Goal: Task Accomplishment & Management: Use online tool/utility

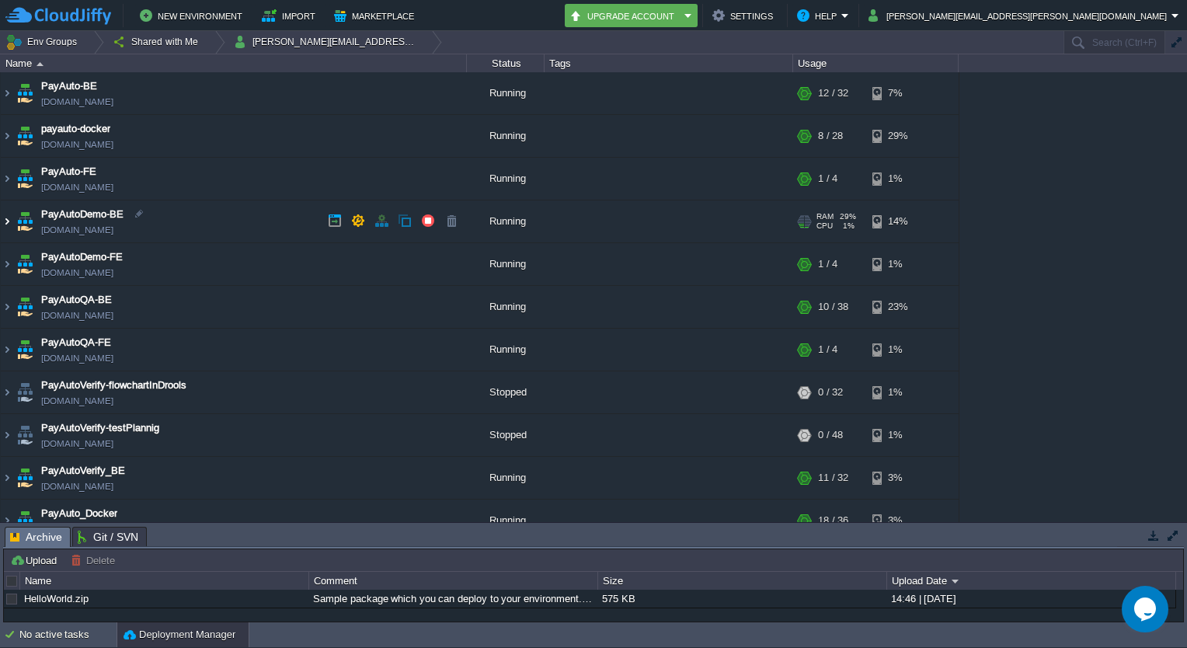
click at [5, 222] on img at bounding box center [7, 221] width 12 height 42
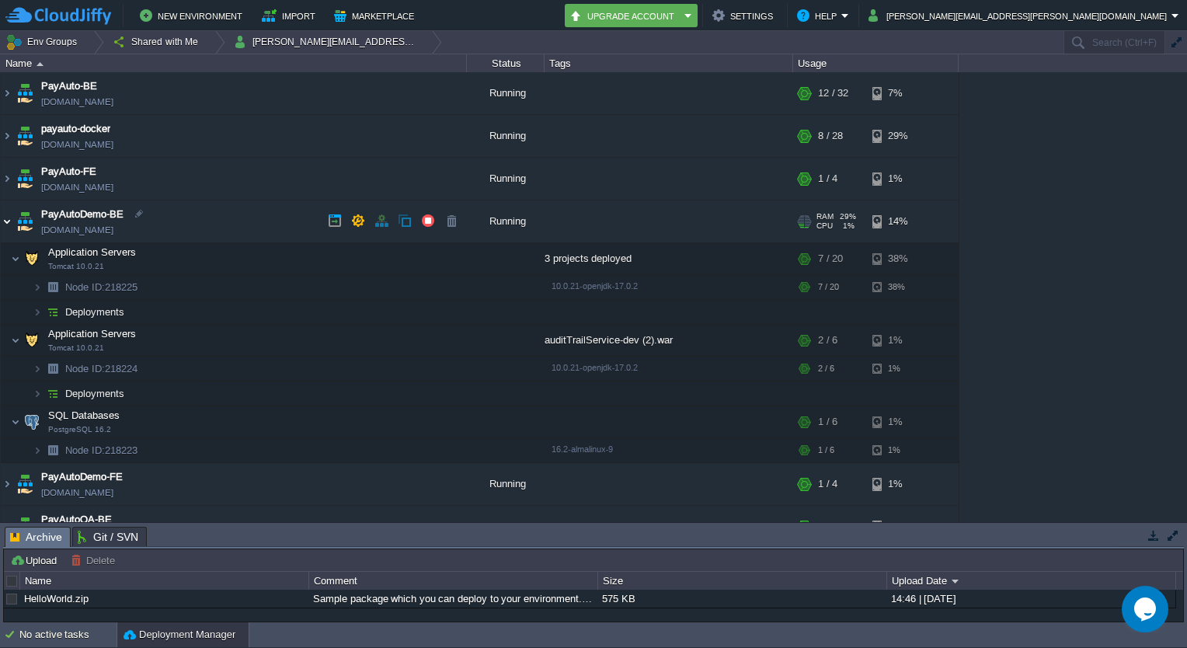
click at [5, 222] on img at bounding box center [7, 221] width 12 height 42
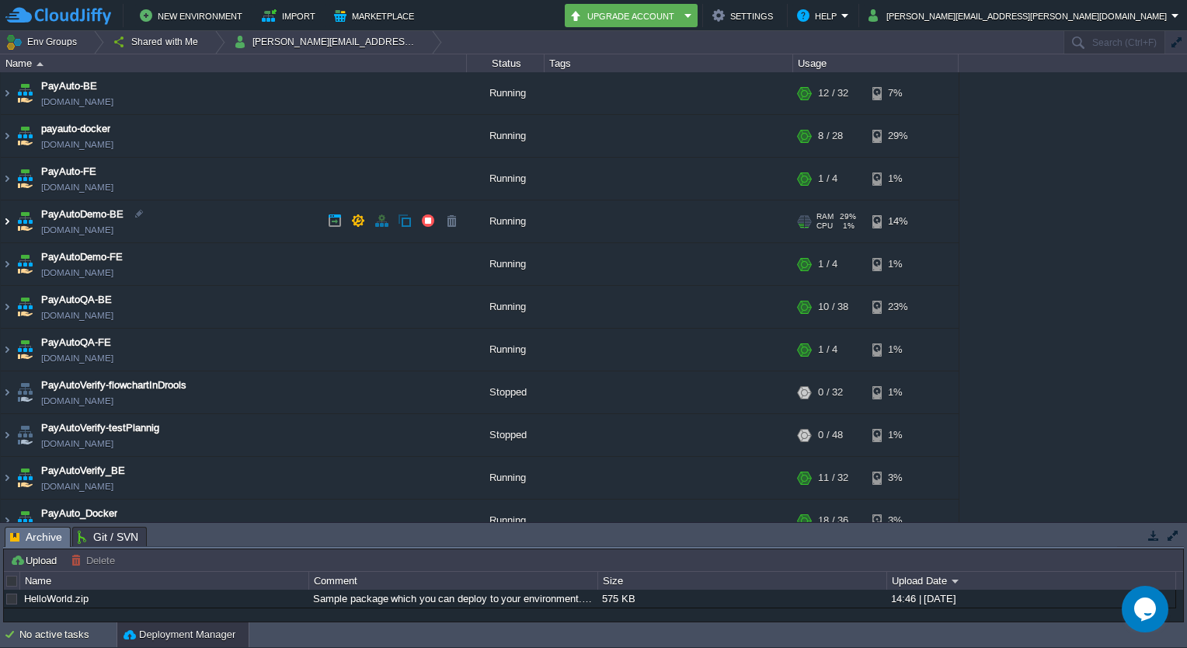
click at [3, 215] on img at bounding box center [7, 221] width 12 height 42
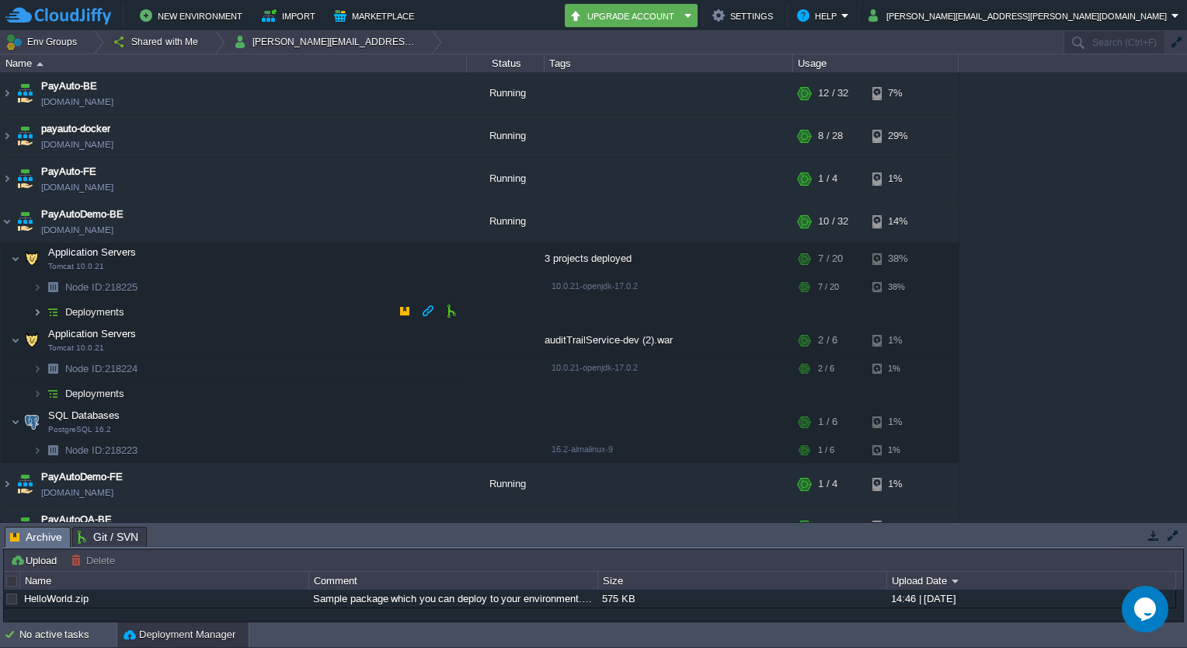
click at [35, 316] on img at bounding box center [37, 312] width 9 height 24
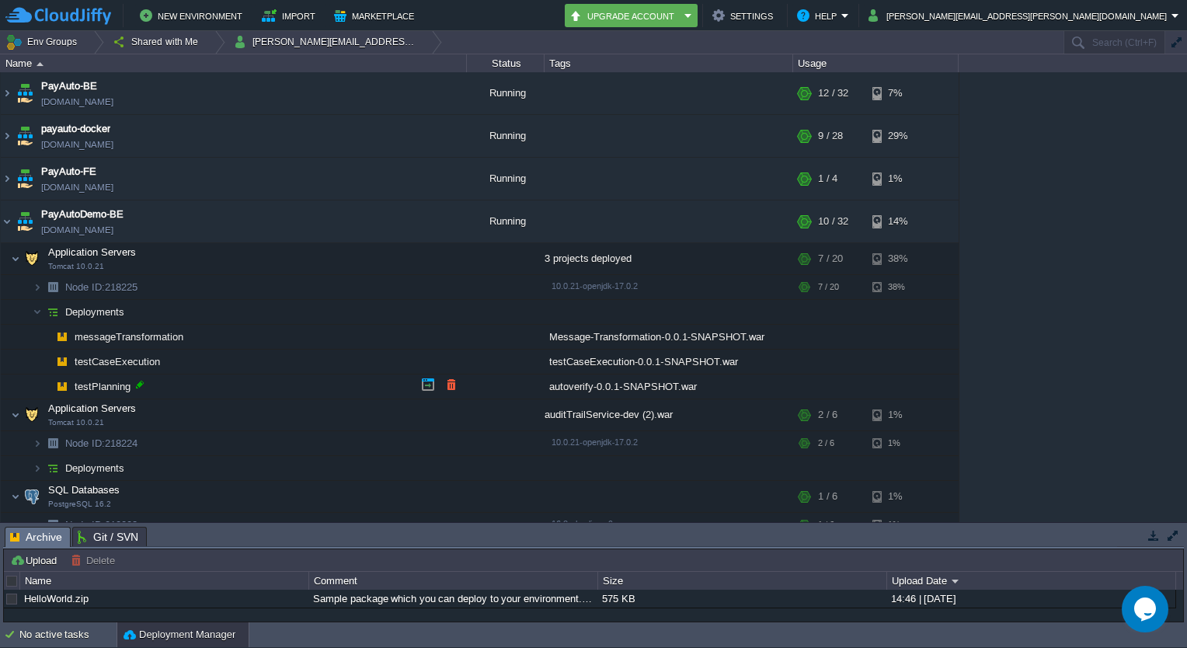
click at [141, 385] on div at bounding box center [140, 385] width 14 height 14
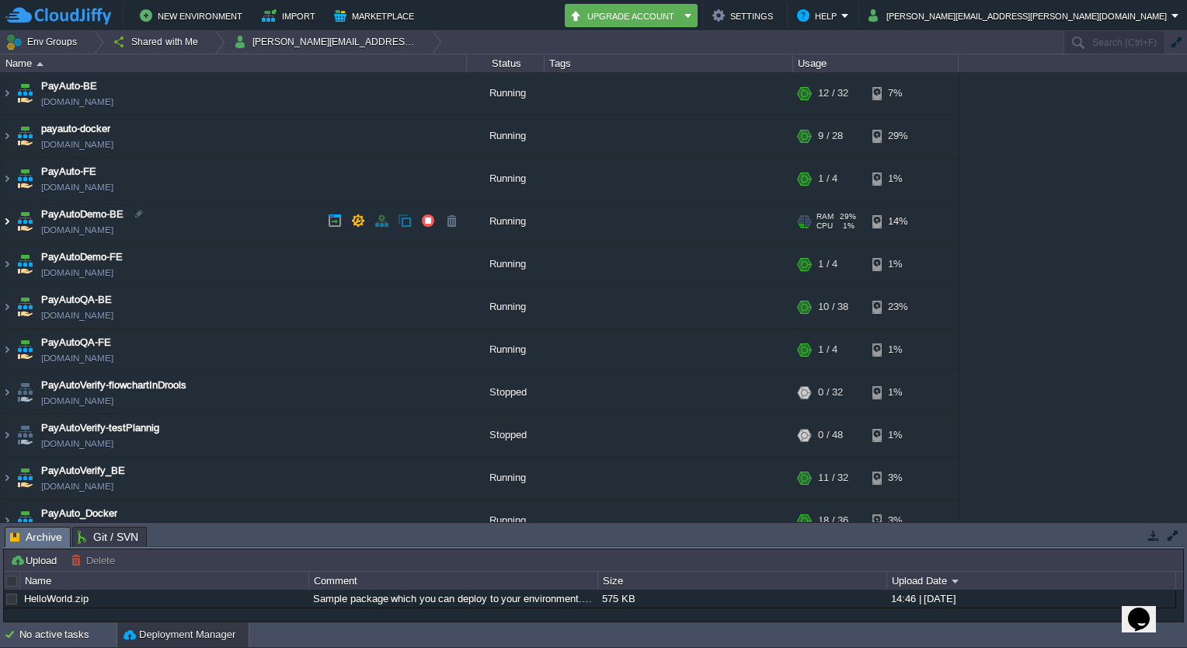
click at [6, 214] on img at bounding box center [7, 221] width 12 height 42
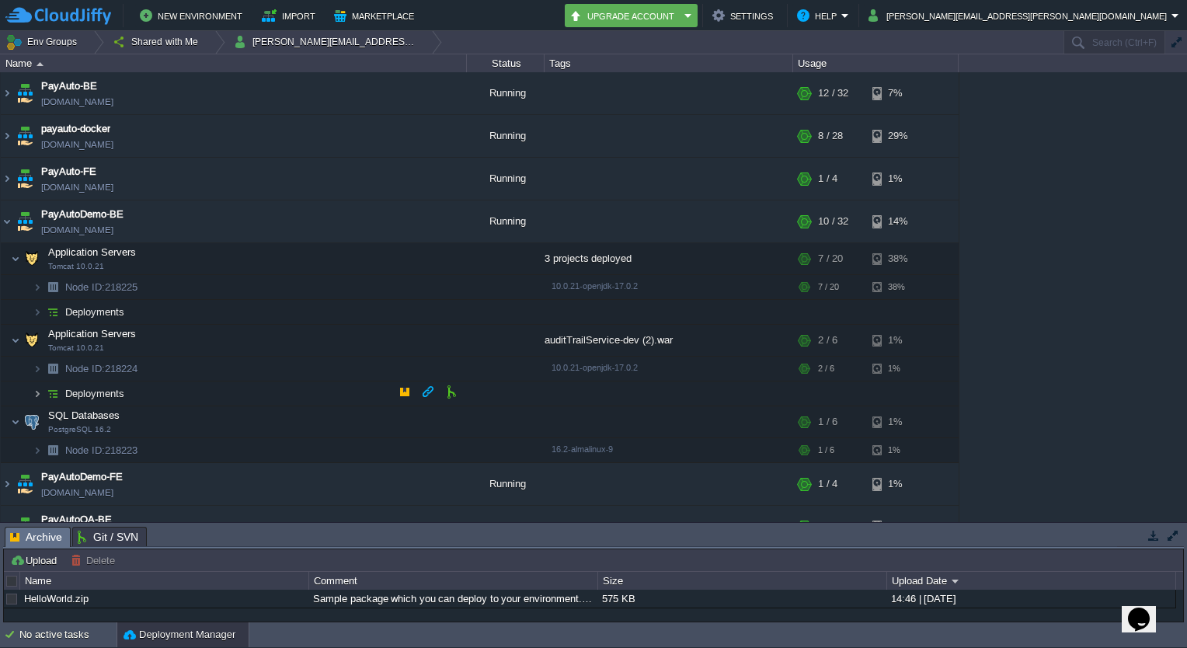
click at [34, 398] on img at bounding box center [37, 394] width 9 height 24
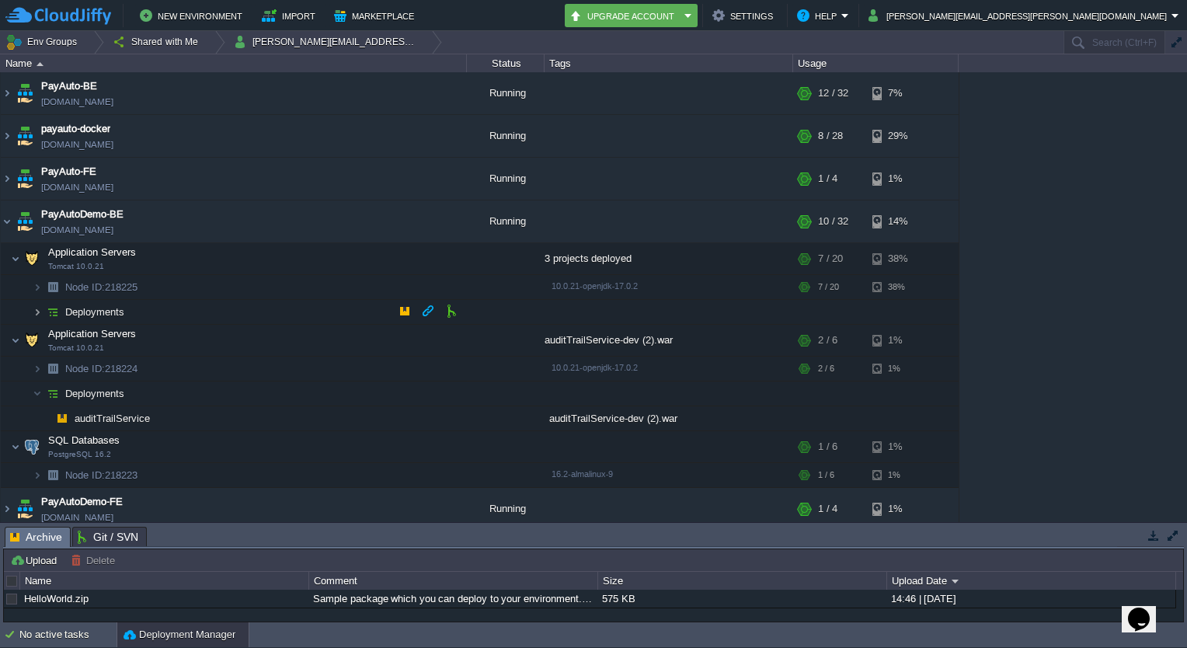
click at [36, 314] on img at bounding box center [37, 312] width 9 height 24
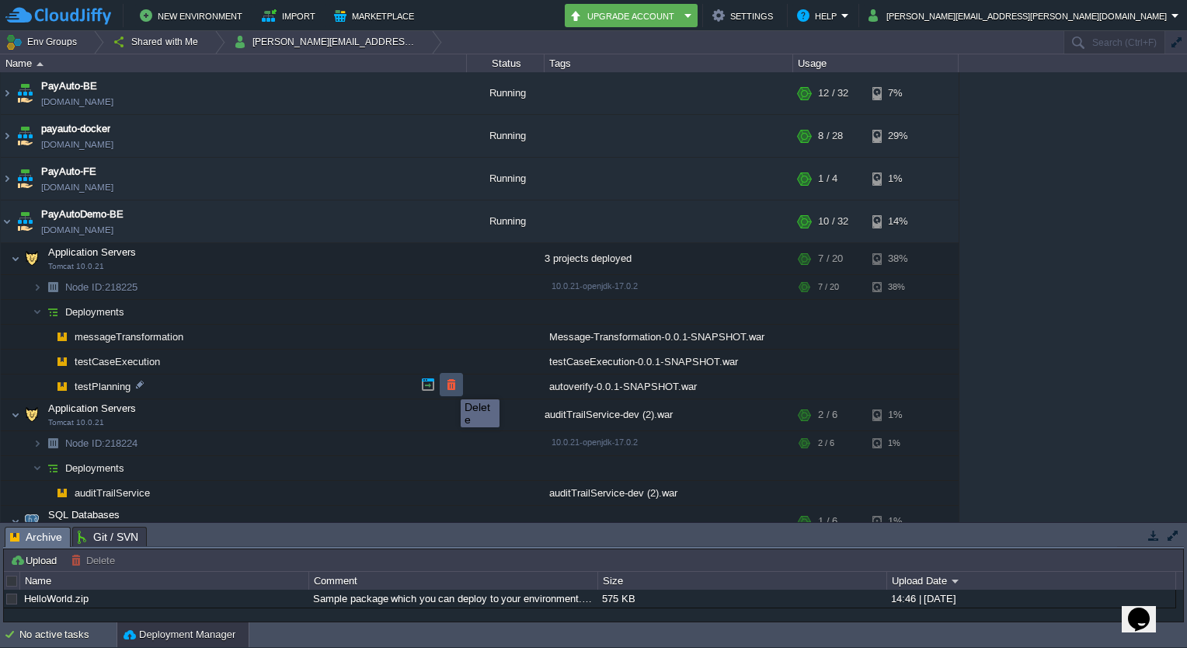
click at [449, 385] on button "button" at bounding box center [452, 385] width 14 height 14
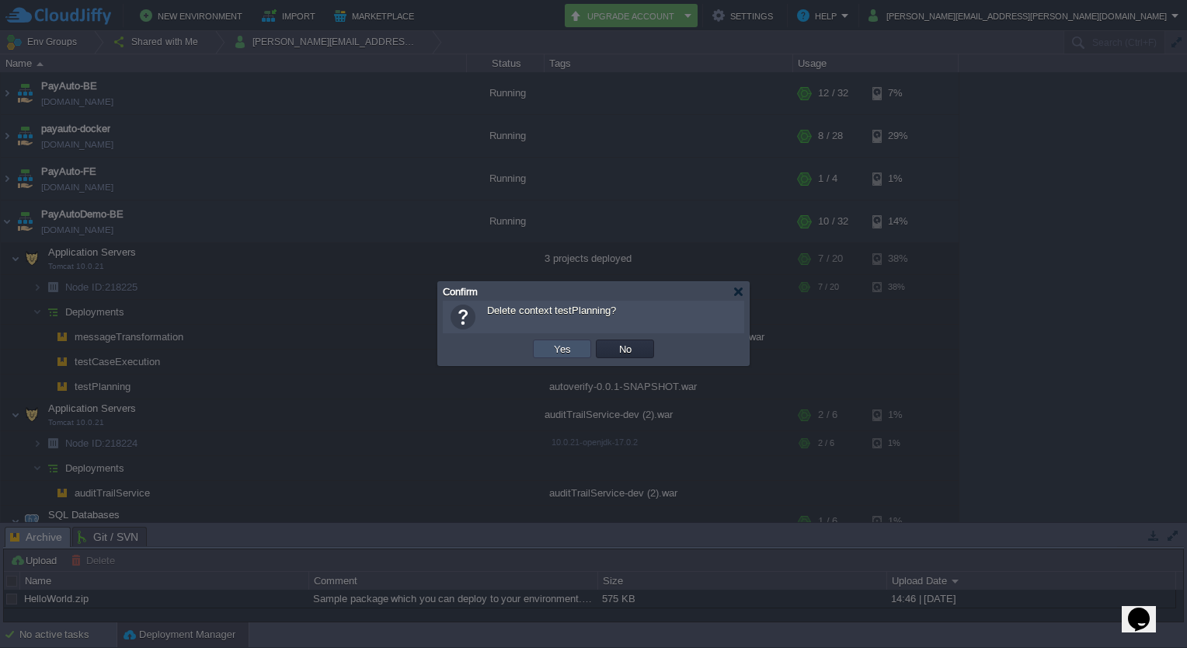
click at [572, 353] on button "Yes" at bounding box center [562, 349] width 26 height 14
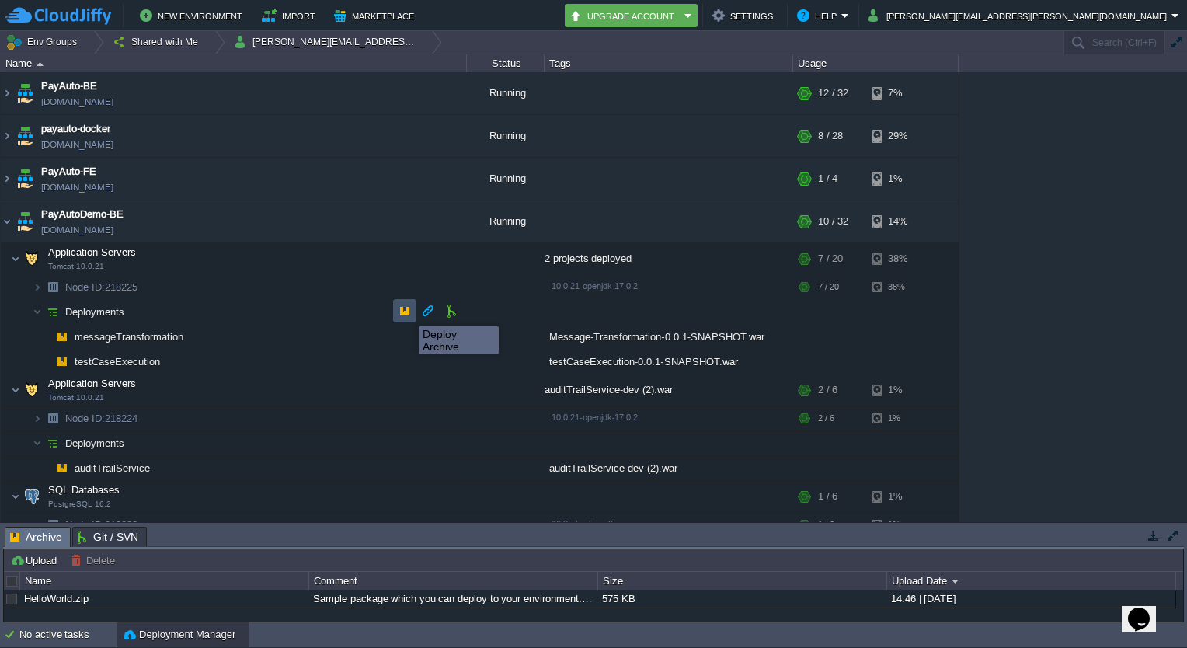
click at [407, 312] on button "button" at bounding box center [405, 311] width 14 height 14
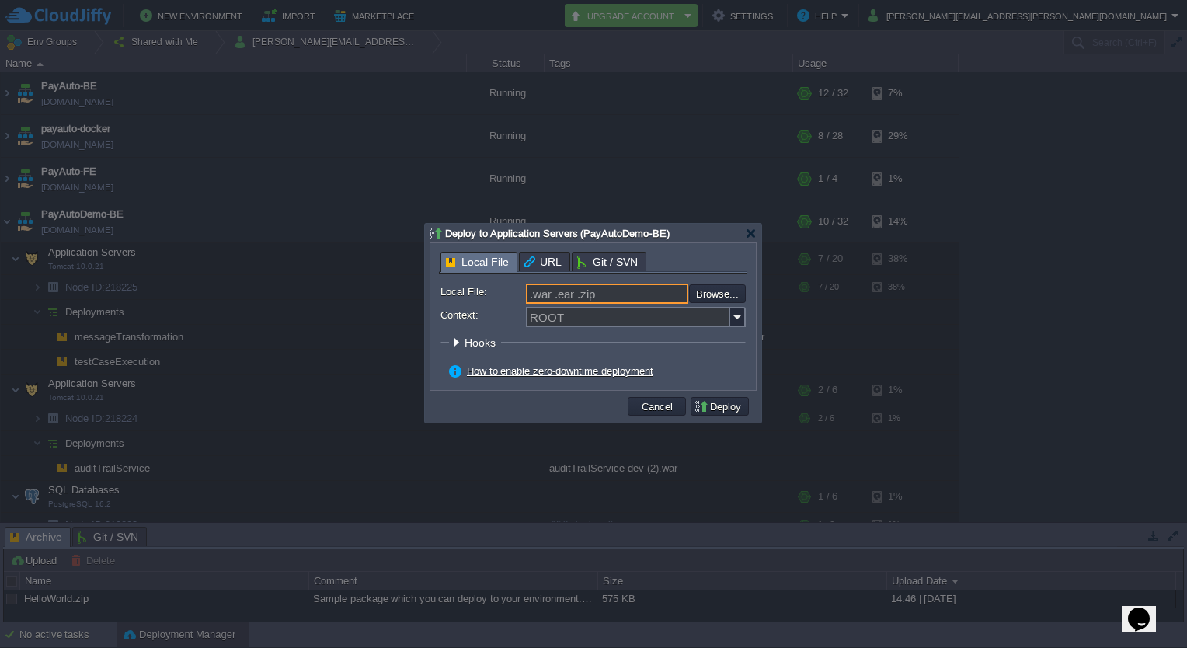
click at [602, 297] on input ".war .ear .zip" at bounding box center [607, 294] width 162 height 20
click at [717, 290] on input "file" at bounding box center [647, 293] width 197 height 19
type input "C:\fakepath\autoverify-0.0.1-SNAPSHOT.war"
type input "autoverify-0.0.1-SNAPSHOT.war"
click at [607, 315] on input "Context:" at bounding box center [628, 317] width 204 height 20
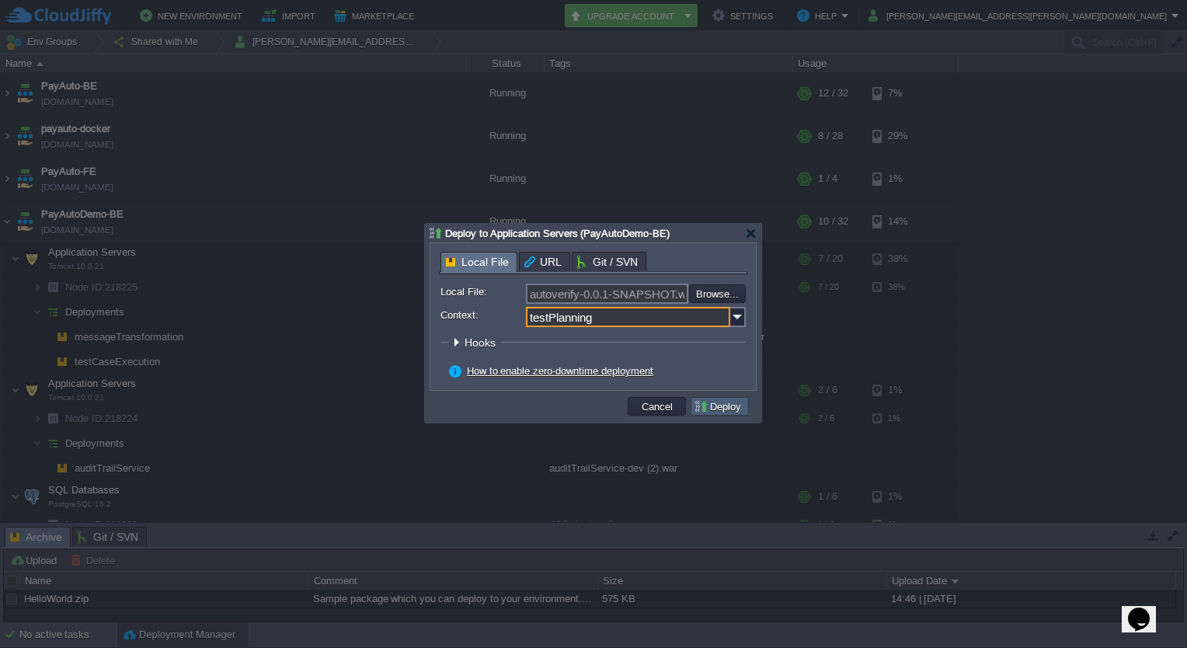
type input "testPlanning"
click at [730, 406] on button "Deploy" at bounding box center [720, 406] width 52 height 14
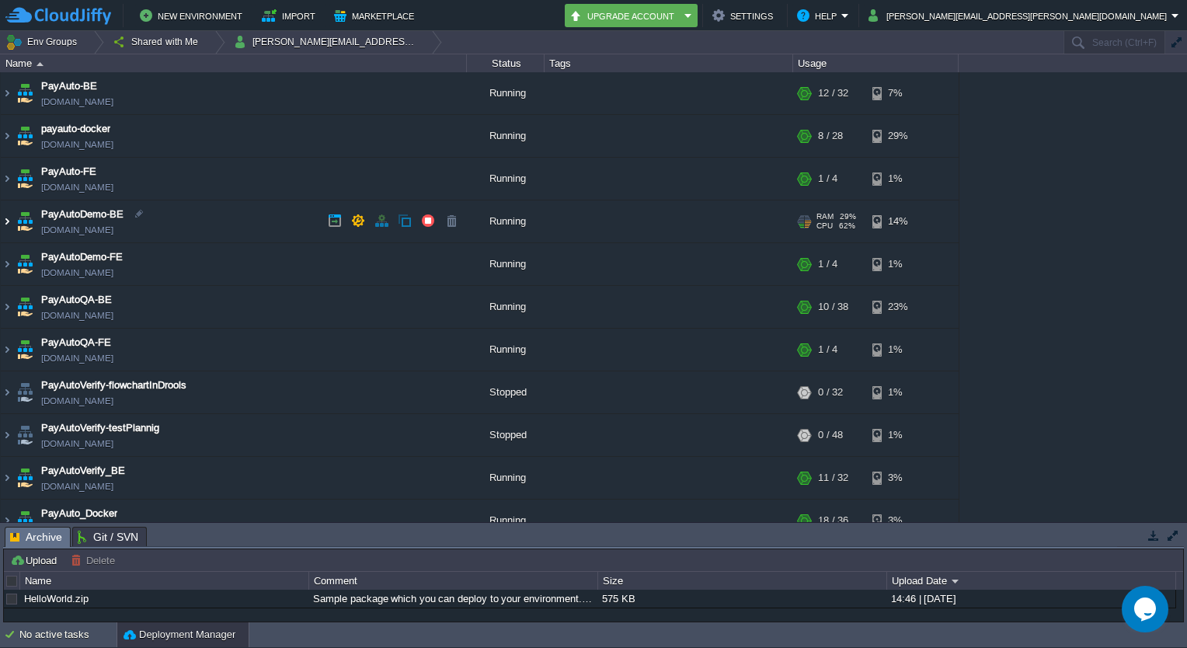
click at [7, 222] on img at bounding box center [7, 221] width 12 height 42
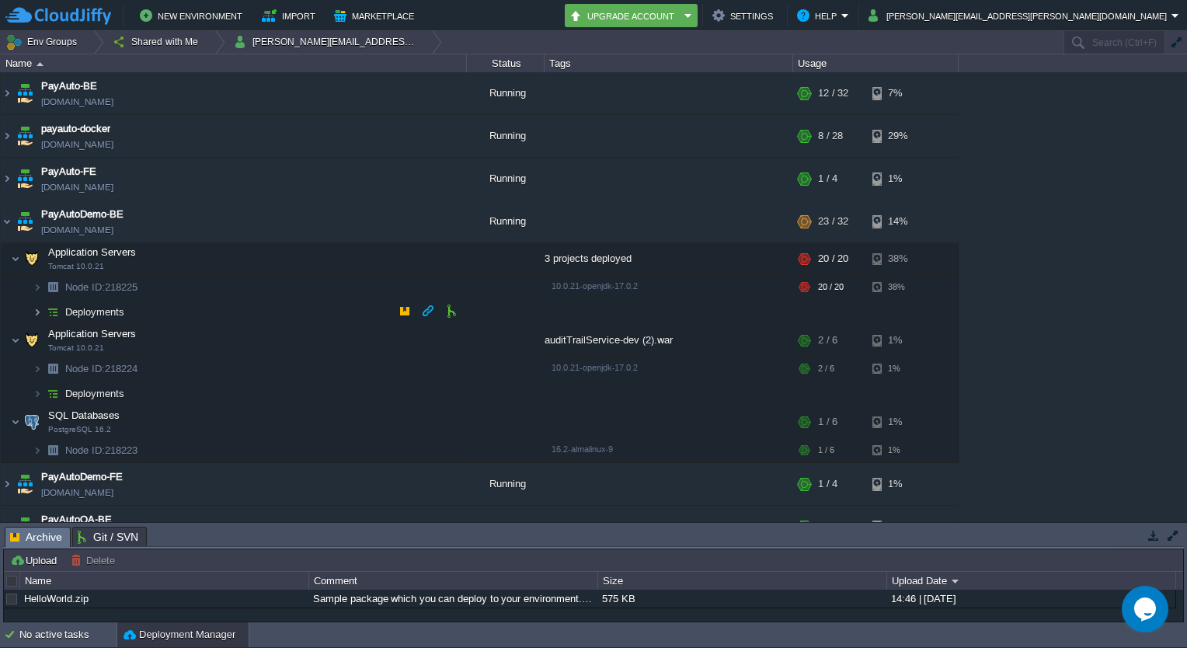
click at [33, 306] on img at bounding box center [37, 312] width 9 height 24
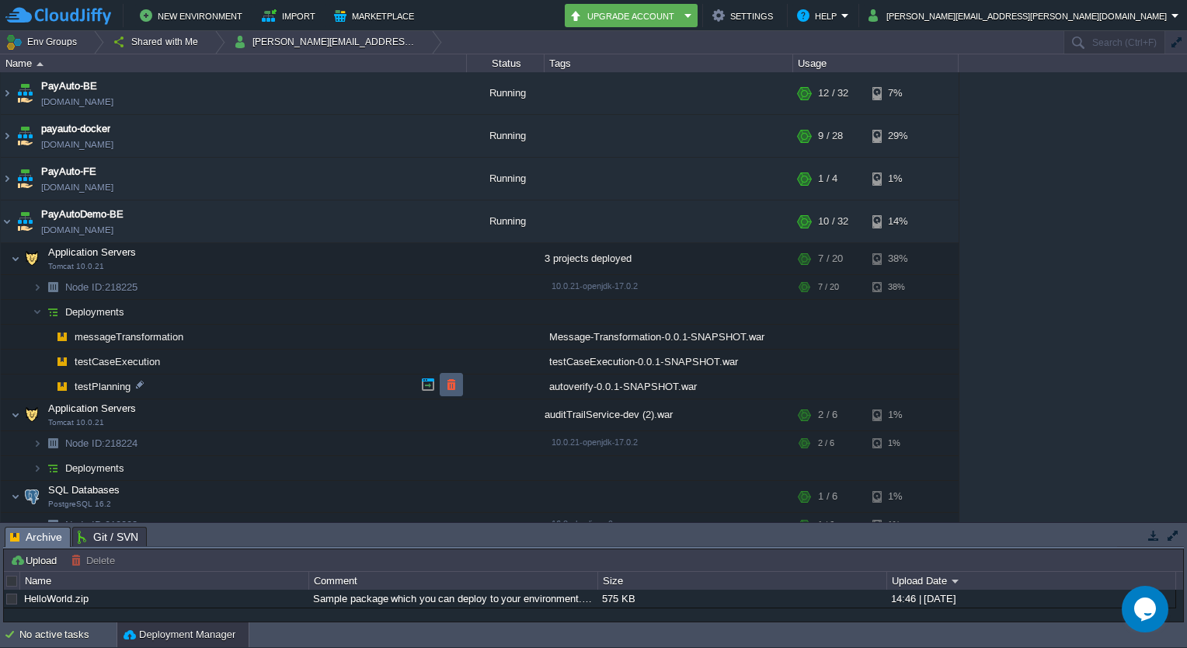
click at [443, 384] on td at bounding box center [451, 384] width 23 height 23
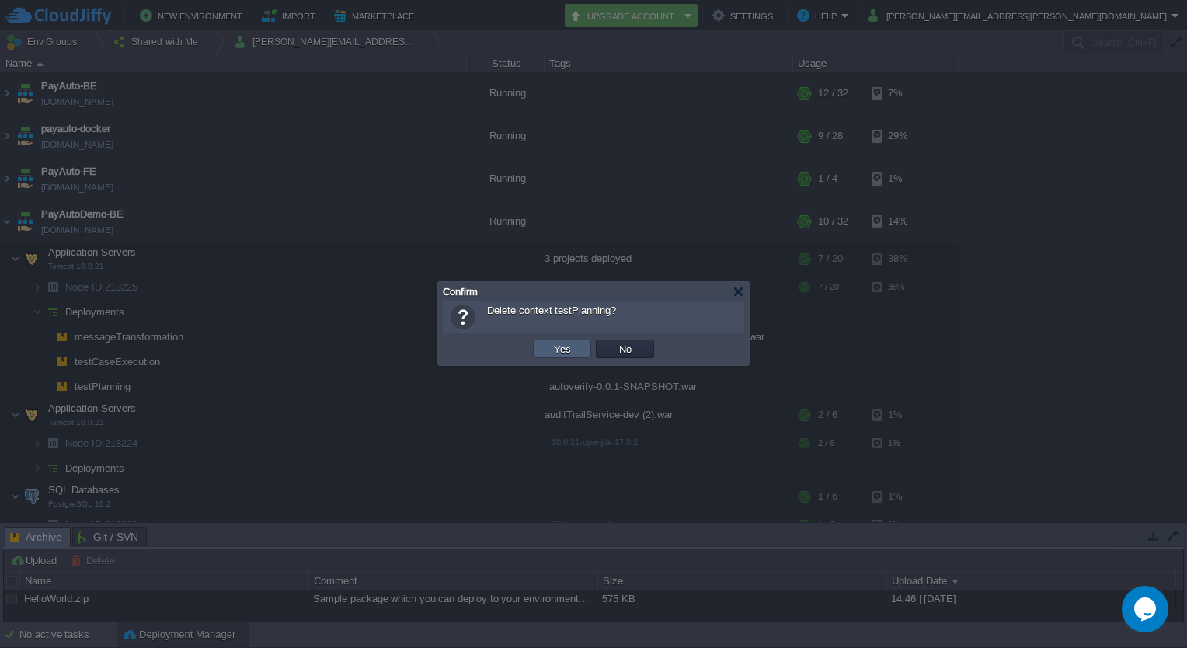
click at [545, 353] on td "Yes" at bounding box center [562, 349] width 58 height 19
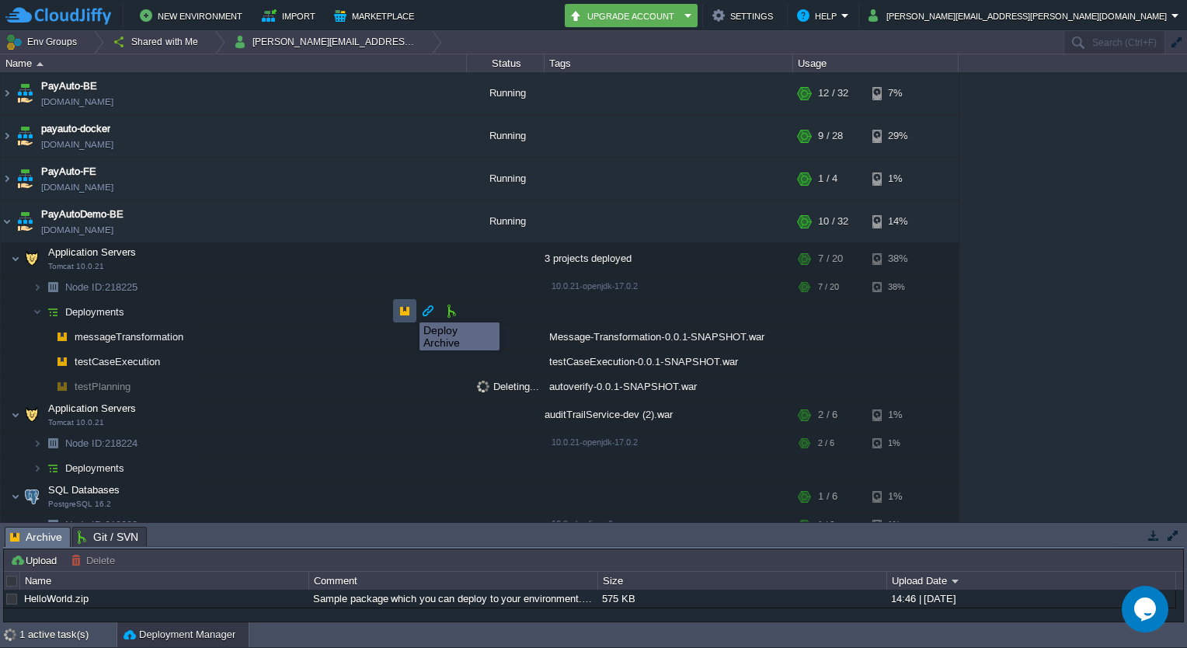
click at [408, 309] on button "button" at bounding box center [405, 311] width 14 height 14
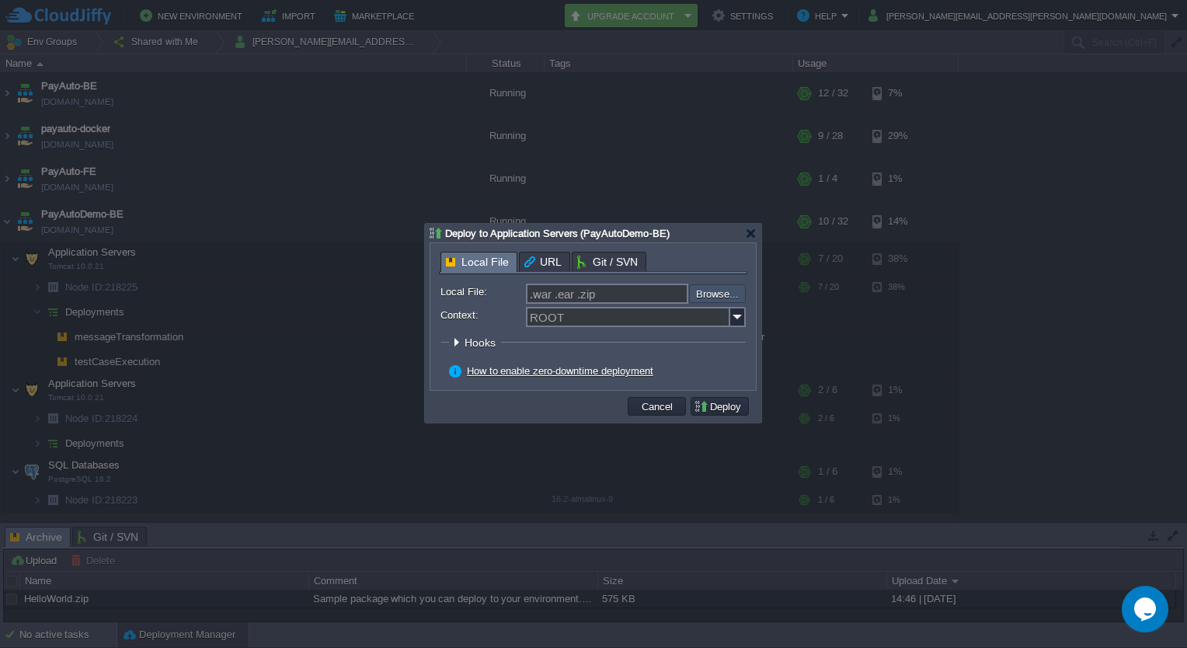
click at [706, 295] on input "file" at bounding box center [647, 293] width 197 height 19
type input "C:\fakepath\autoverify-0.0.1-SNAPSHOT.war"
type input "autoverify-0.0.1-SNAPSHOT.war"
click at [618, 316] on input "Context:" at bounding box center [628, 317] width 204 height 20
type input "testPlanning"
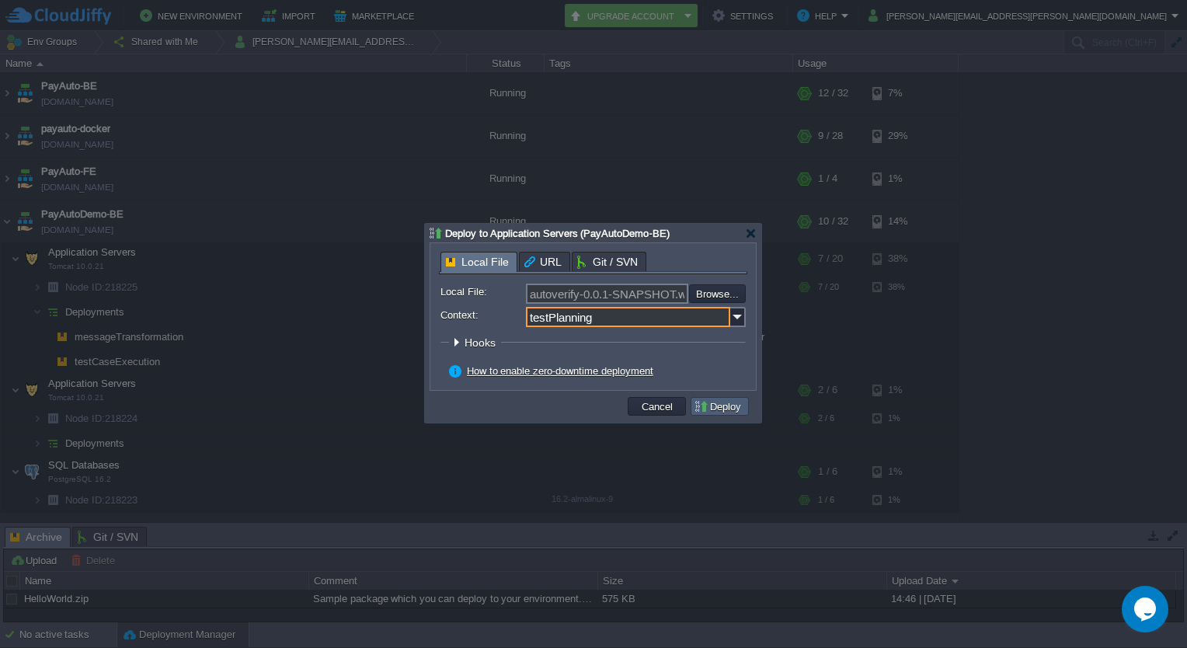
click at [726, 415] on td "Deploy" at bounding box center [720, 406] width 58 height 19
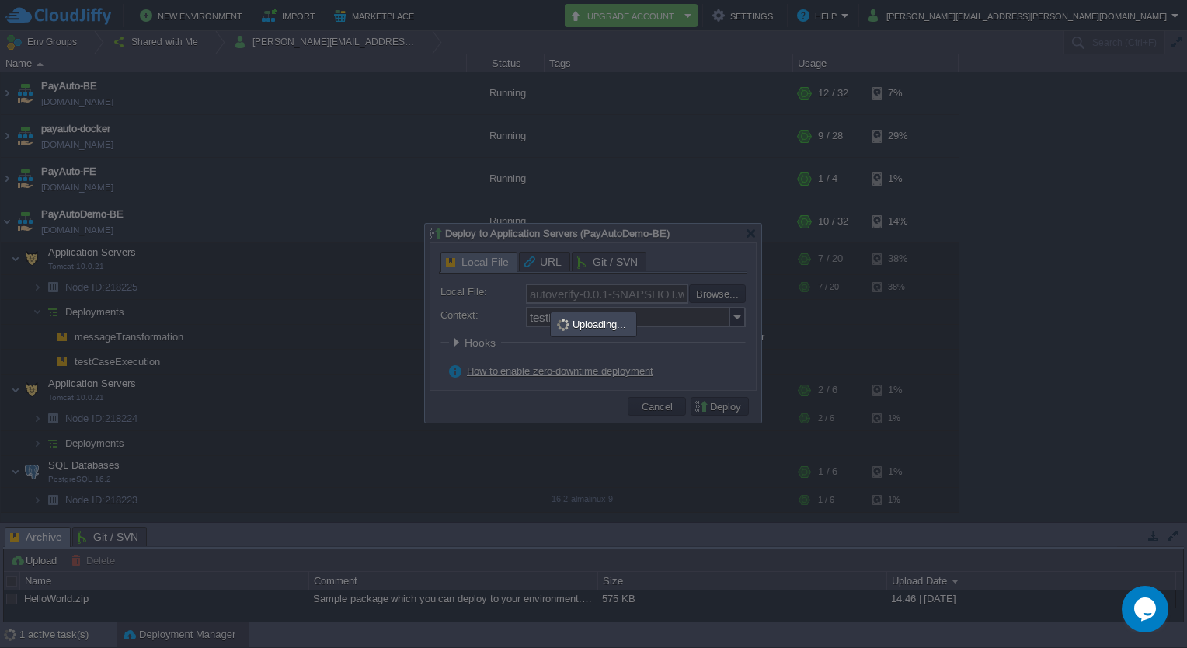
click at [780, 525] on div at bounding box center [593, 324] width 1187 height 648
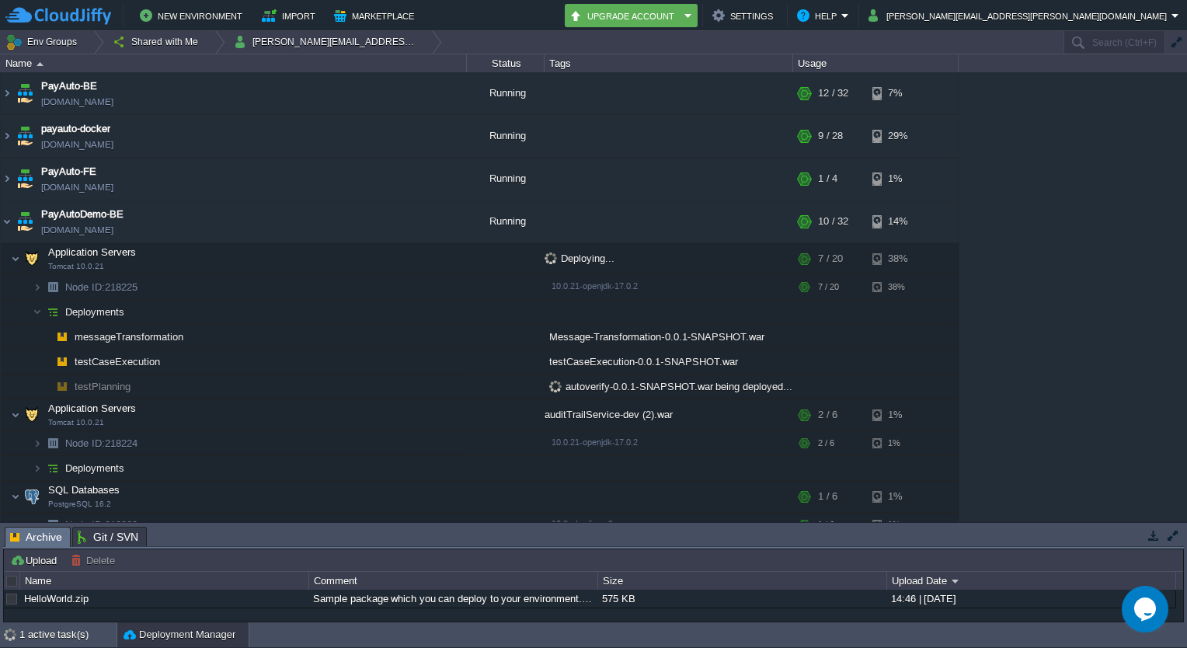
click at [780, 525] on div "Tasks Activity Log Archive Git / SVN Upload Delete Deploy to ... Custom applica…" at bounding box center [593, 572] width 1187 height 99
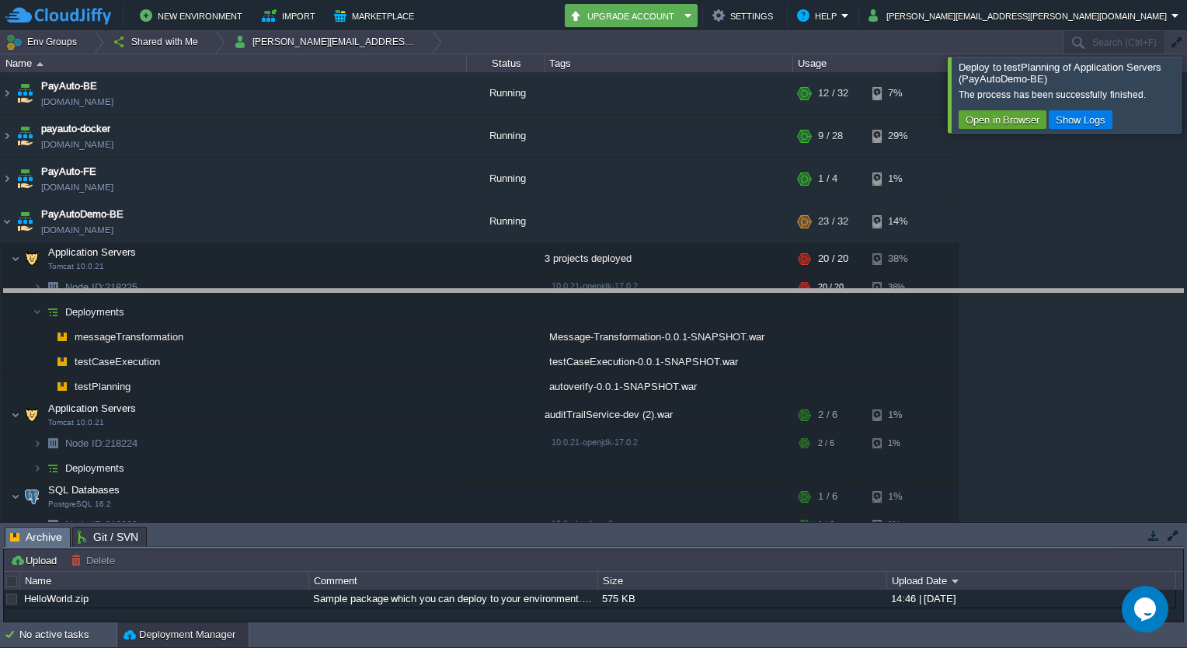
drag, startPoint x: 330, startPoint y: 530, endPoint x: 361, endPoint y: 291, distance: 240.5
click at [361, 291] on body "New Environment Import Marketplace Bonus ₹0.00 Upgrade Account Settings Help [P…" at bounding box center [593, 324] width 1187 height 648
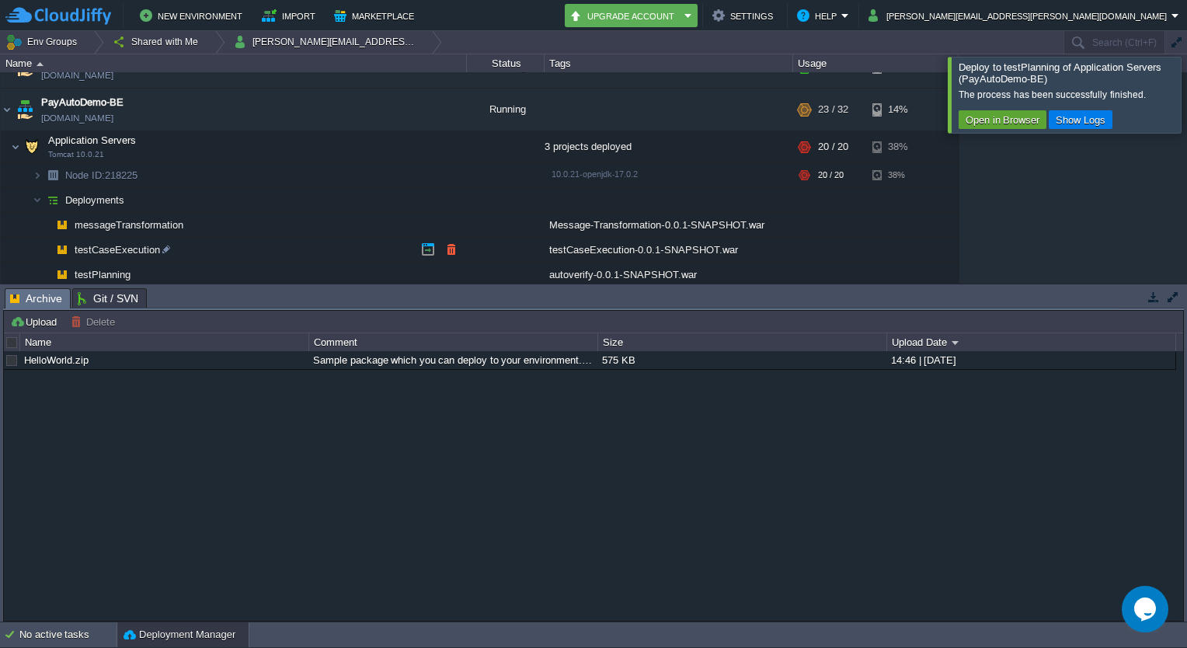
scroll to position [127, 0]
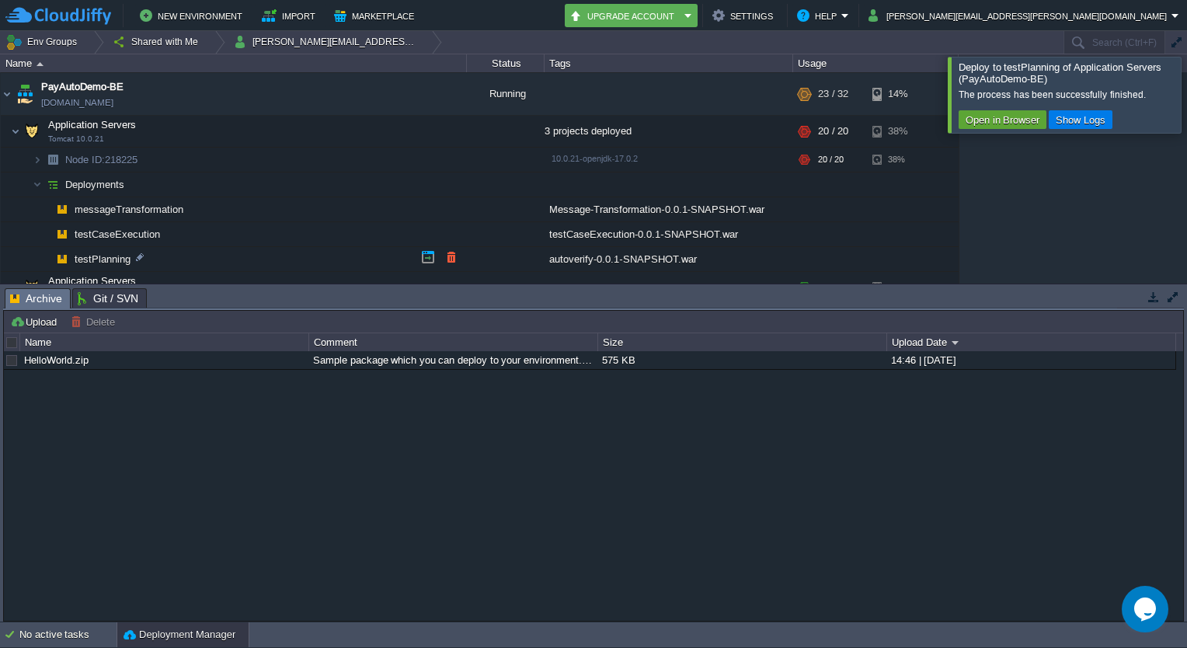
click at [333, 253] on td "testPlanning" at bounding box center [234, 259] width 466 height 25
click at [342, 132] on td at bounding box center [350, 130] width 23 height 23
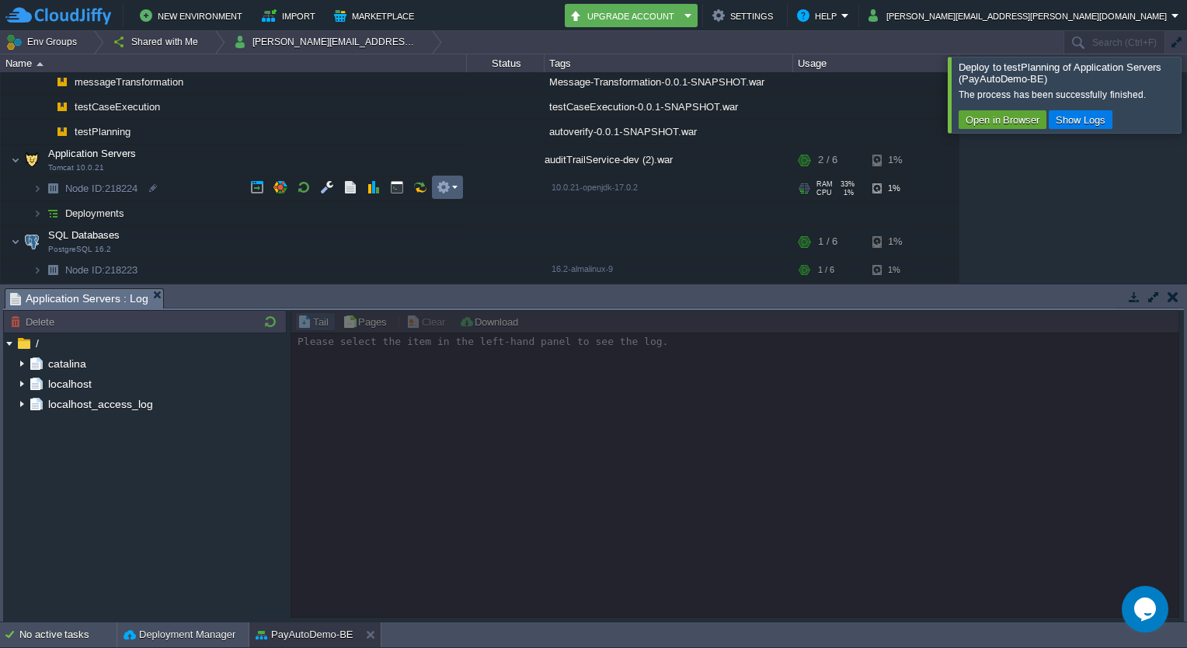
scroll to position [258, 0]
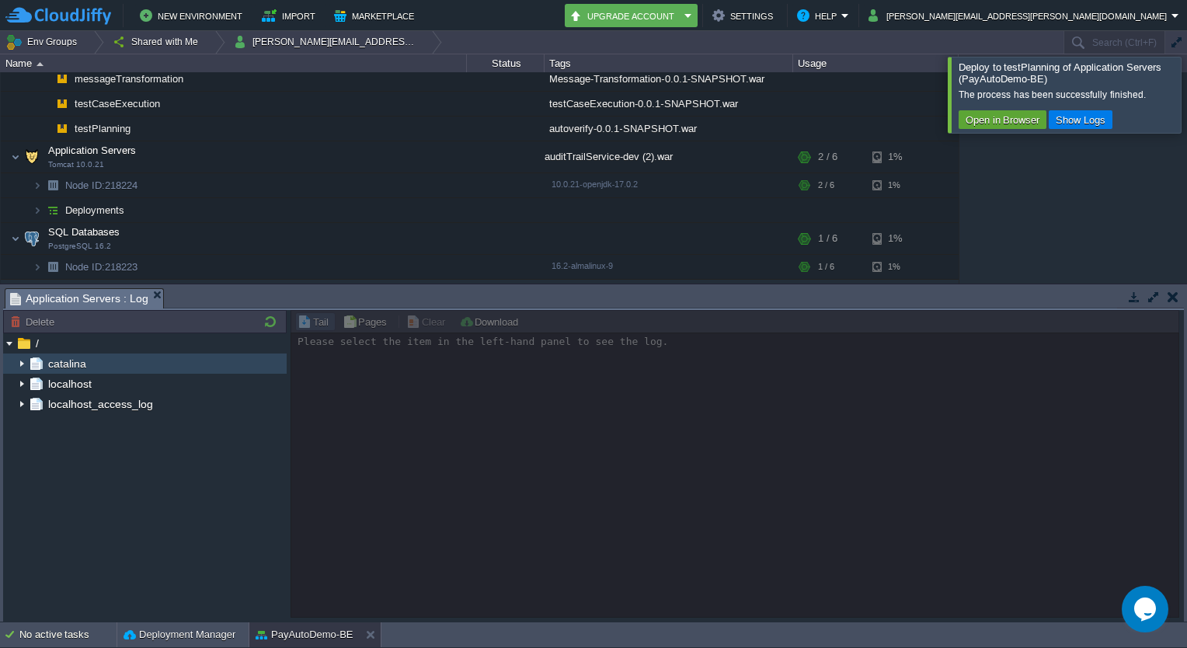
click at [19, 364] on img at bounding box center [22, 364] width 12 height 20
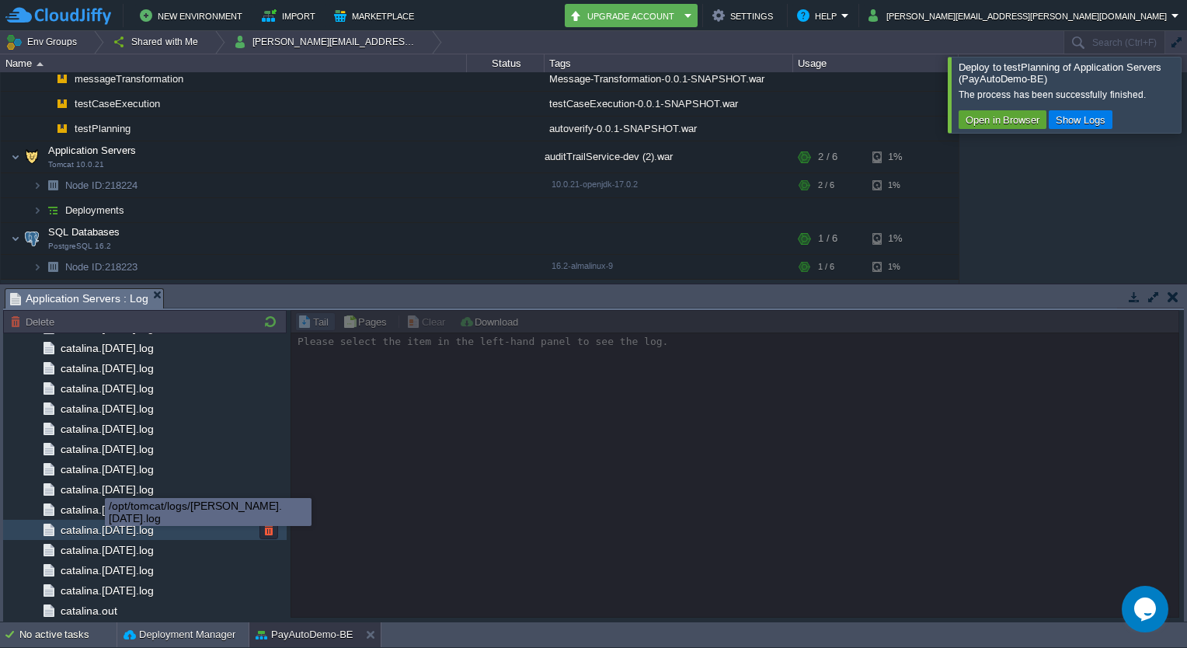
scroll to position [1494, 0]
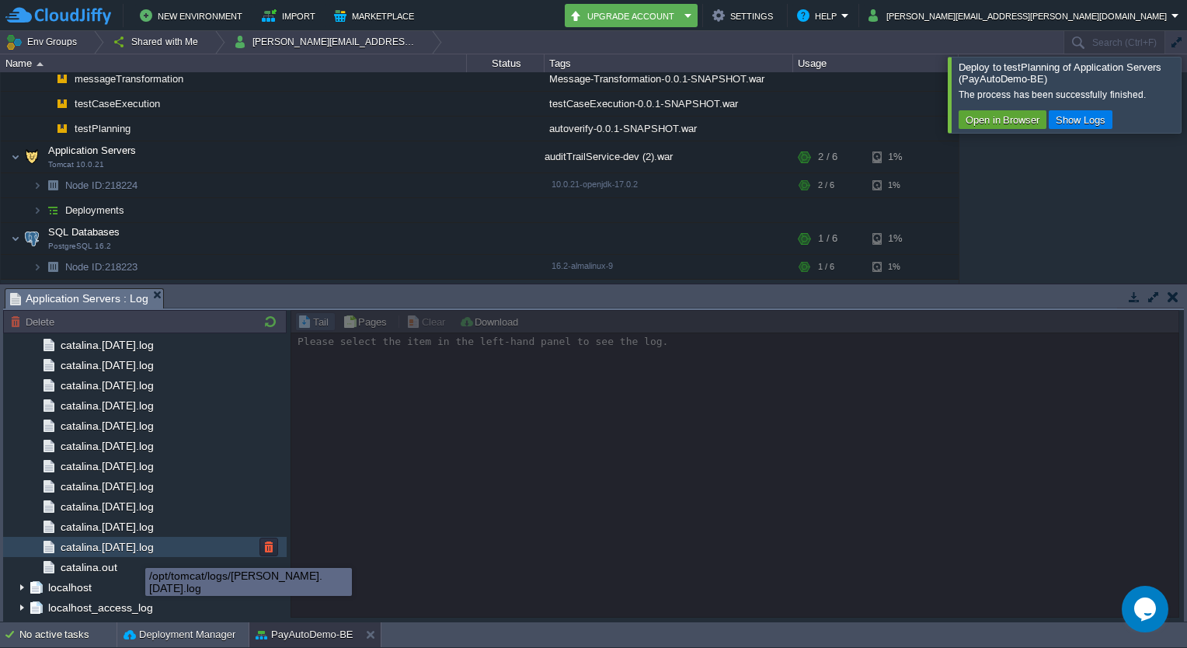
click at [134, 551] on span "catalina.[DATE].log" at bounding box center [107, 547] width 99 height 14
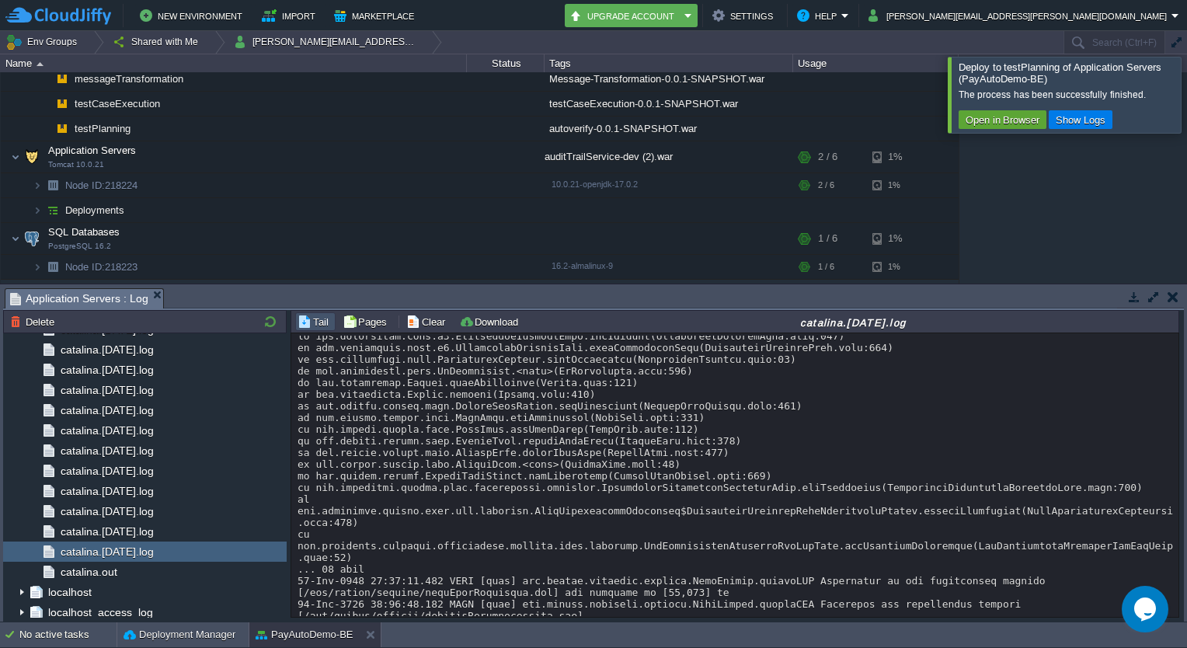
scroll to position [13217, 0]
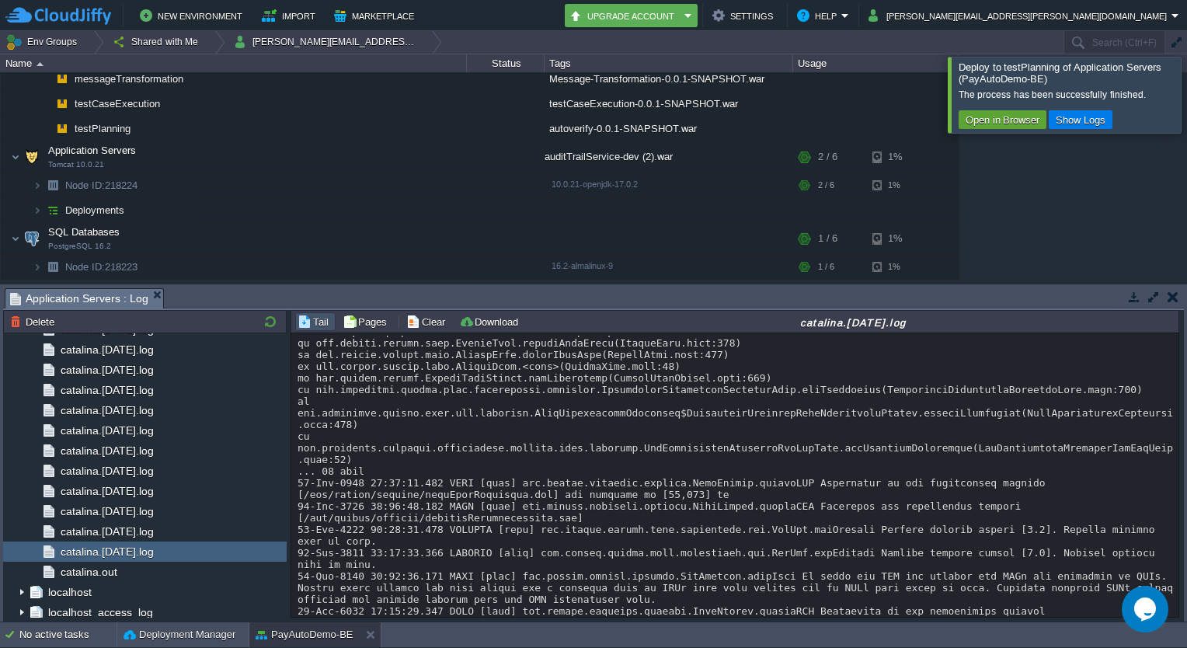
drag, startPoint x: 942, startPoint y: 452, endPoint x: 935, endPoint y: 564, distance: 112.1
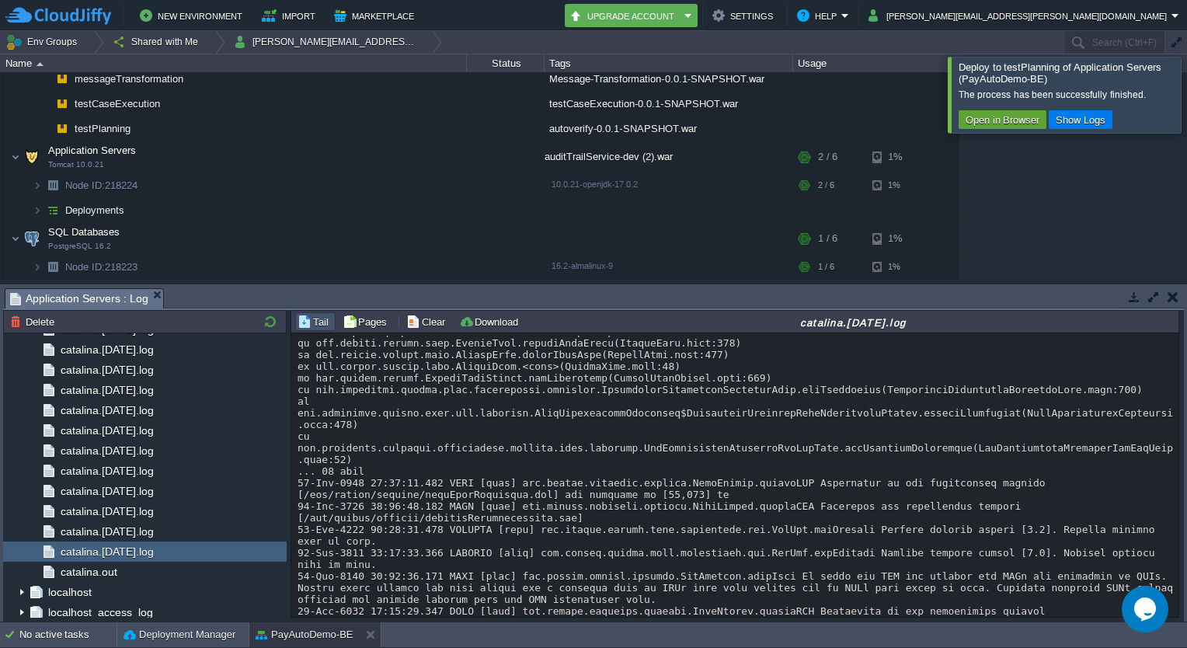
drag, startPoint x: 680, startPoint y: 497, endPoint x: 732, endPoint y: 592, distance: 108.2
drag, startPoint x: 732, startPoint y: 592, endPoint x: 656, endPoint y: 326, distance: 277.2
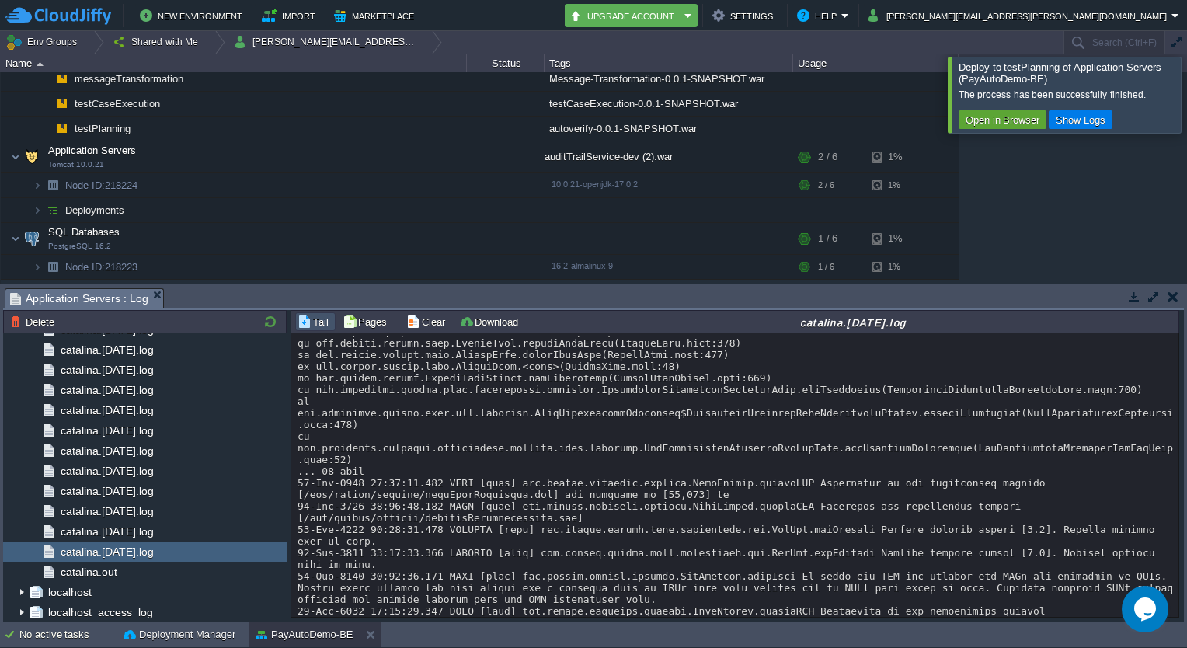
click at [656, 326] on div "Tail Pages Clear Download catalina.[DATE].log Loading... Page of 1" at bounding box center [735, 464] width 889 height 308
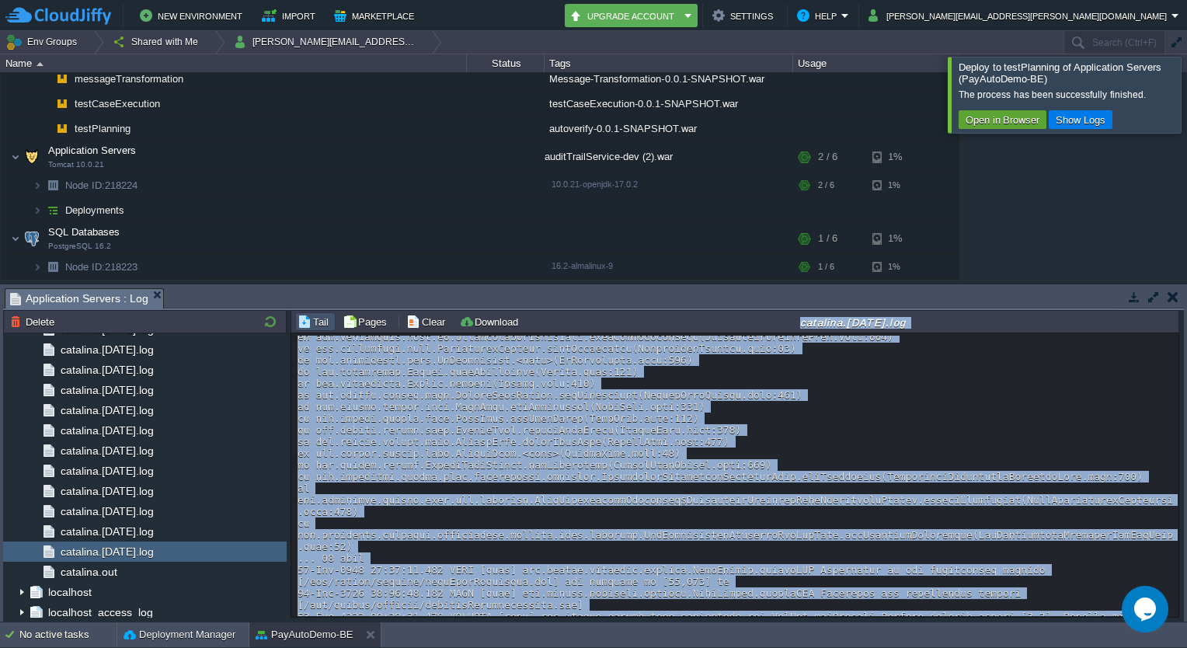
click at [656, 326] on div "catalina.[DATE].log" at bounding box center [853, 322] width 648 height 13
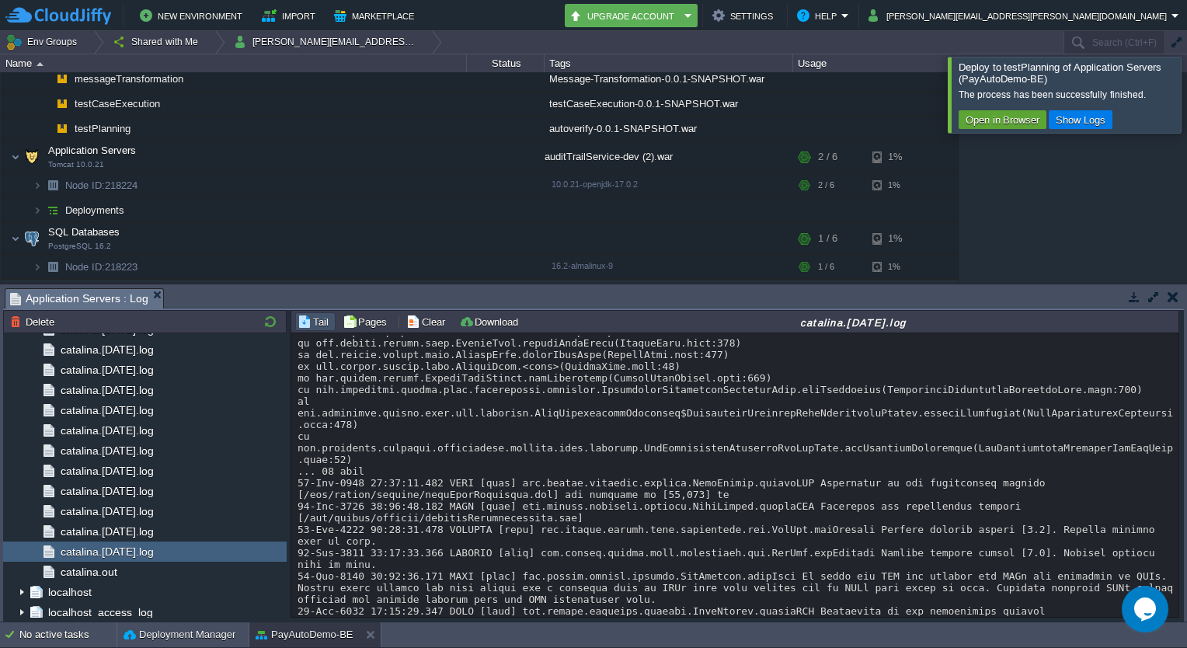
drag, startPoint x: 675, startPoint y: 483, endPoint x: 684, endPoint y: 497, distance: 16.4
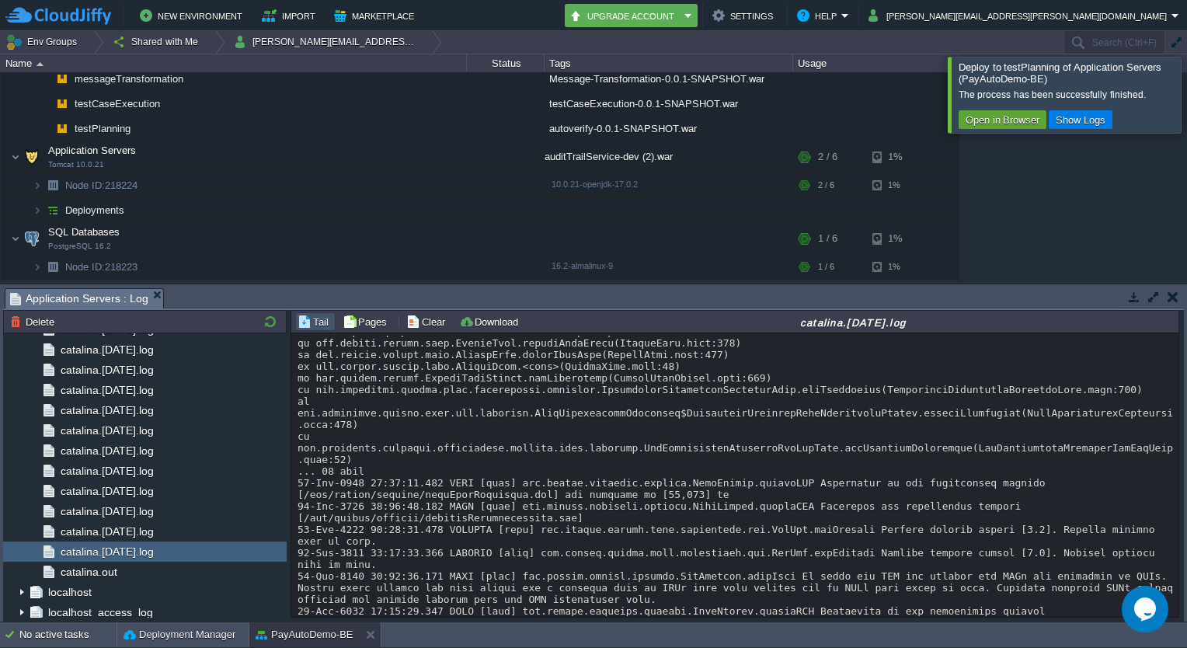
drag, startPoint x: 588, startPoint y: 595, endPoint x: 577, endPoint y: 479, distance: 117.1
drag, startPoint x: 577, startPoint y: 479, endPoint x: 600, endPoint y: 556, distance: 81.1
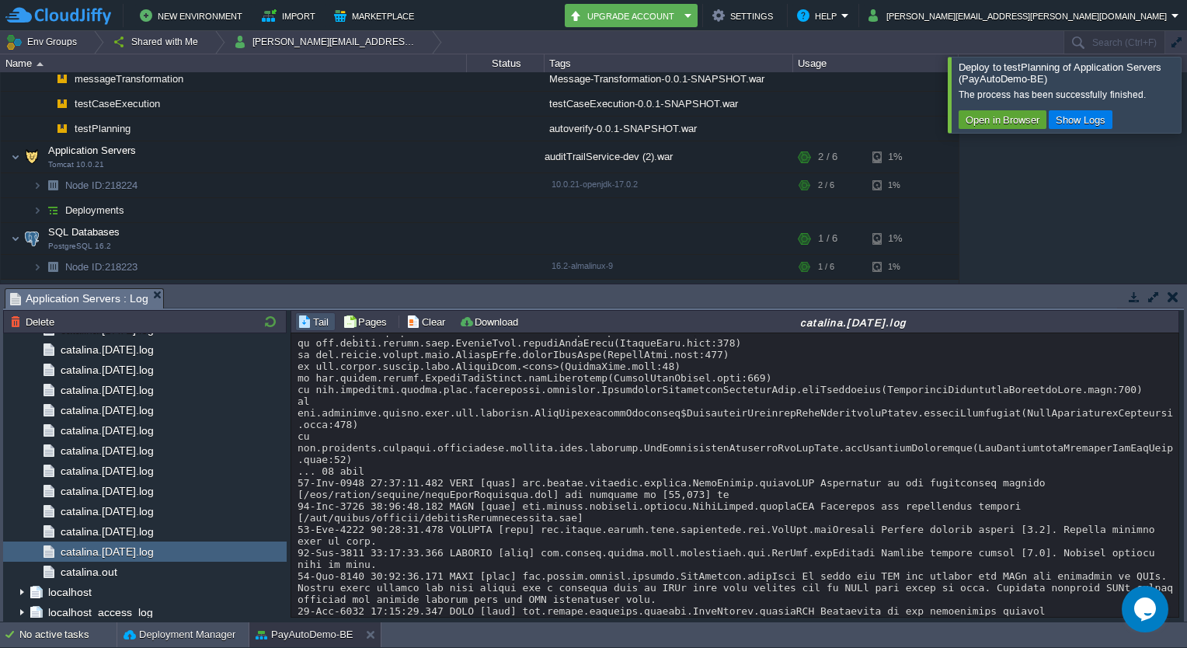
drag, startPoint x: 612, startPoint y: 577, endPoint x: 612, endPoint y: 613, distance: 35.7
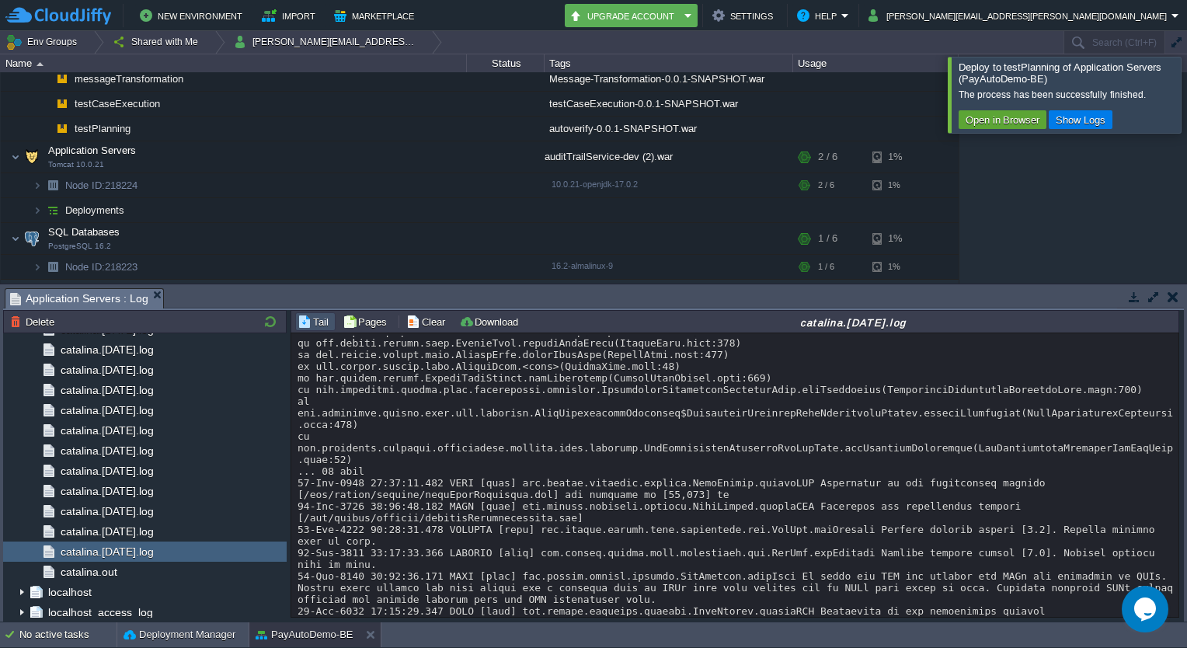
click at [612, 613] on div "Loading..." at bounding box center [735, 475] width 889 height 285
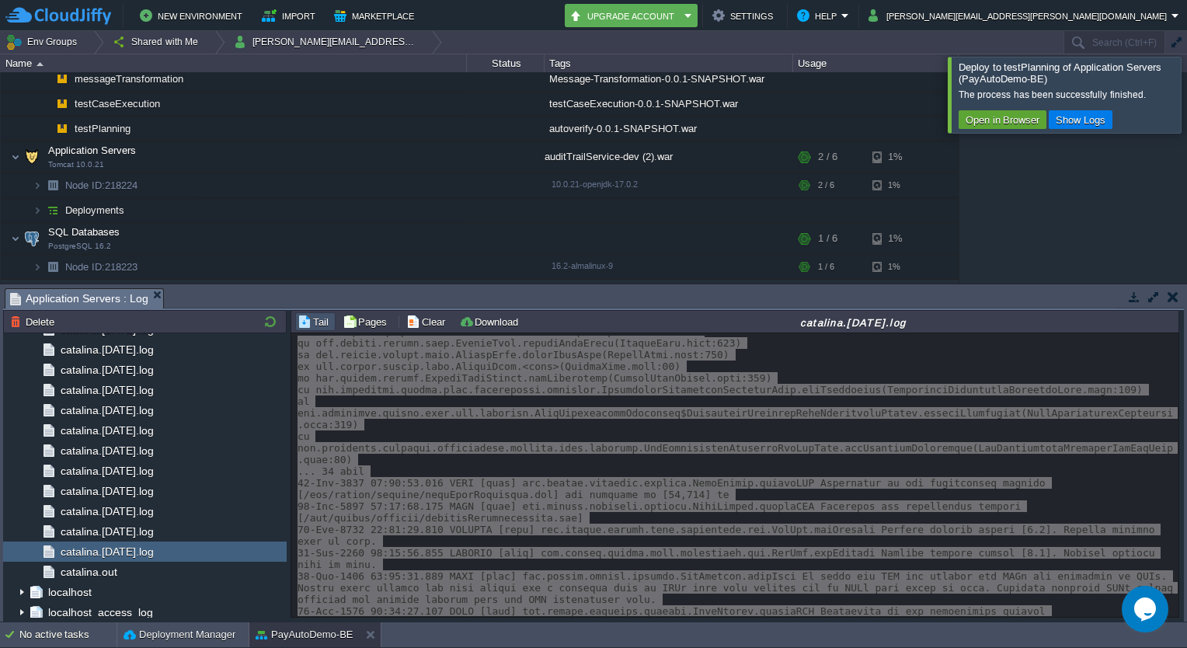
scroll to position [13406, 0]
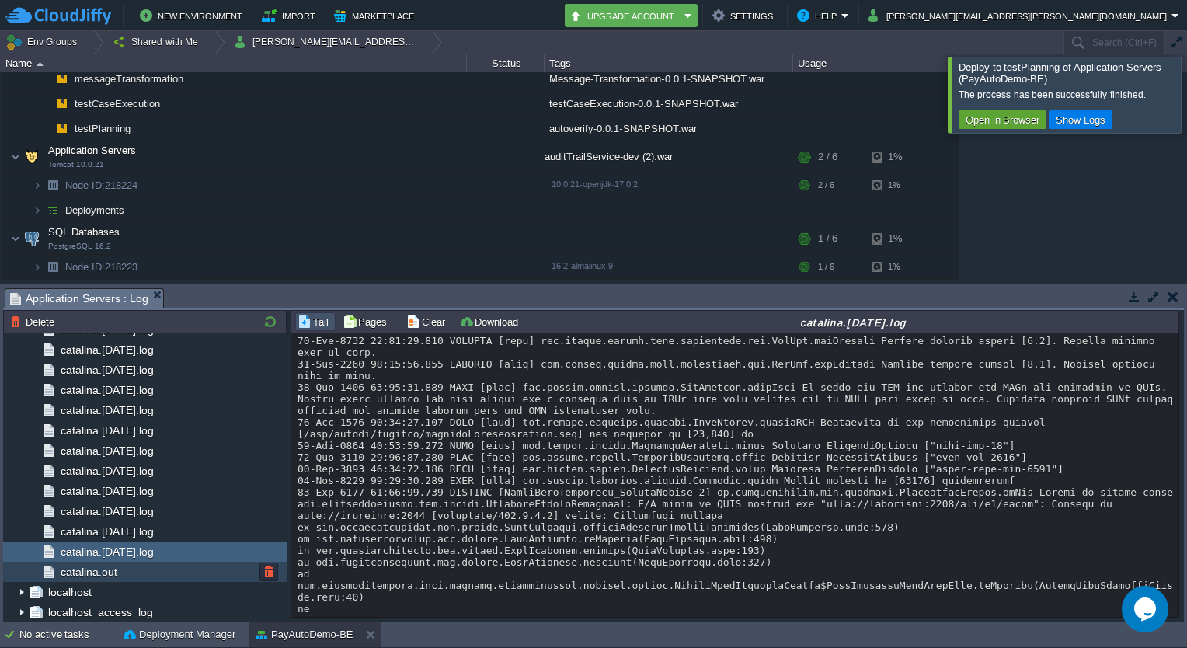
click at [196, 581] on div "catalina.out" at bounding box center [145, 572] width 284 height 20
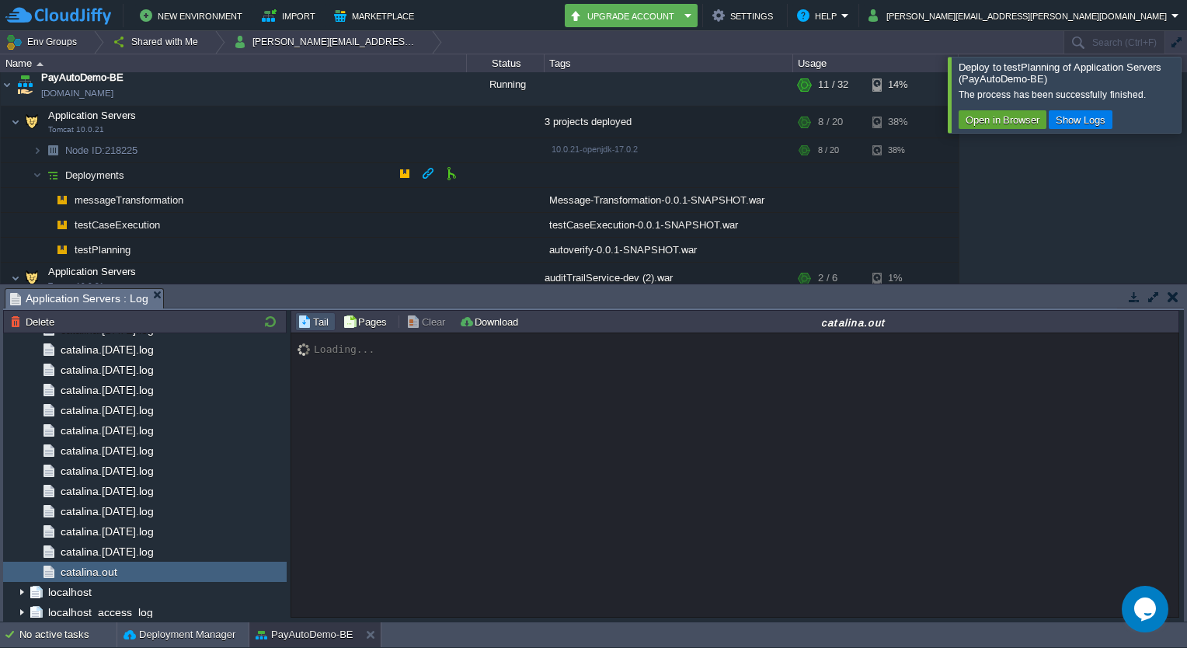
scroll to position [120, 0]
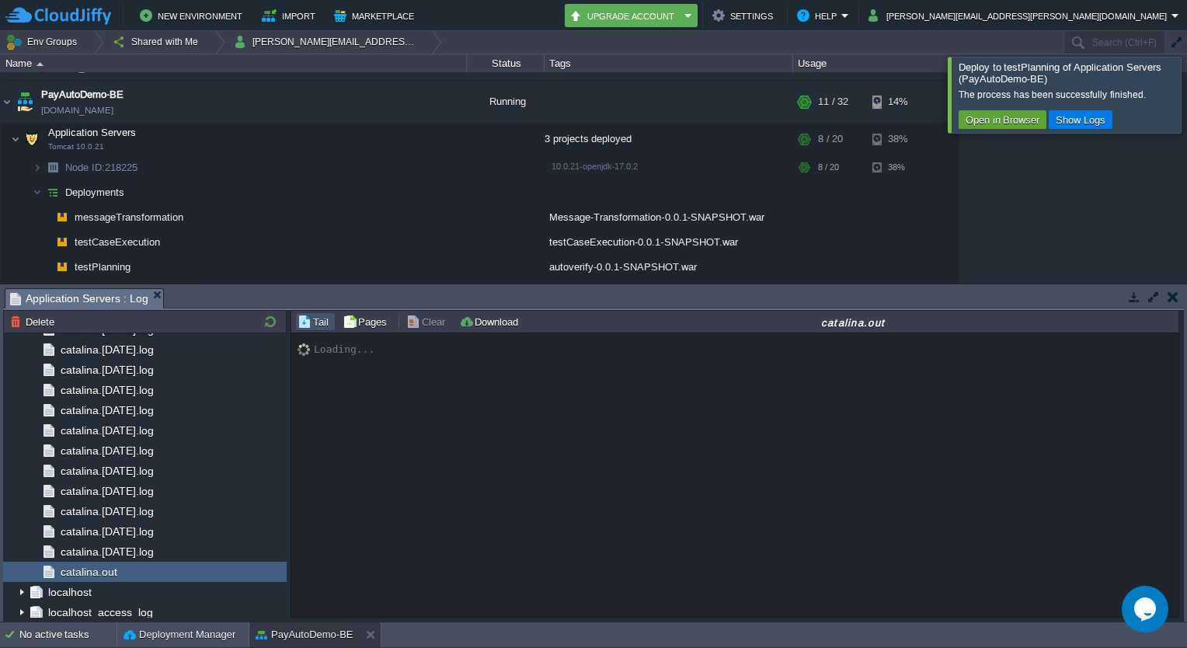
click at [692, 597] on div "Loading..." at bounding box center [735, 475] width 889 height 285
click at [1013, 117] on button "Open in Browser" at bounding box center [1002, 120] width 83 height 14
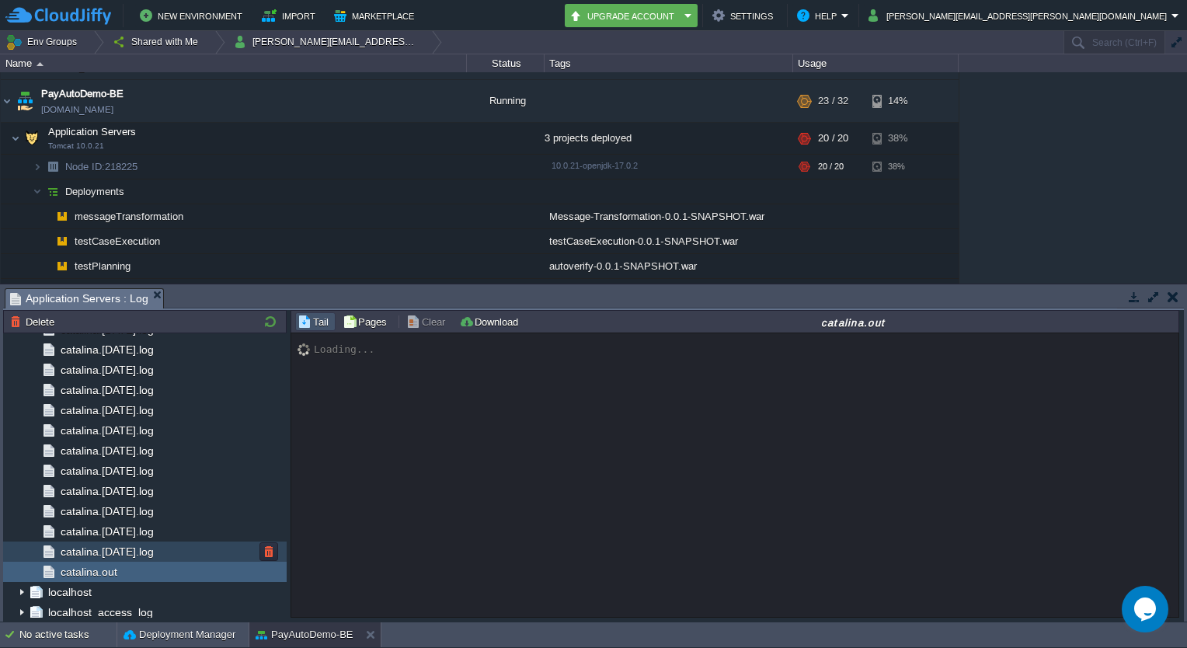
click at [215, 542] on div "catalina.[DATE].log" at bounding box center [145, 552] width 284 height 20
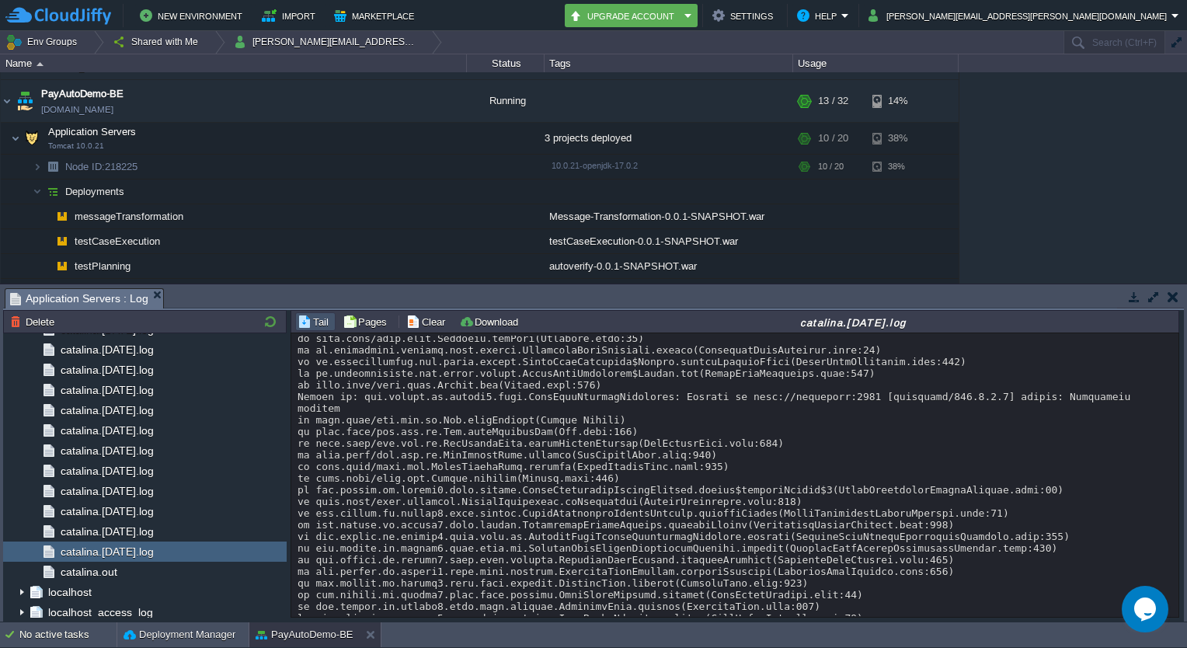
scroll to position [12922, 0]
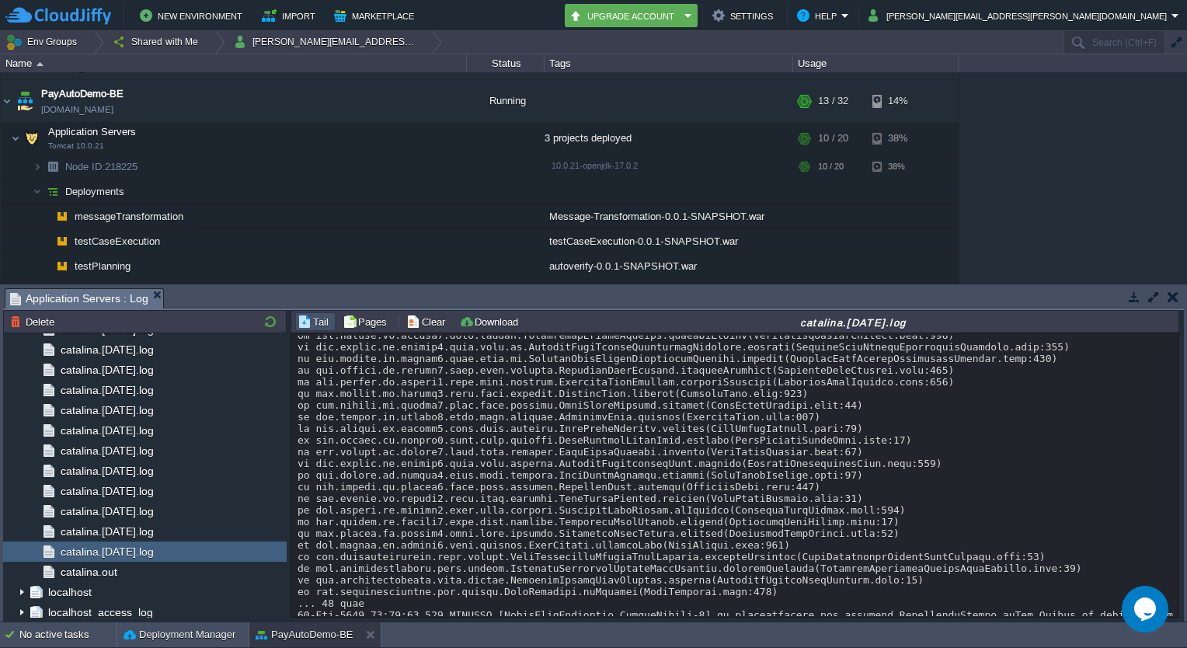
drag, startPoint x: 777, startPoint y: 553, endPoint x: 785, endPoint y: 580, distance: 28.3
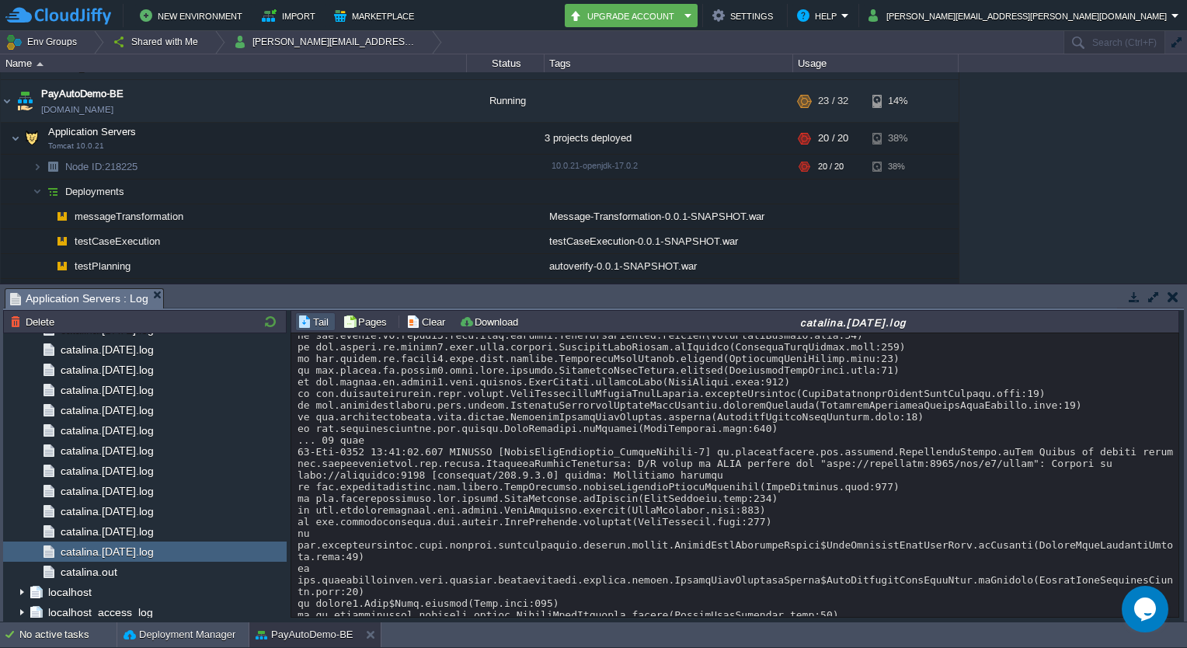
scroll to position [13070, 0]
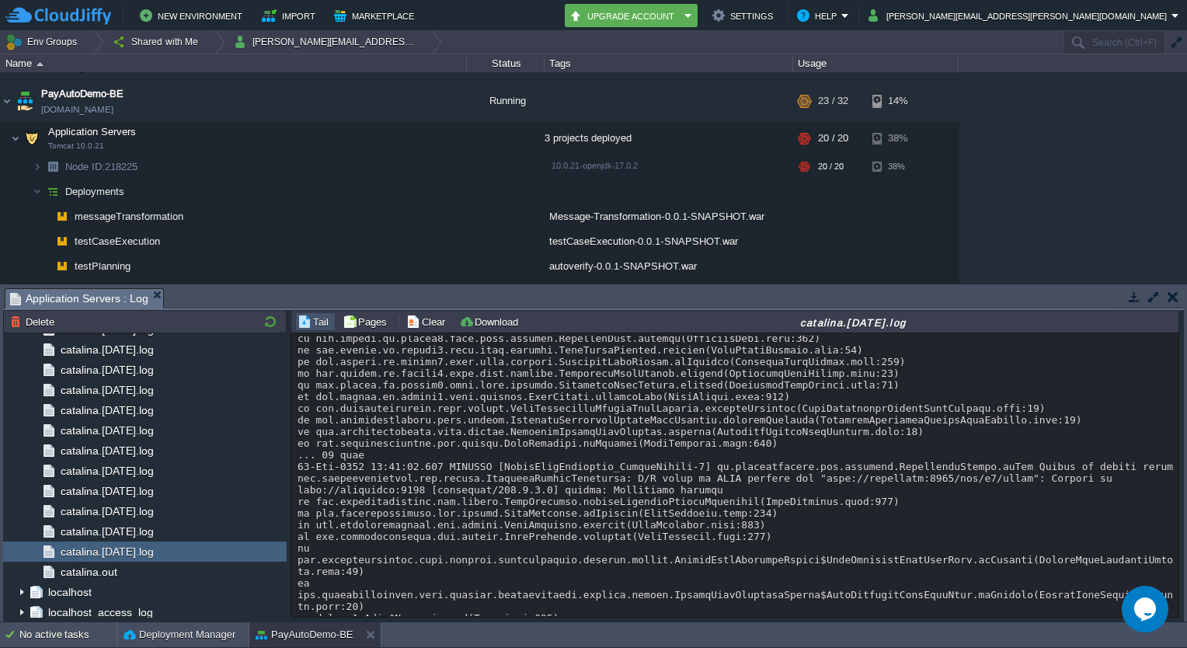
drag, startPoint x: 656, startPoint y: 474, endPoint x: 682, endPoint y: 549, distance: 79.6
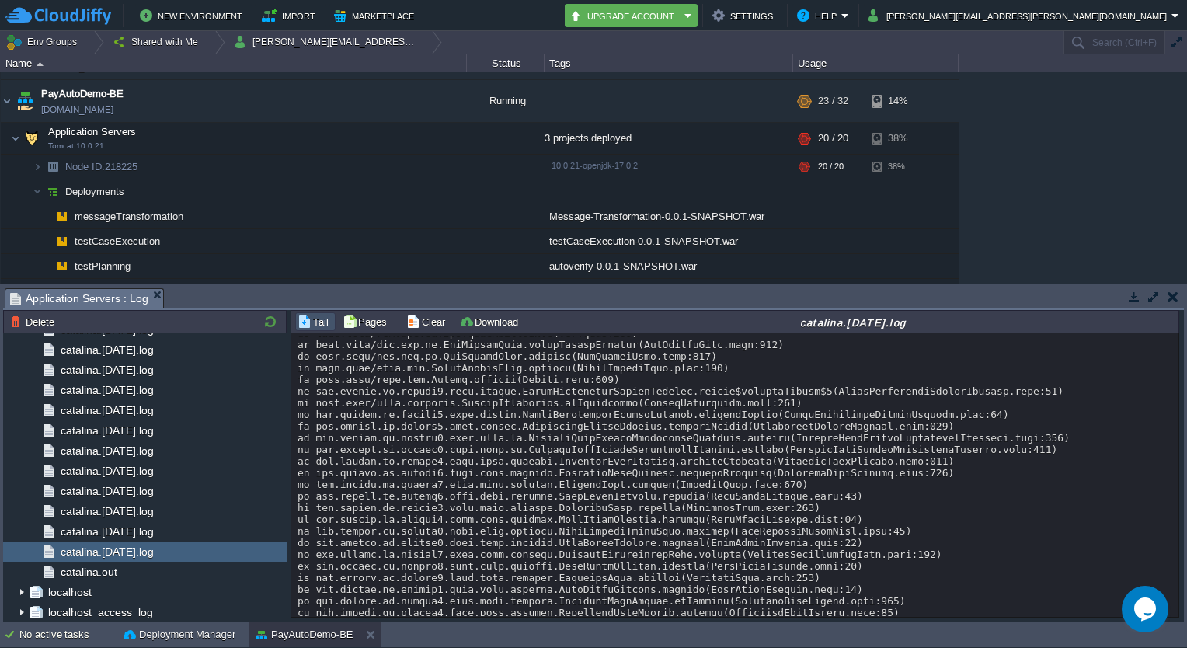
scroll to position [13548, 0]
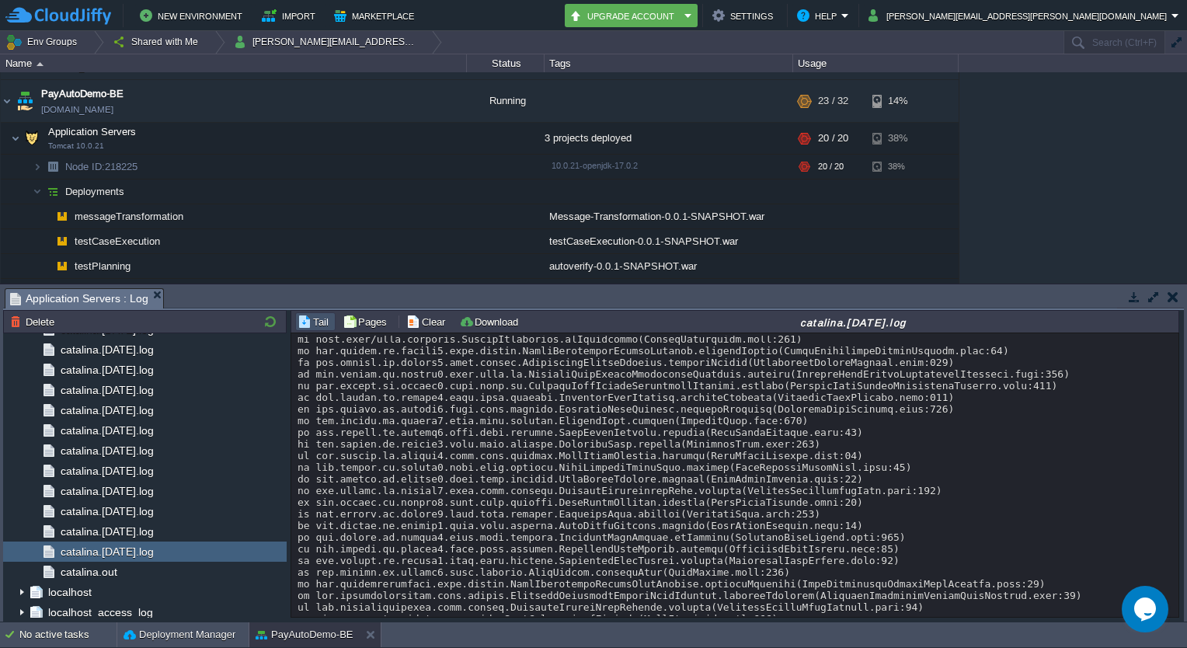
drag, startPoint x: 682, startPoint y: 549, endPoint x: 709, endPoint y: 598, distance: 56.0
click at [709, 598] on div "Loading..." at bounding box center [735, 475] width 889 height 285
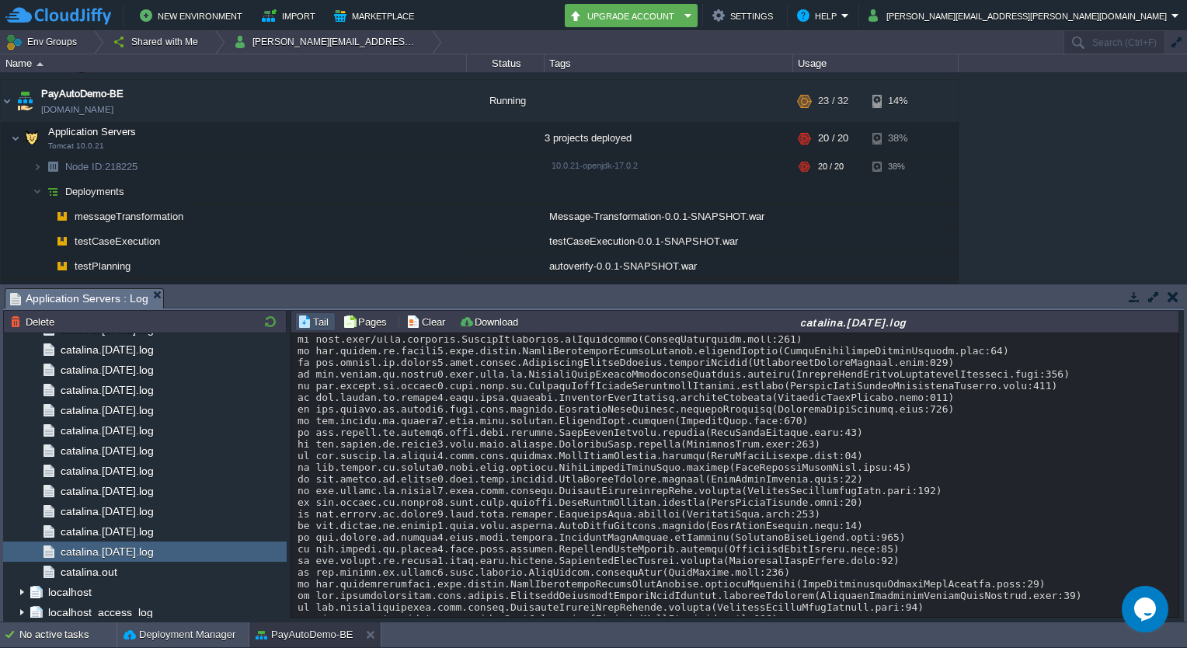
drag, startPoint x: 709, startPoint y: 598, endPoint x: 696, endPoint y: 532, distance: 68.0
click at [696, 532] on div "Loading..." at bounding box center [735, 475] width 889 height 285
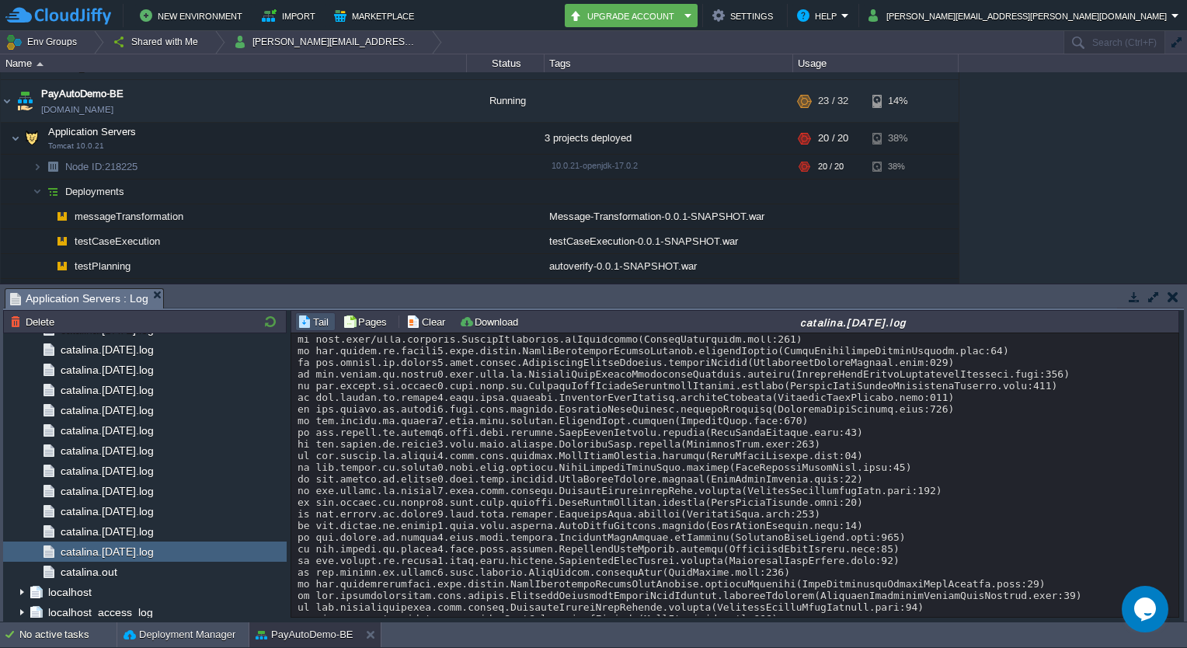
drag, startPoint x: 696, startPoint y: 532, endPoint x: 717, endPoint y: 595, distance: 66.9
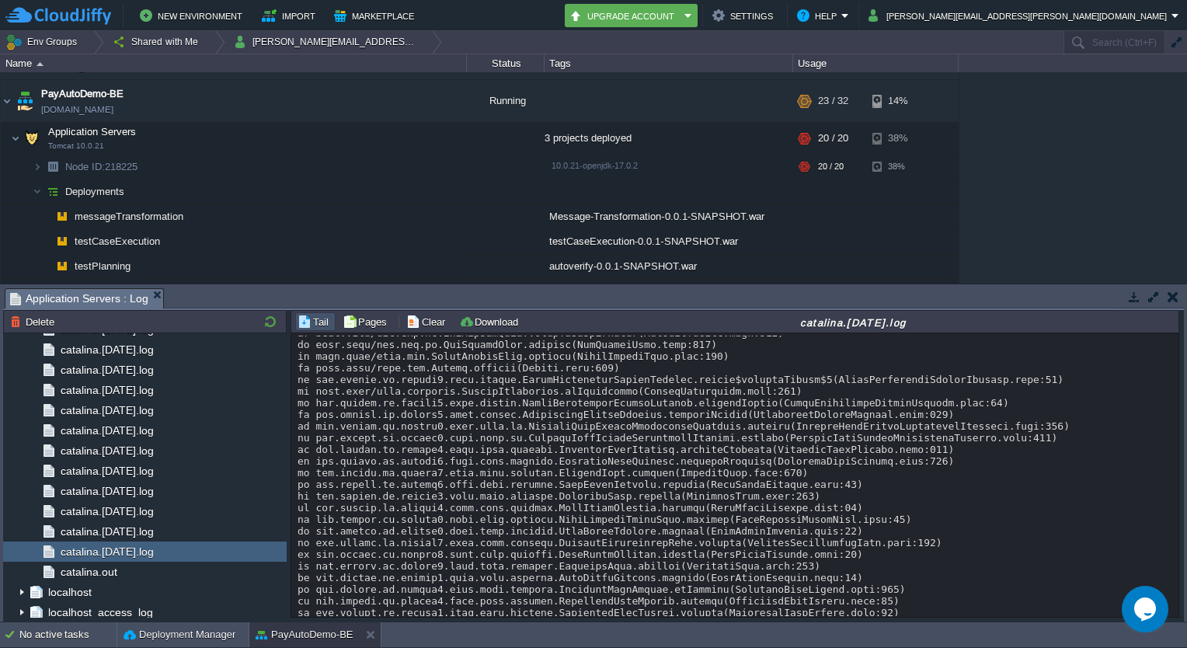
scroll to position [13478, 0]
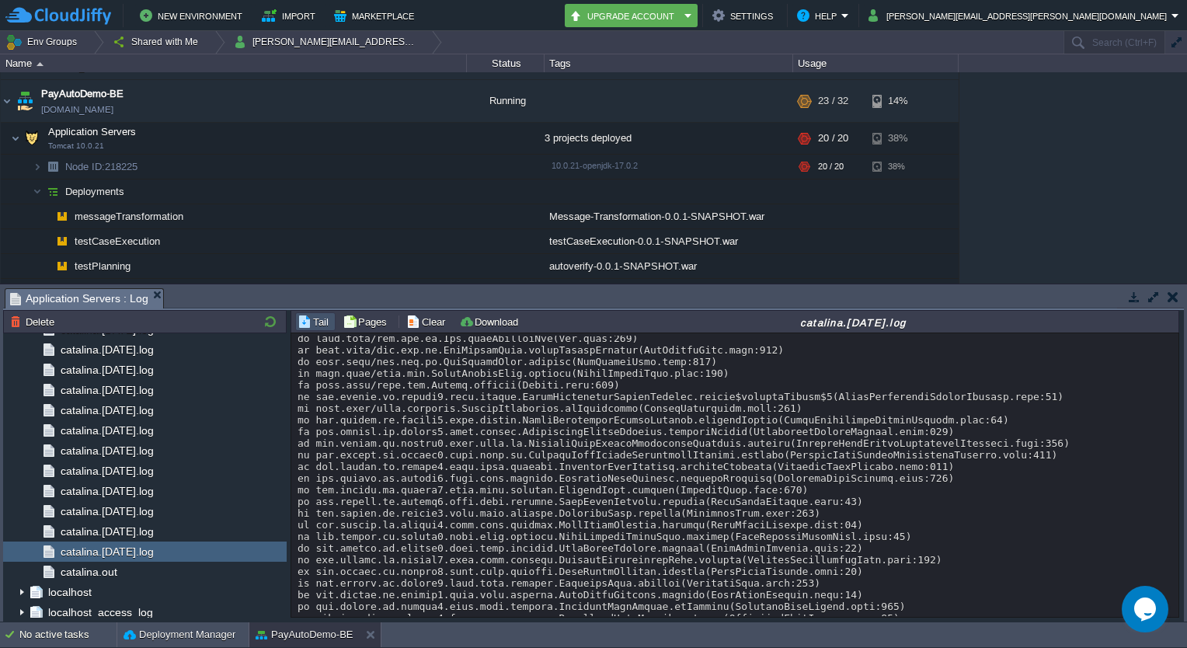
drag, startPoint x: 717, startPoint y: 595, endPoint x: 717, endPoint y: 483, distance: 111.9
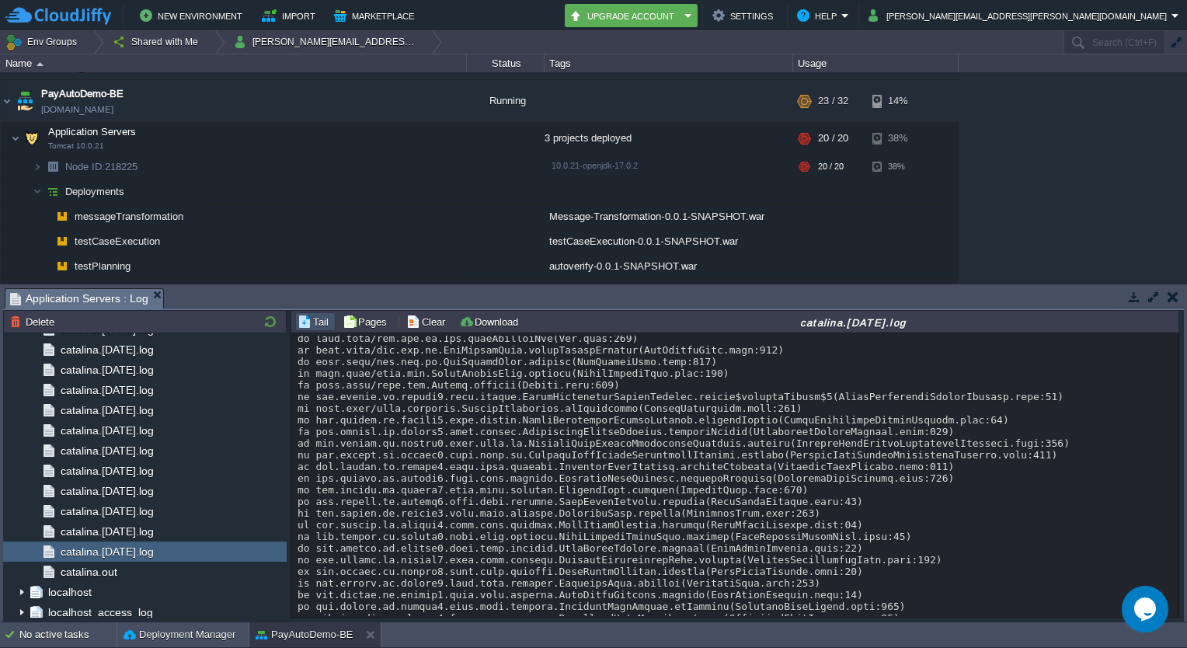
drag, startPoint x: 724, startPoint y: 500, endPoint x: 730, endPoint y: 587, distance: 86.5
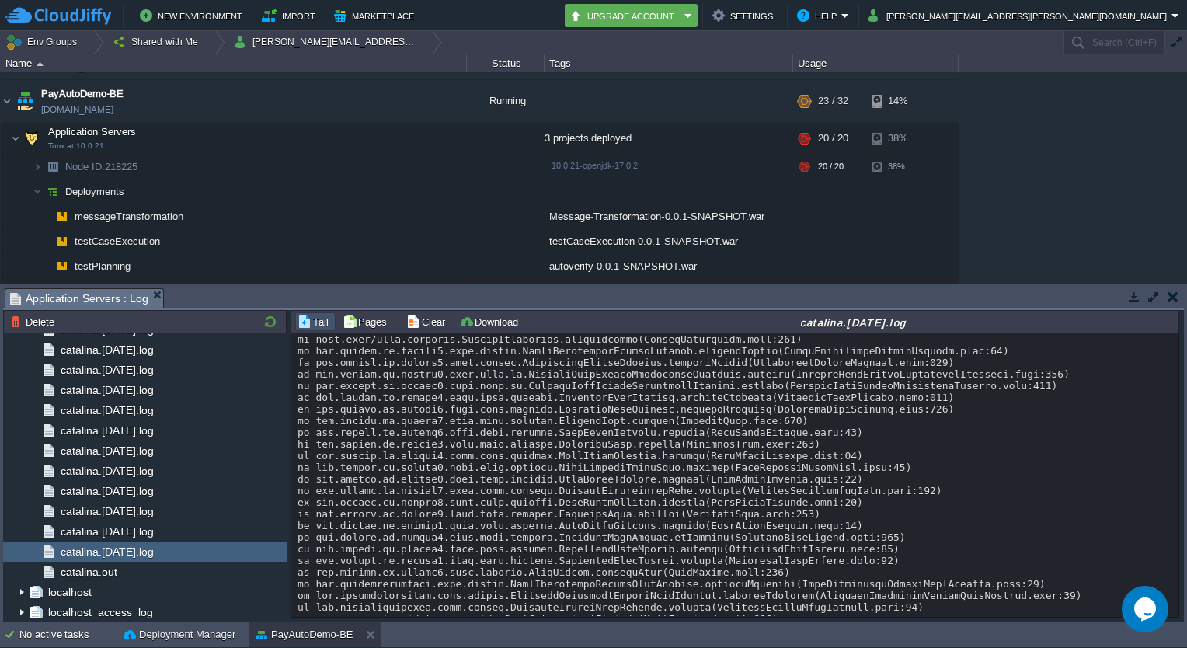
drag, startPoint x: 730, startPoint y: 587, endPoint x: 713, endPoint y: 449, distance: 138.7
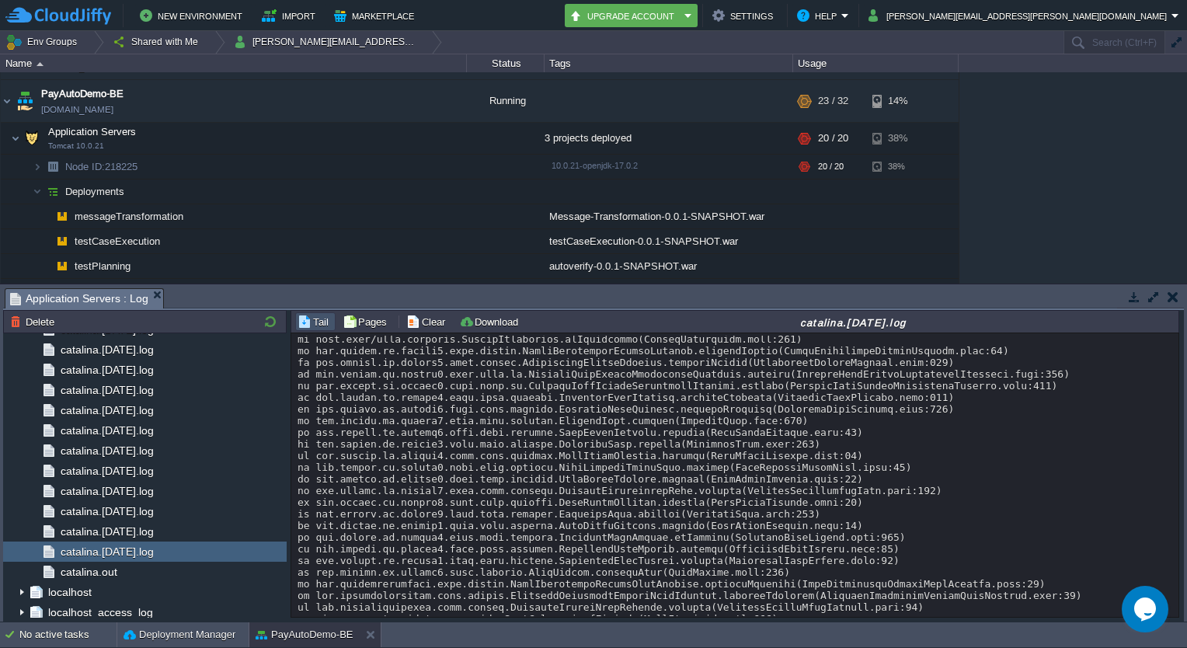
drag, startPoint x: 713, startPoint y: 449, endPoint x: 786, endPoint y: 589, distance: 157.8
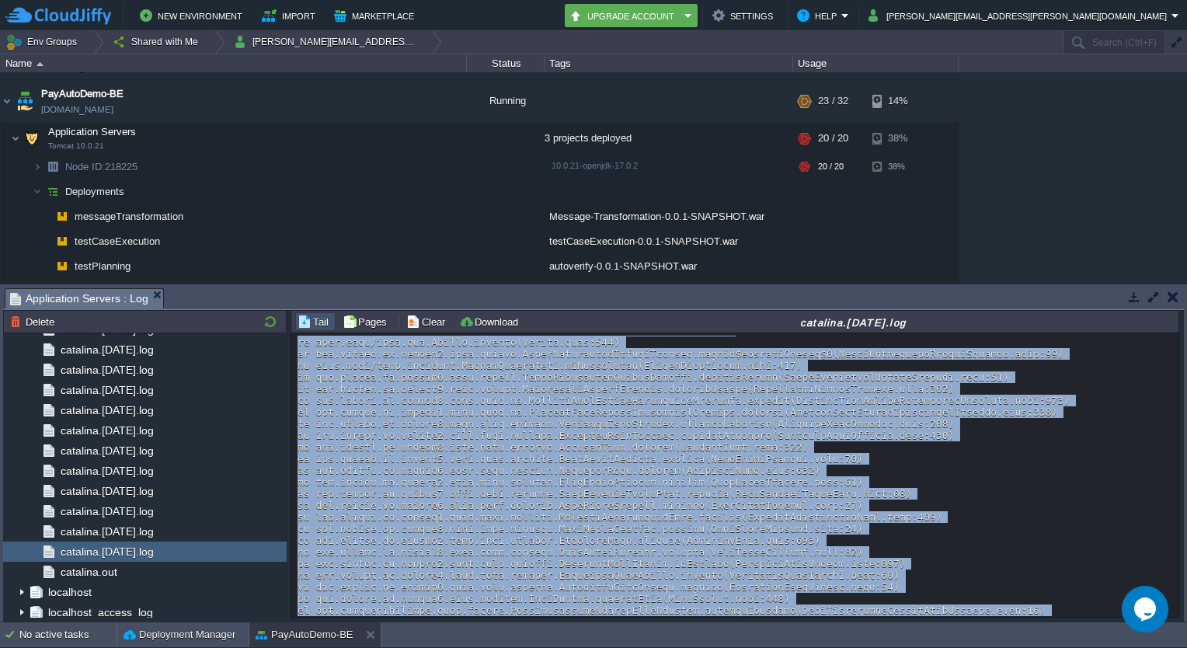
scroll to position [14000, 0]
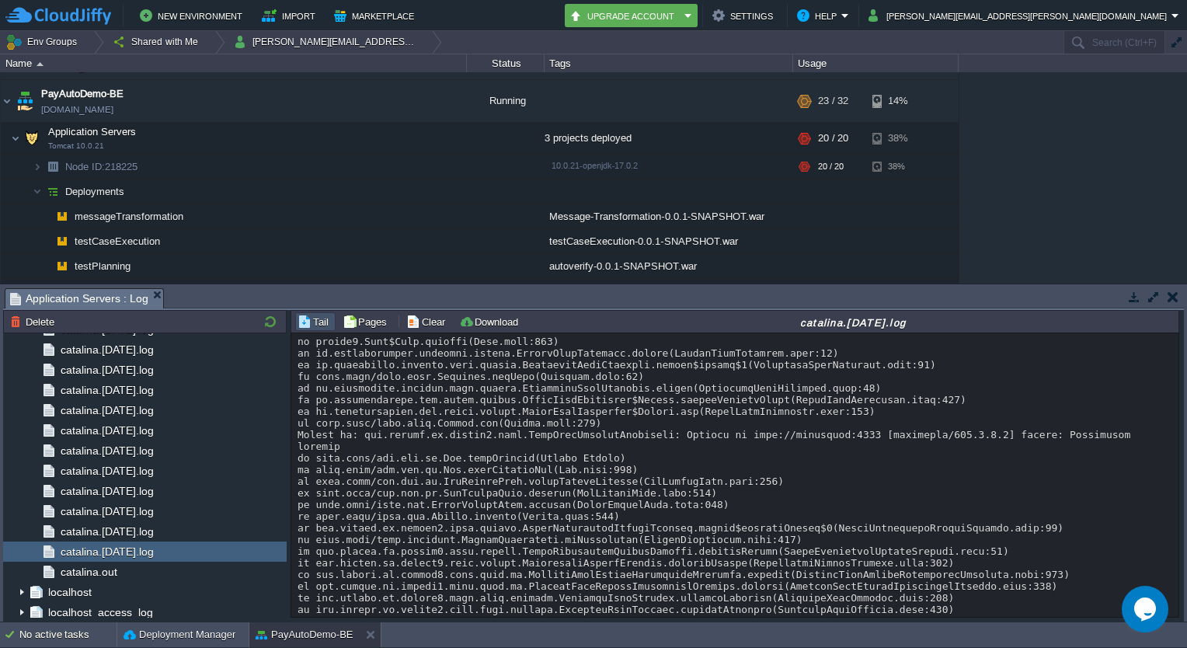
scroll to position [14174, 0]
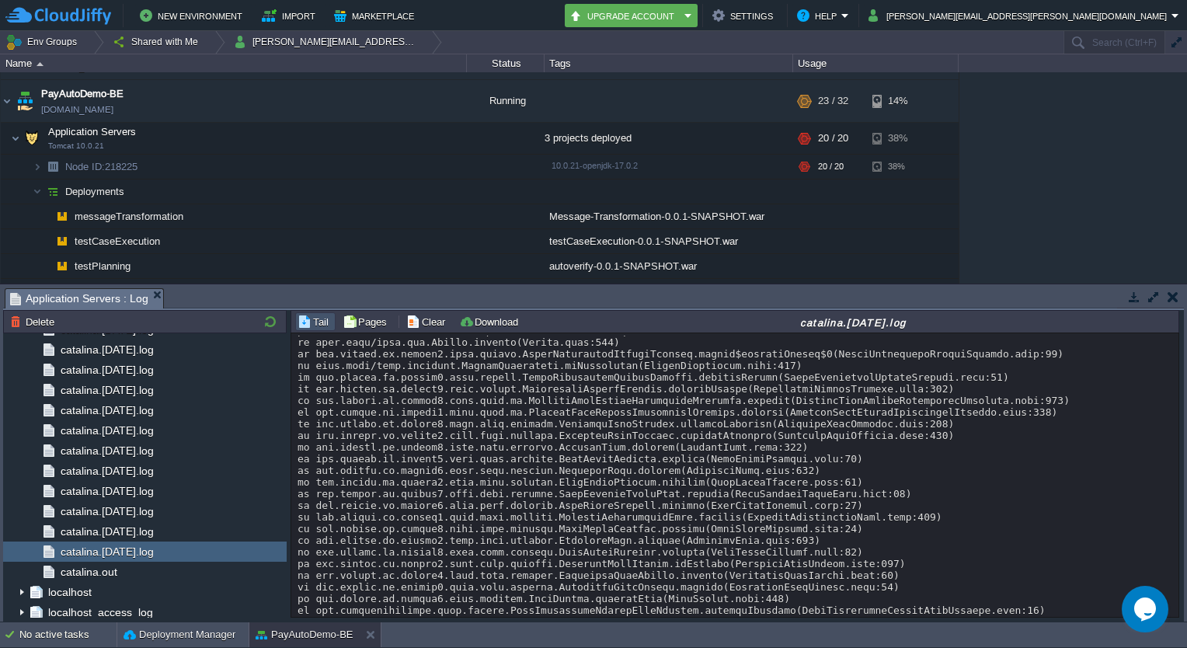
drag, startPoint x: 784, startPoint y: 592, endPoint x: 755, endPoint y: 493, distance: 103.5
drag, startPoint x: 758, startPoint y: 500, endPoint x: 832, endPoint y: 640, distance: 157.5
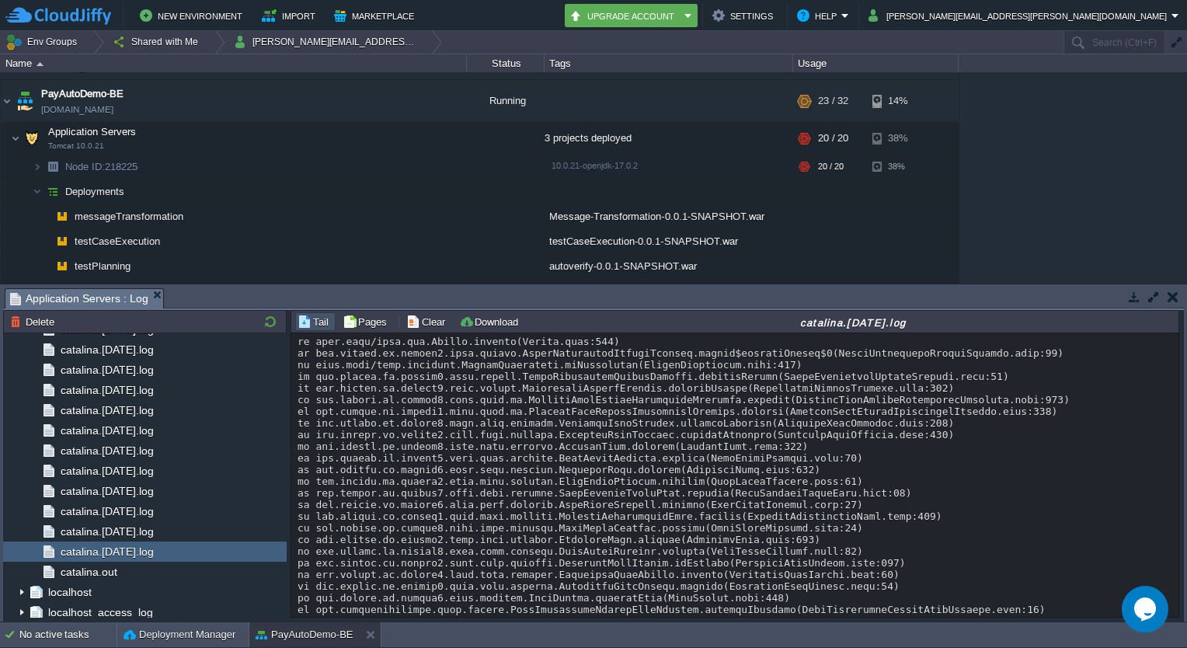
click at [832, 640] on body "New Environment Import Marketplace Bonus ₹0.00 Upgrade Account Settings Help [P…" at bounding box center [593, 324] width 1187 height 648
click at [832, 640] on td "No active tasks Deployment Manager PayAutoDemo-BE" at bounding box center [593, 634] width 1187 height 25
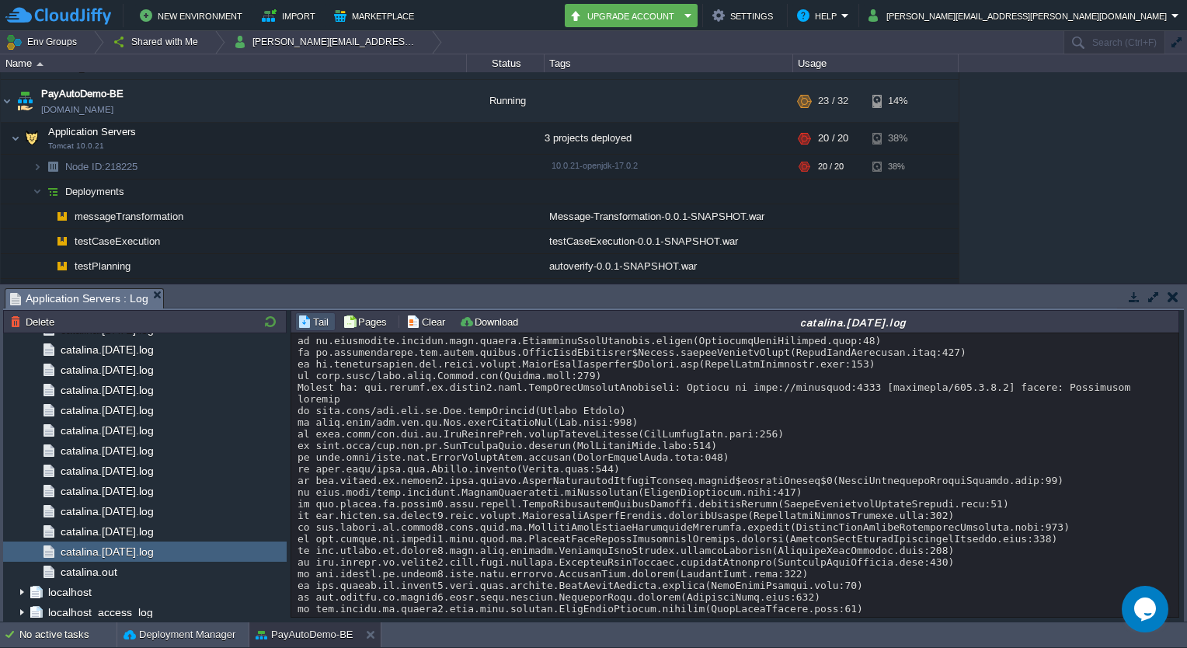
scroll to position [14043, 0]
drag, startPoint x: 765, startPoint y: 518, endPoint x: 762, endPoint y: 418, distance: 100.3
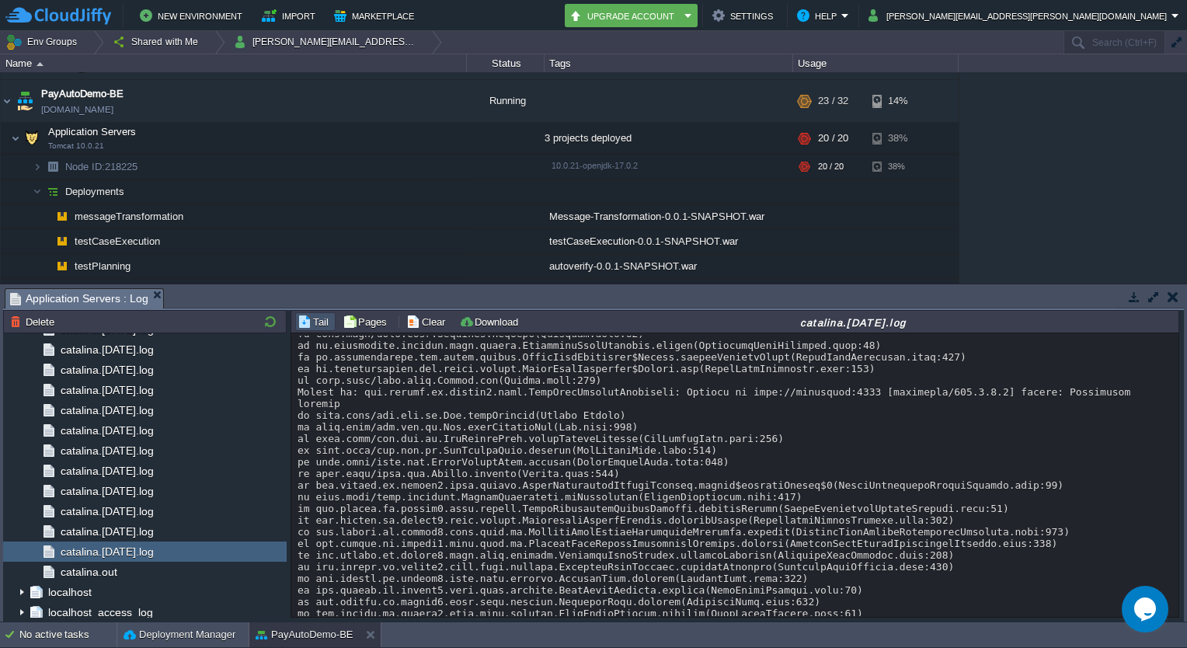
drag, startPoint x: 762, startPoint y: 418, endPoint x: 822, endPoint y: 586, distance: 178.5
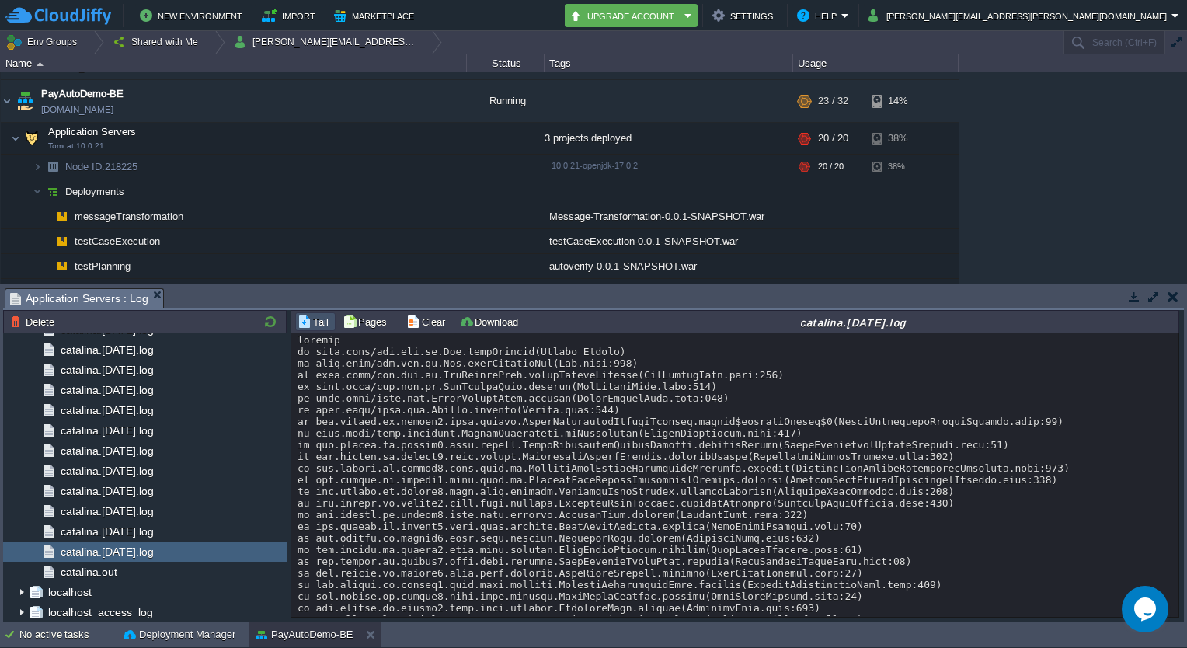
scroll to position [14174, 0]
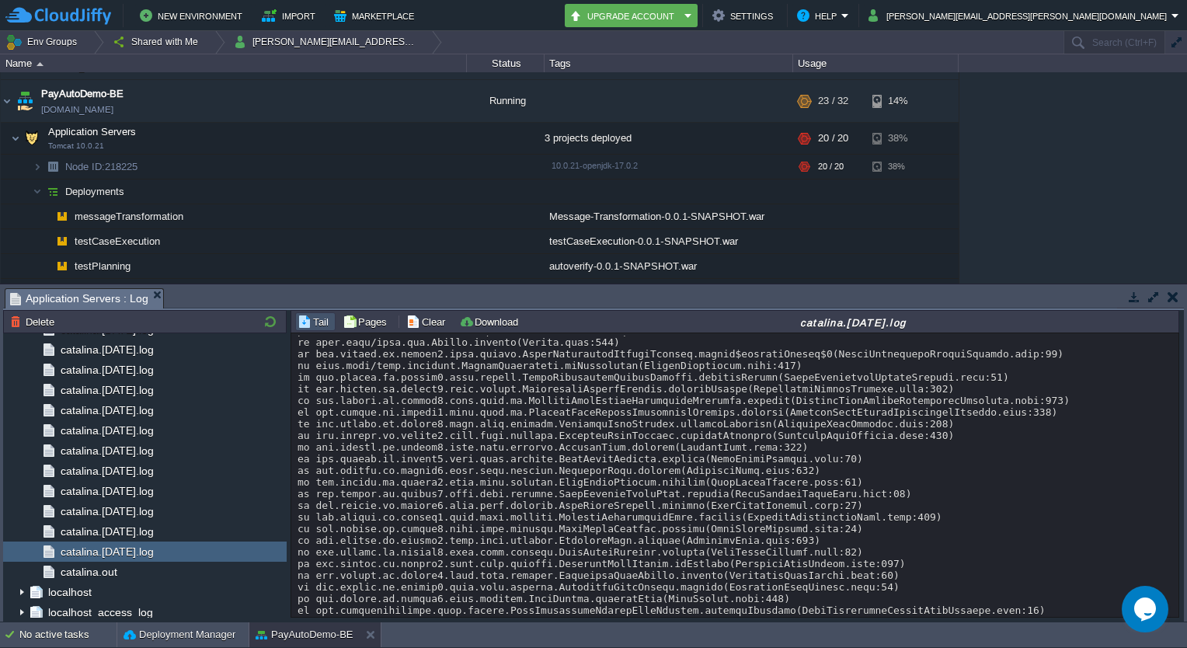
drag, startPoint x: 822, startPoint y: 586, endPoint x: 823, endPoint y: 521, distance: 64.5
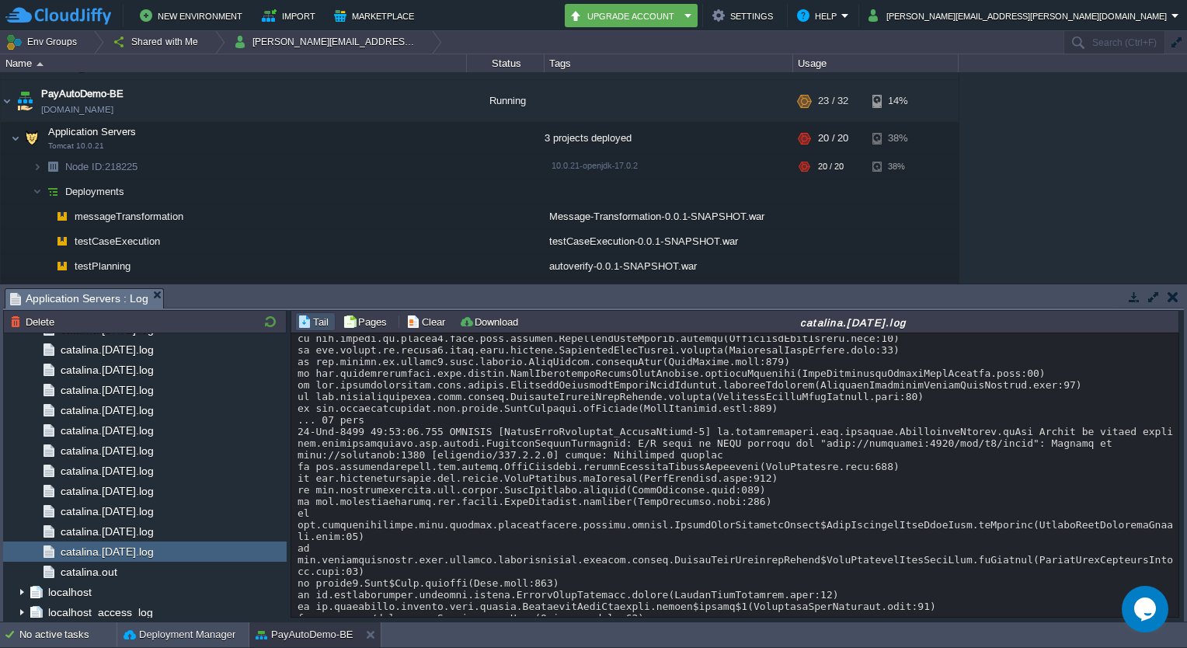
scroll to position [13752, 0]
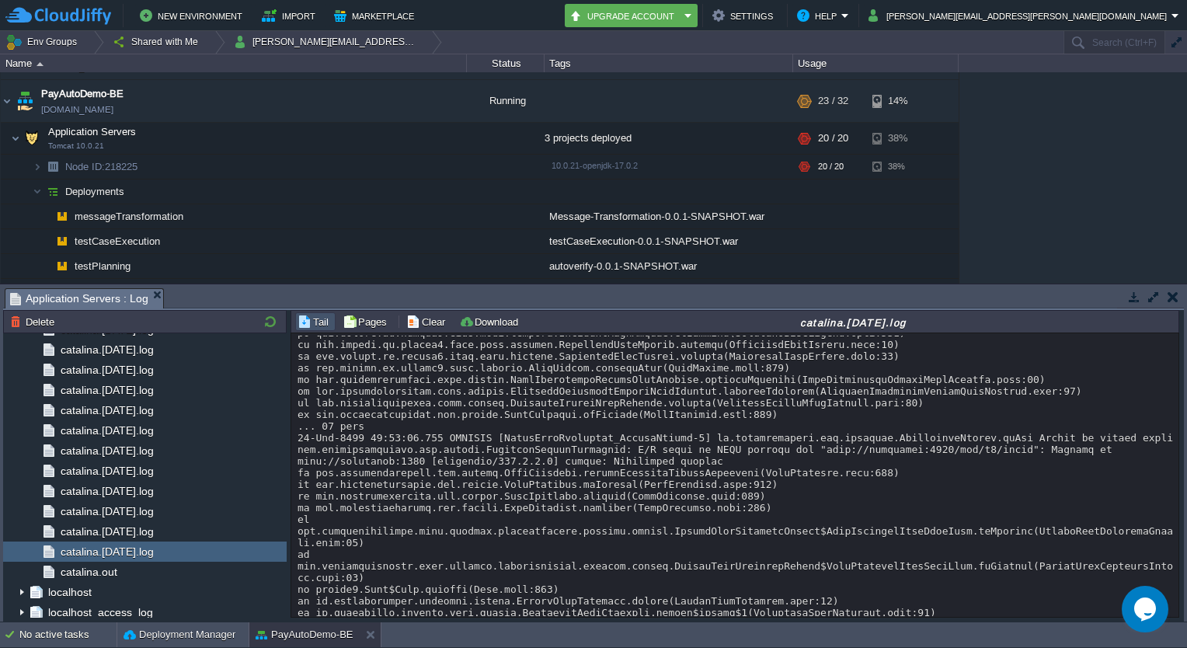
drag, startPoint x: 690, startPoint y: 539, endPoint x: 810, endPoint y: 488, distance: 130.2
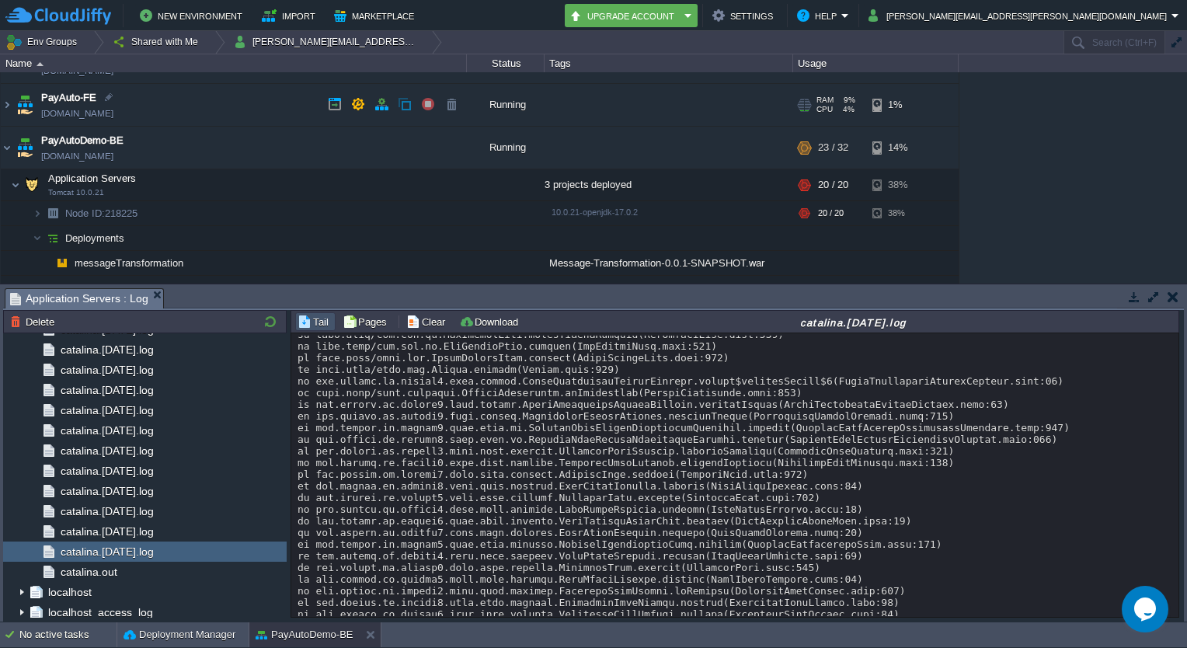
scroll to position [58, 0]
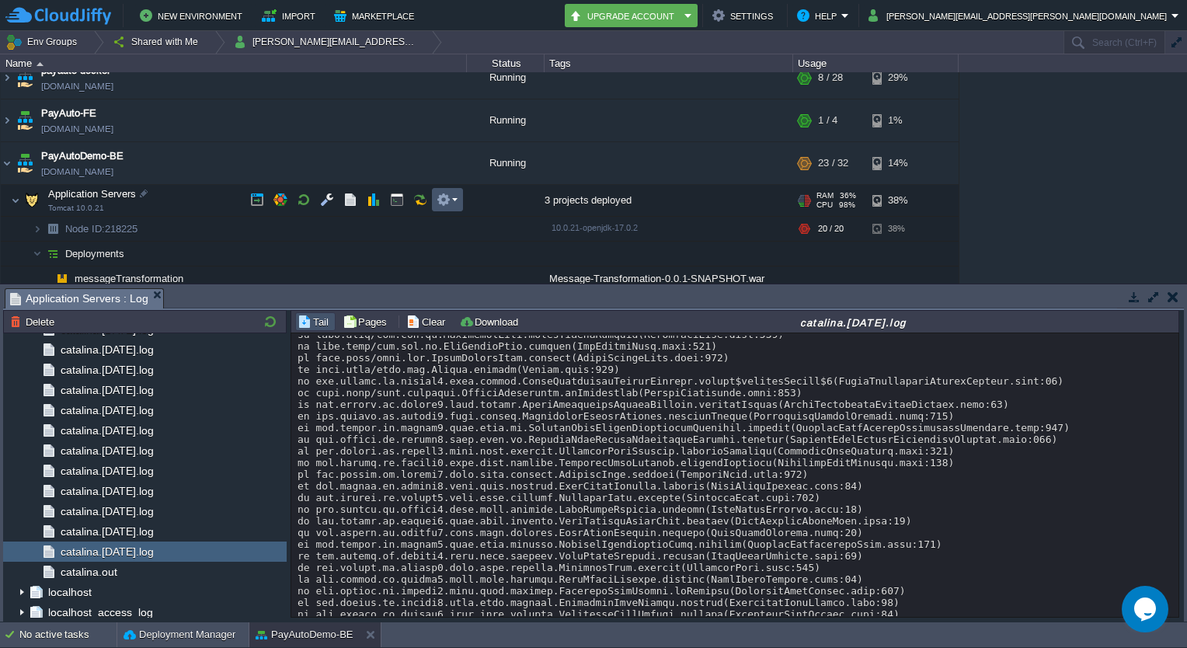
click at [445, 199] on button "button" at bounding box center [444, 200] width 14 height 14
click at [357, 161] on button "button" at bounding box center [358, 162] width 14 height 14
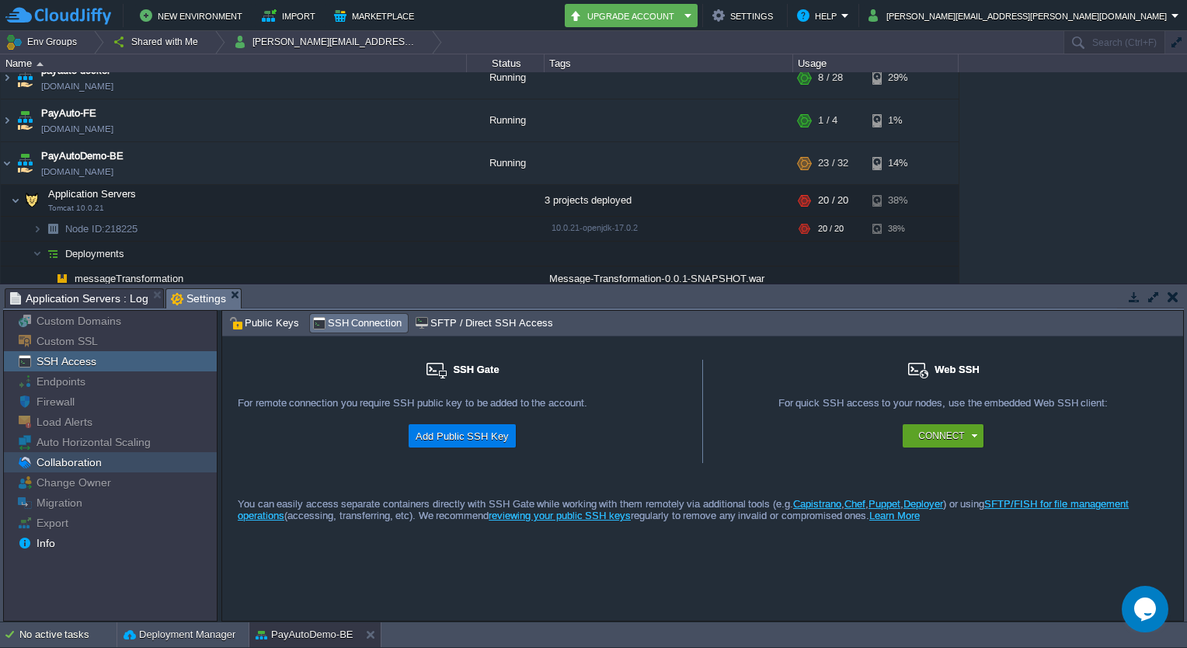
click at [103, 465] on div "Collaboration" at bounding box center [110, 462] width 213 height 20
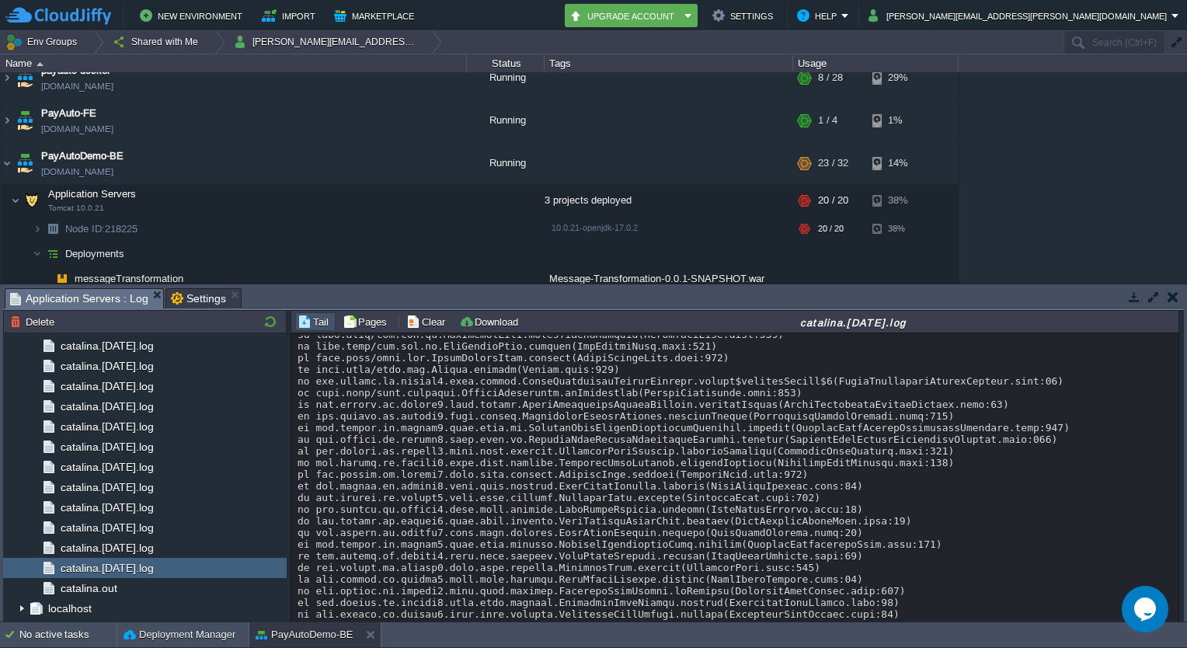
scroll to position [1472, 0]
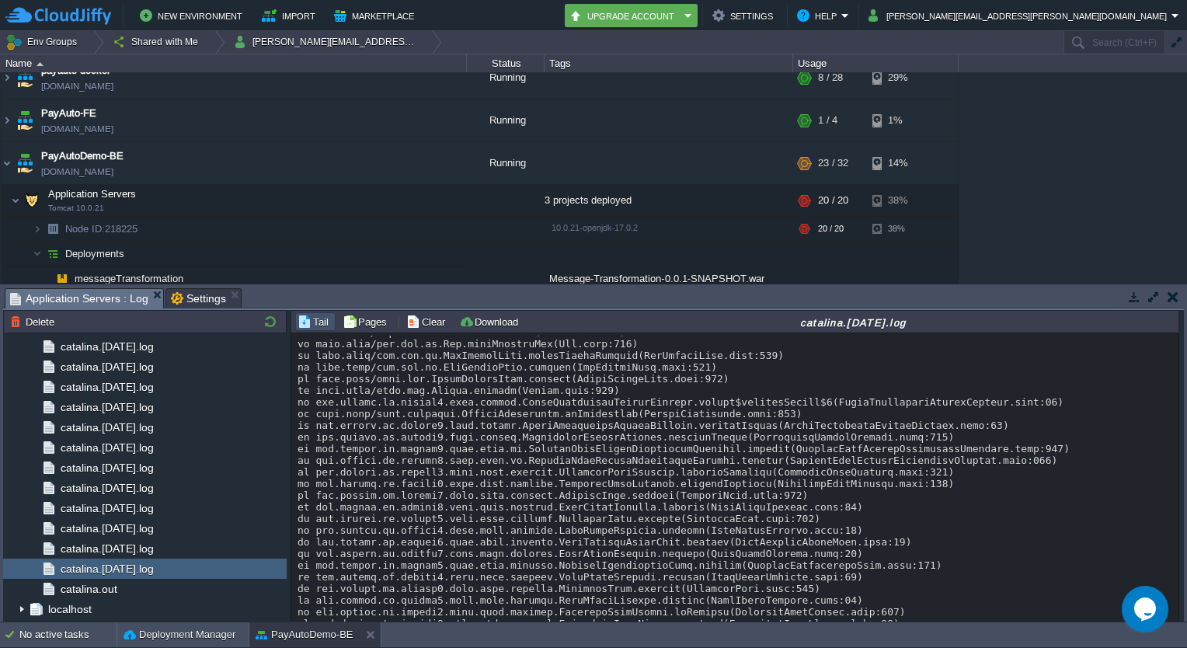
click at [74, 301] on span "Application Servers : Log" at bounding box center [79, 298] width 138 height 19
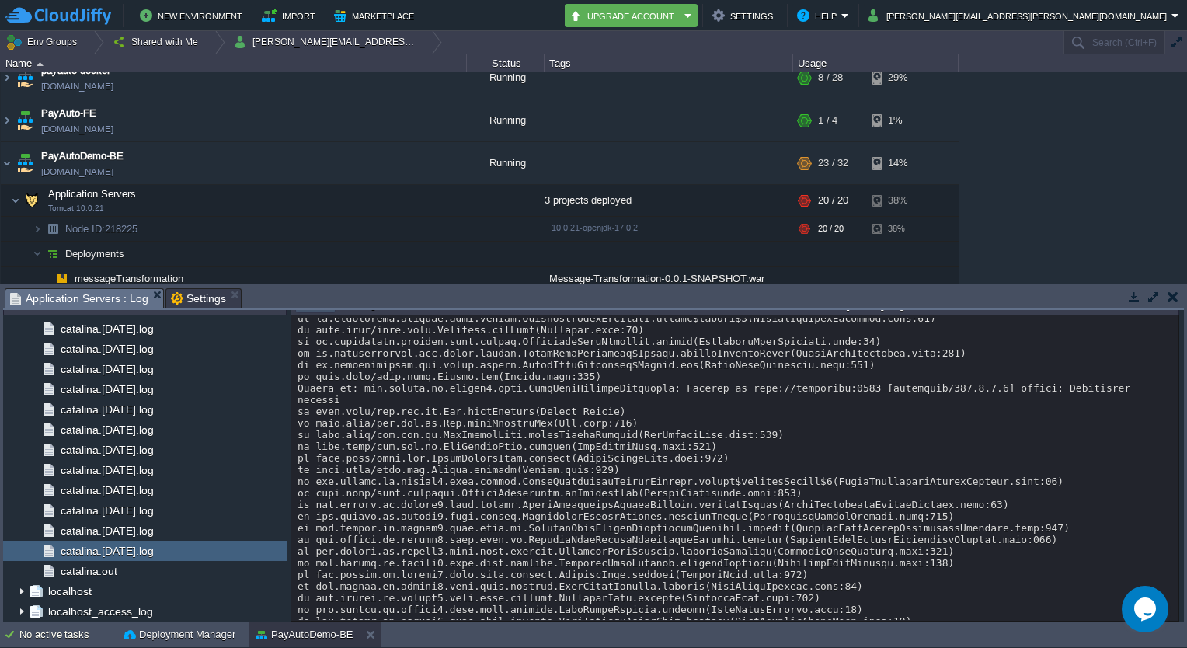
scroll to position [14660, 0]
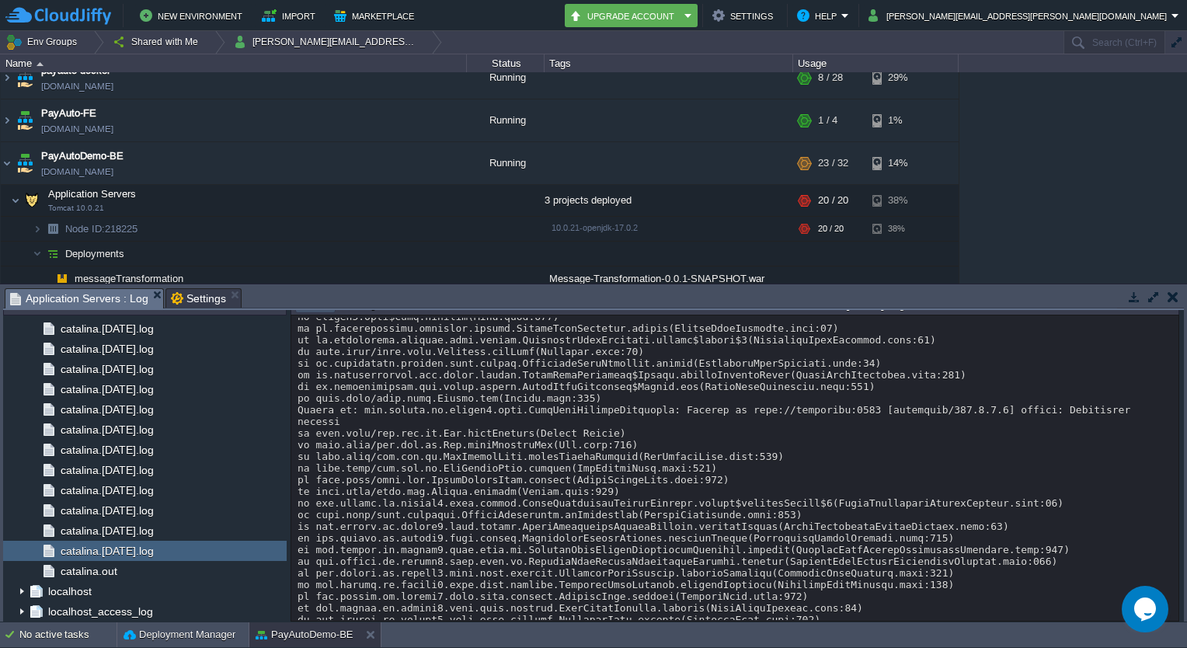
drag, startPoint x: 597, startPoint y: 576, endPoint x: 560, endPoint y: 396, distance: 183.4
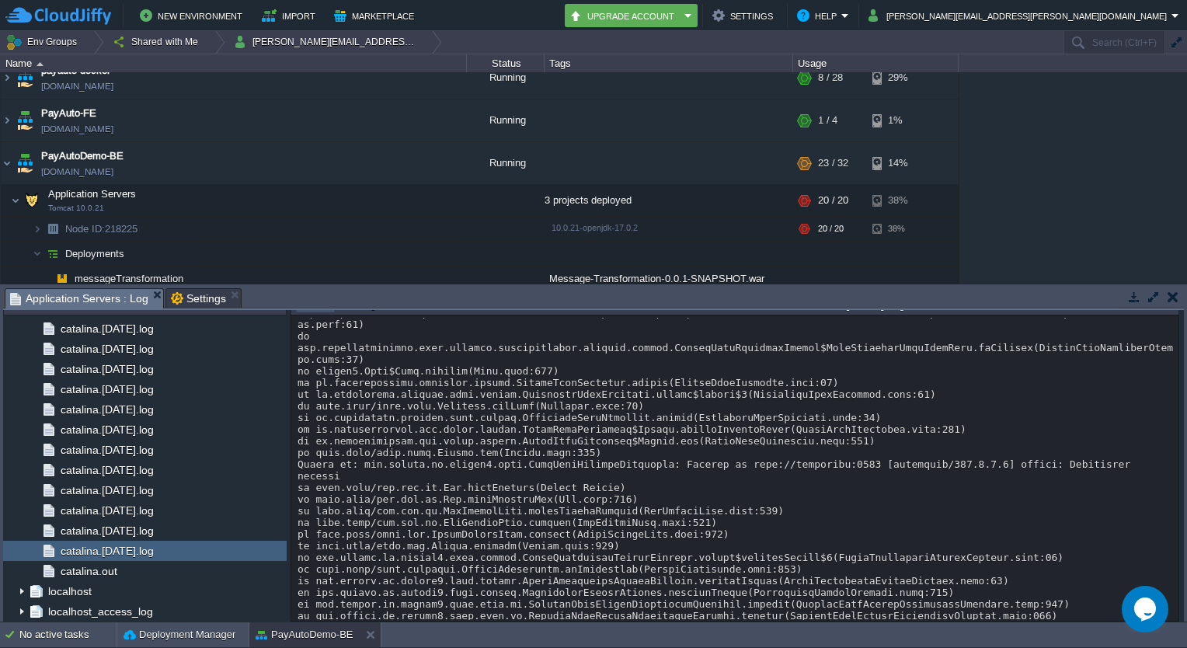
scroll to position [14778, 0]
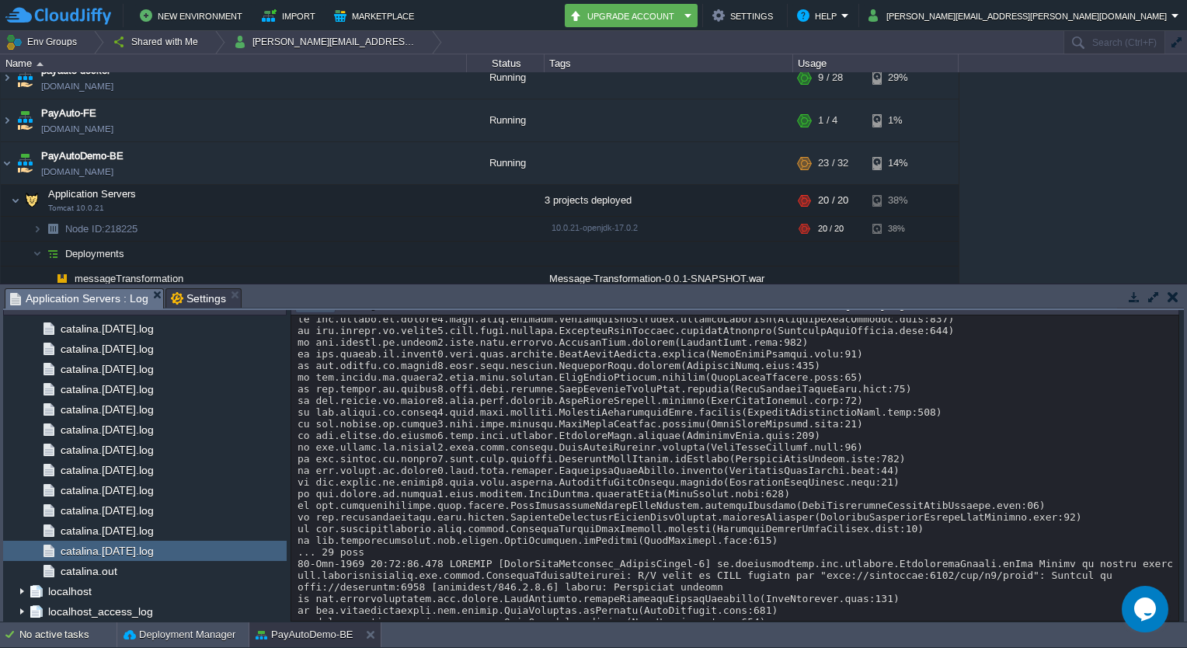
scroll to position [14245, 0]
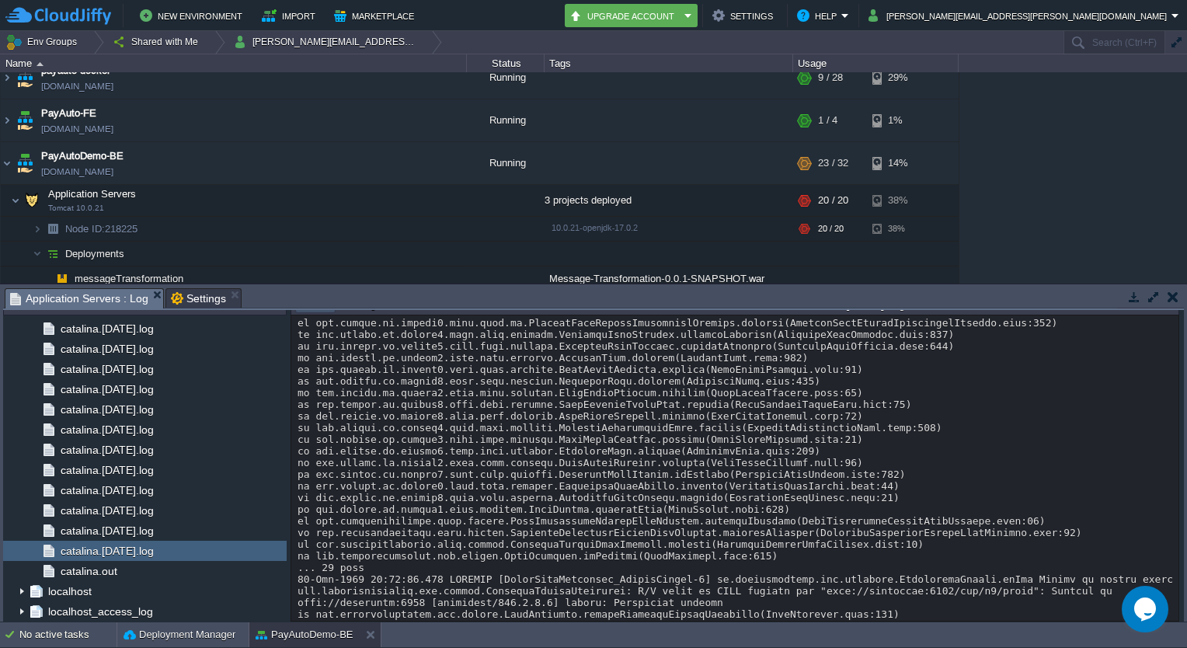
drag, startPoint x: 593, startPoint y: 535, endPoint x: 617, endPoint y: 584, distance: 53.9
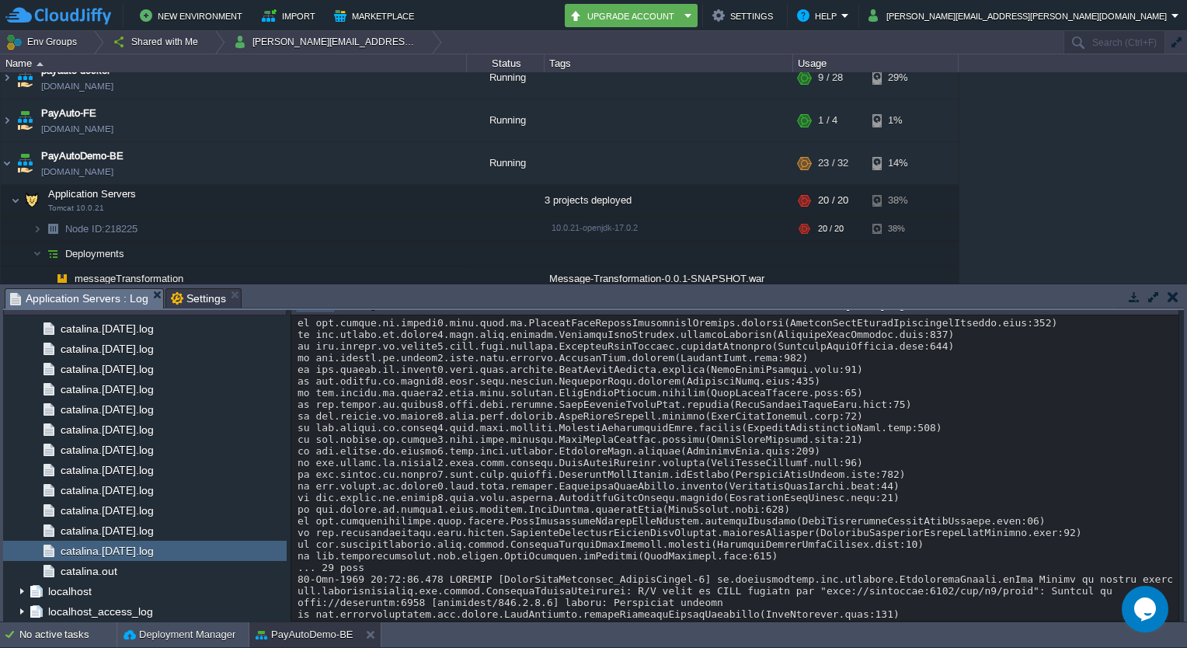
drag, startPoint x: 617, startPoint y: 584, endPoint x: 608, endPoint y: 580, distance: 10.1
drag, startPoint x: 608, startPoint y: 580, endPoint x: 602, endPoint y: 458, distance: 122.1
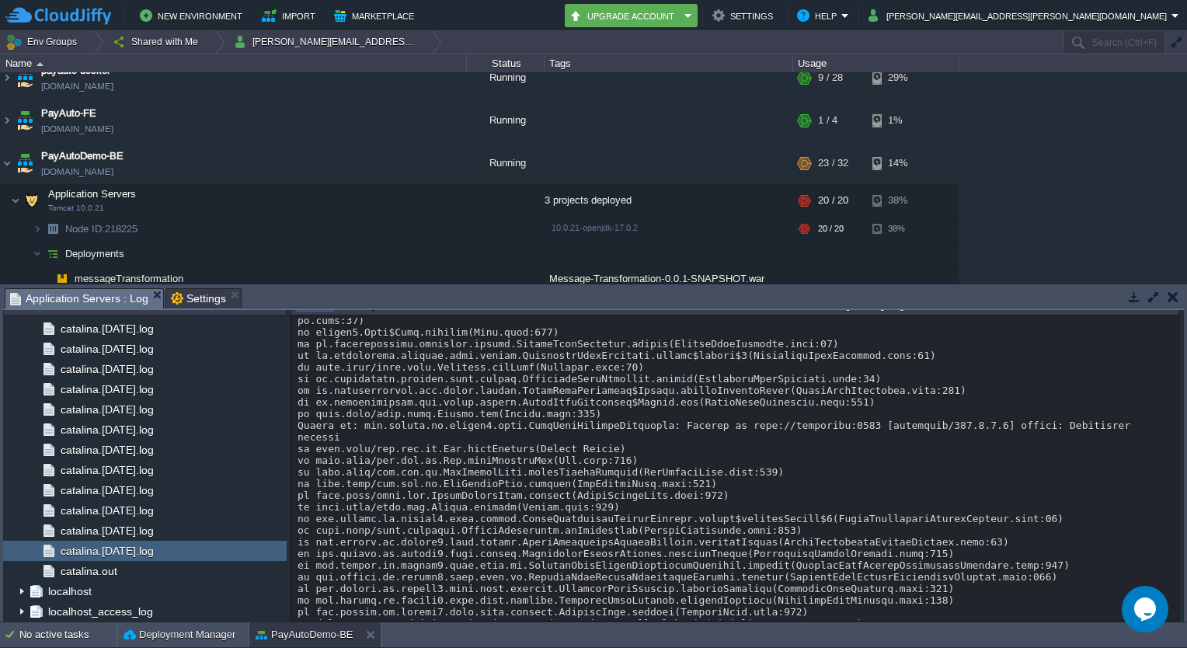
scroll to position [14778, 0]
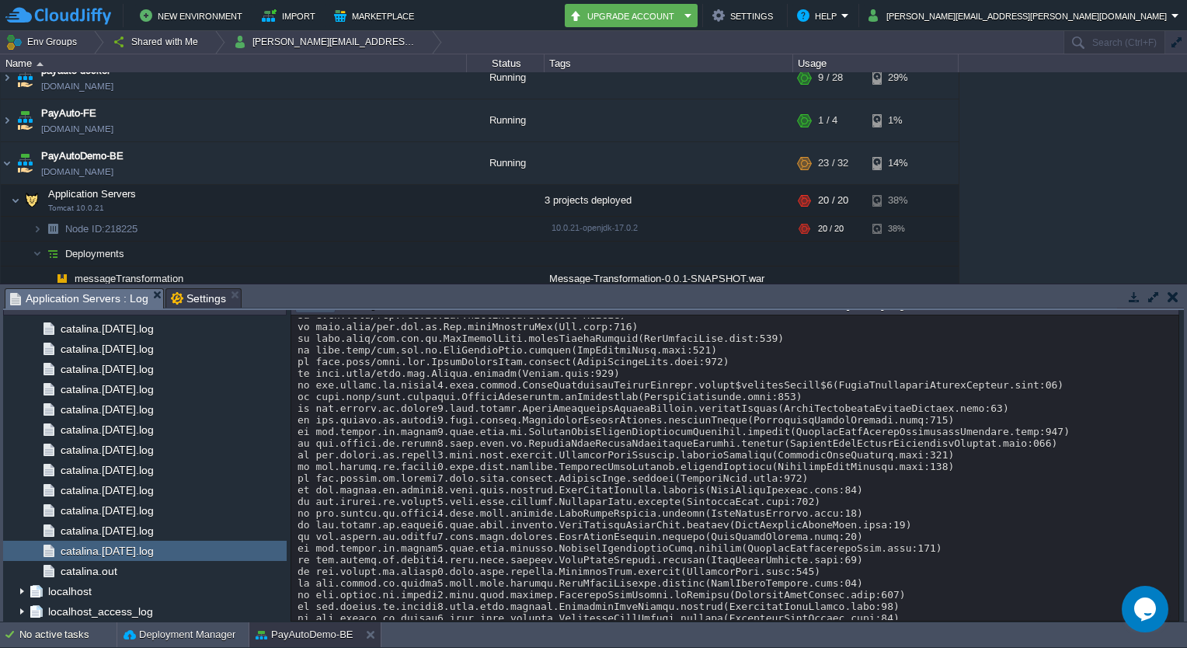
drag, startPoint x: 602, startPoint y: 455, endPoint x: 649, endPoint y: 566, distance: 120.5
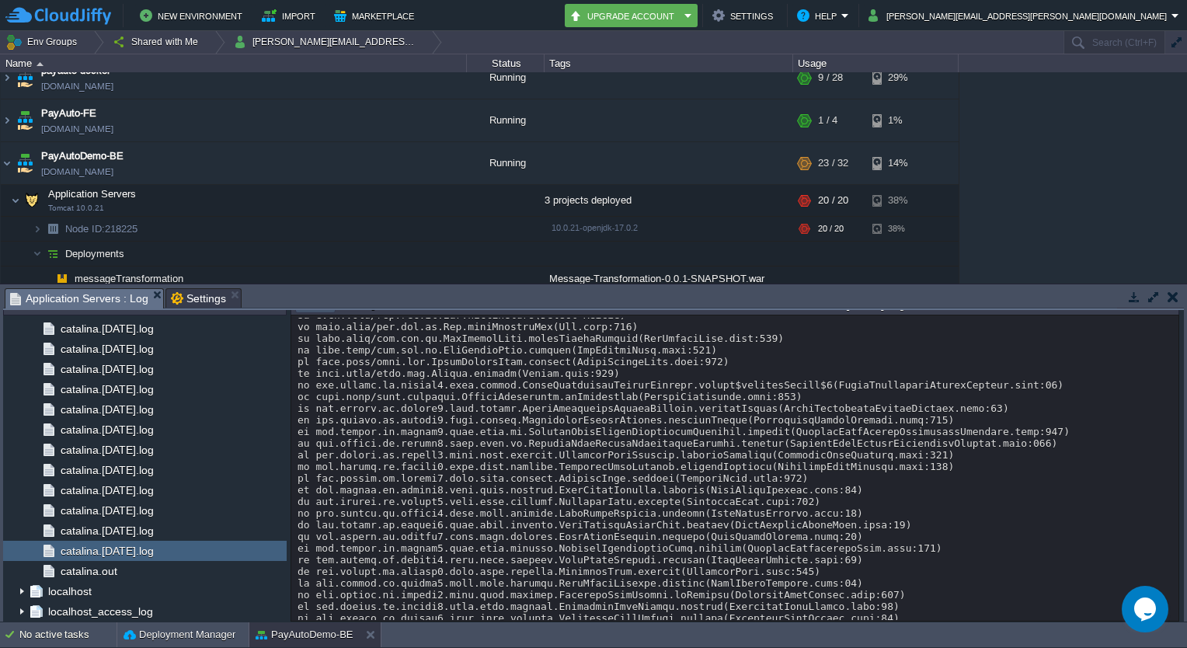
drag, startPoint x: 649, startPoint y: 566, endPoint x: 650, endPoint y: 583, distance: 17.1
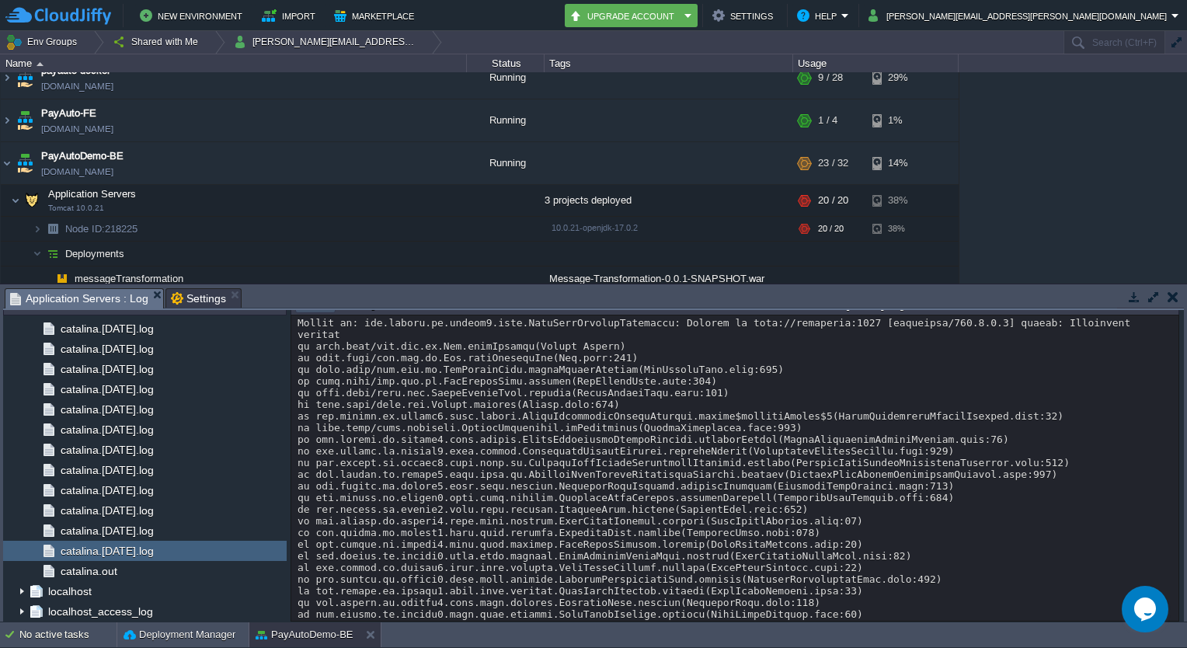
scroll to position [15404, 0]
drag, startPoint x: 649, startPoint y: 581, endPoint x: 619, endPoint y: 440, distance: 144.6
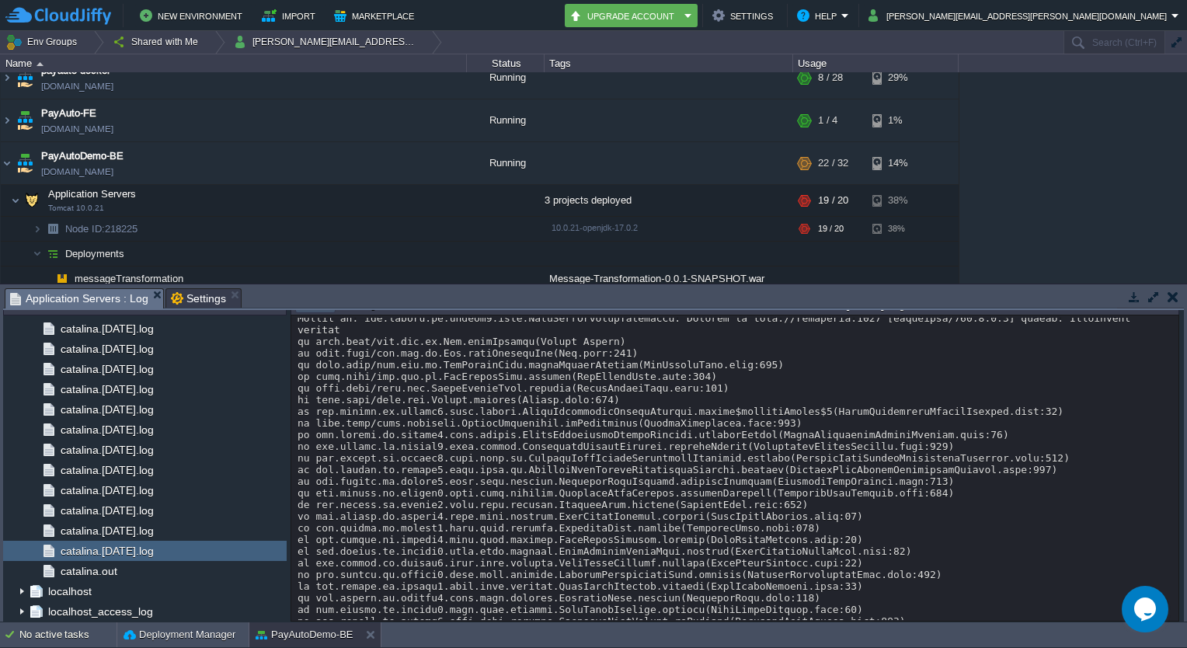
scroll to position [15405, 0]
drag, startPoint x: 619, startPoint y: 440, endPoint x: 647, endPoint y: 600, distance: 162.5
click at [647, 600] on div "Loading..." at bounding box center [735, 469] width 889 height 307
drag, startPoint x: 647, startPoint y: 600, endPoint x: 537, endPoint y: 441, distance: 192.7
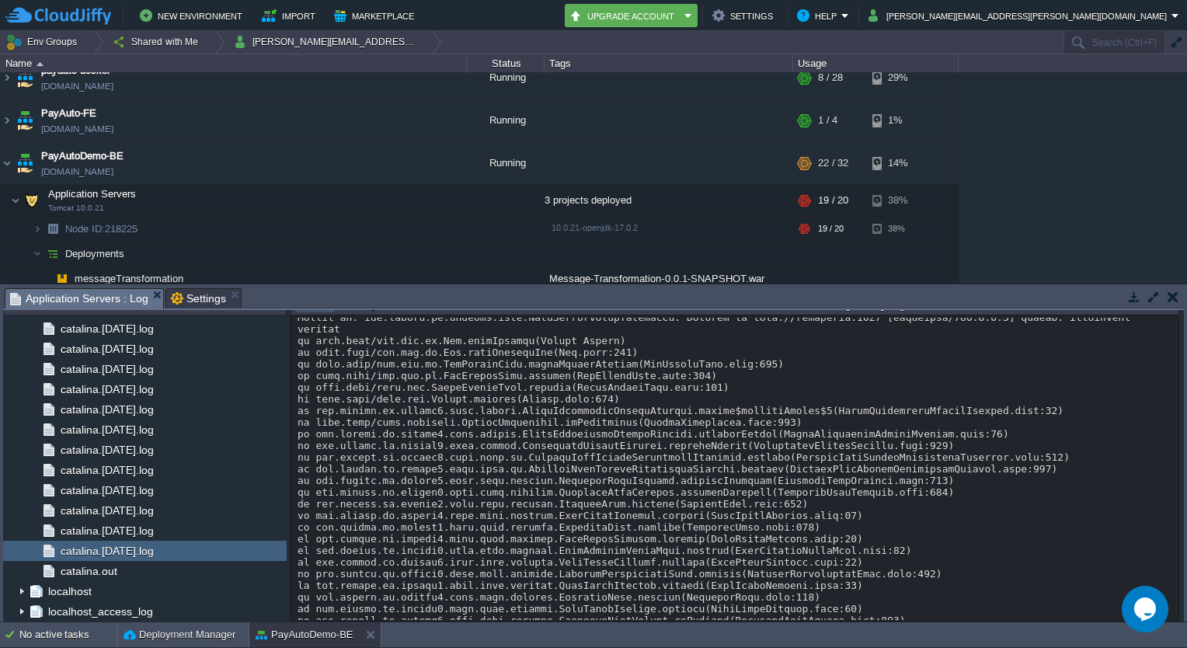
drag, startPoint x: 537, startPoint y: 441, endPoint x: 612, endPoint y: 594, distance: 169.9
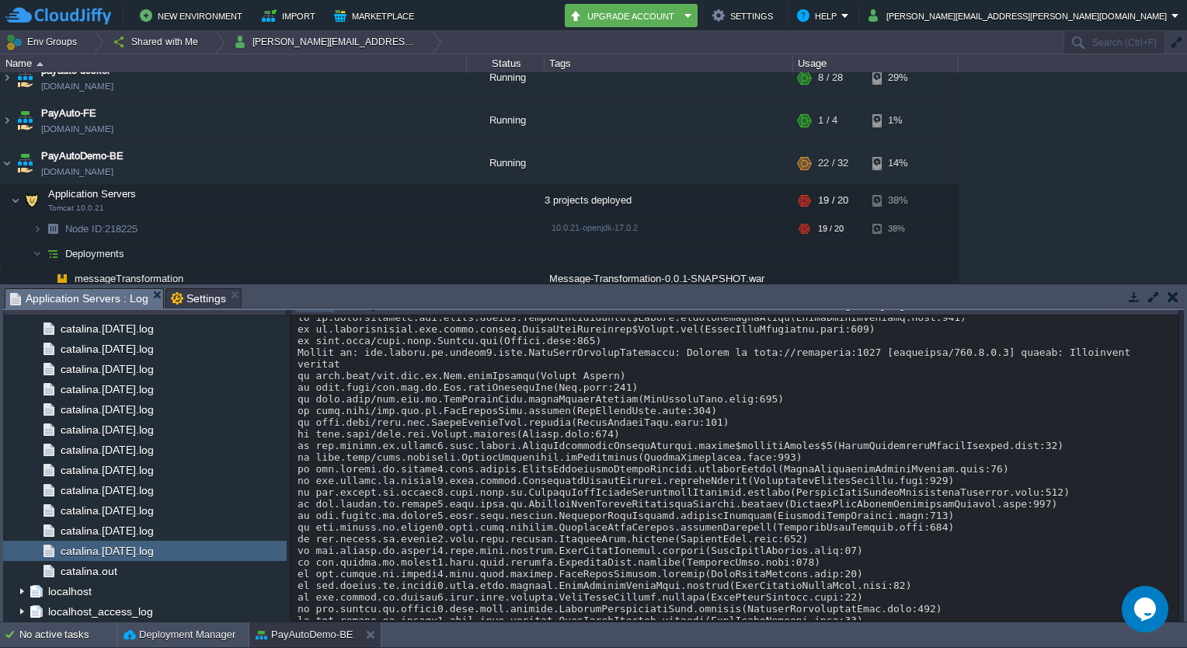
scroll to position [15404, 0]
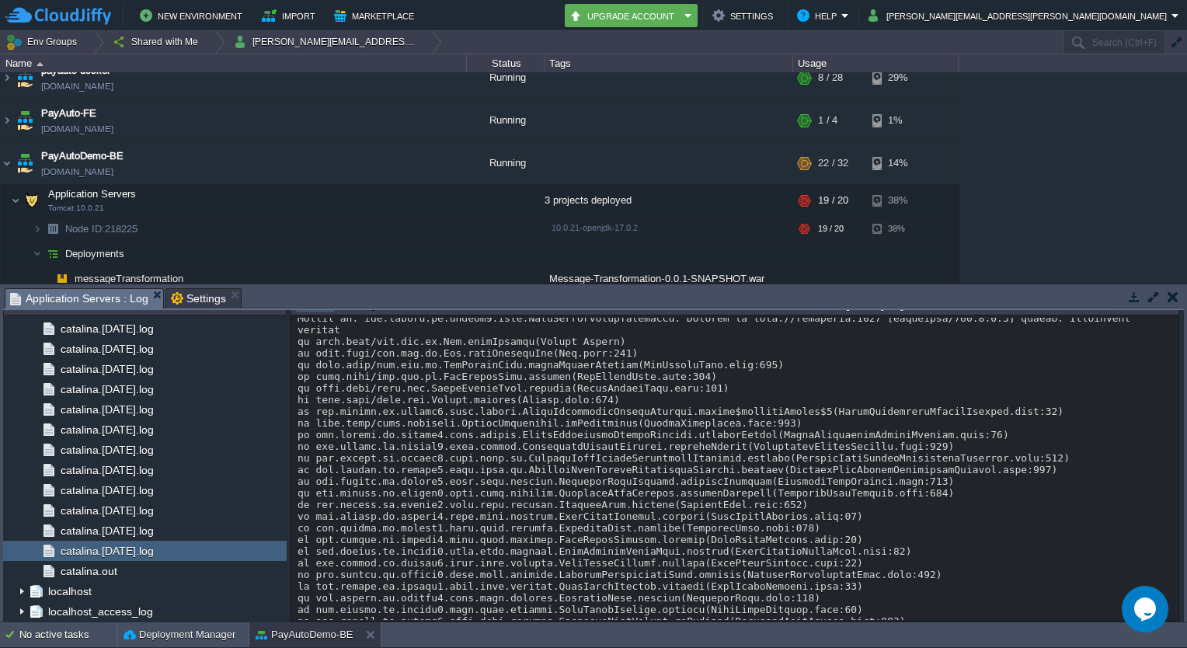
drag, startPoint x: 615, startPoint y: 593, endPoint x: 604, endPoint y: 525, distance: 69.4
drag, startPoint x: 604, startPoint y: 525, endPoint x: 635, endPoint y: 596, distance: 78.0
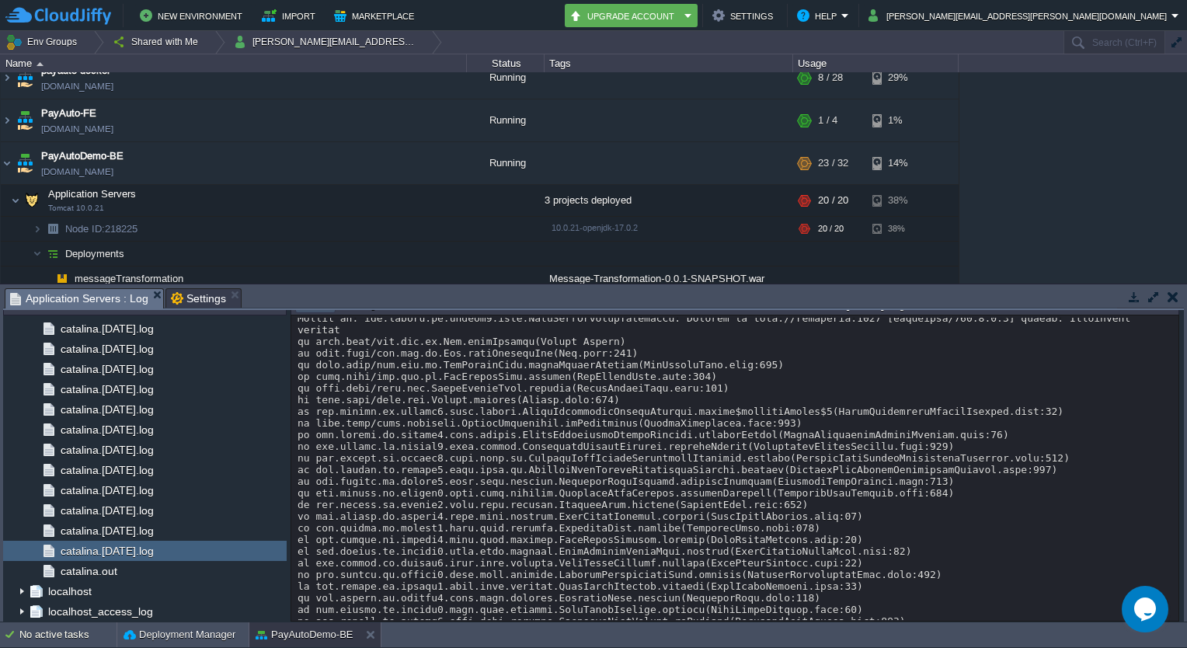
click at [635, 596] on div "Loading..." at bounding box center [735, 469] width 889 height 307
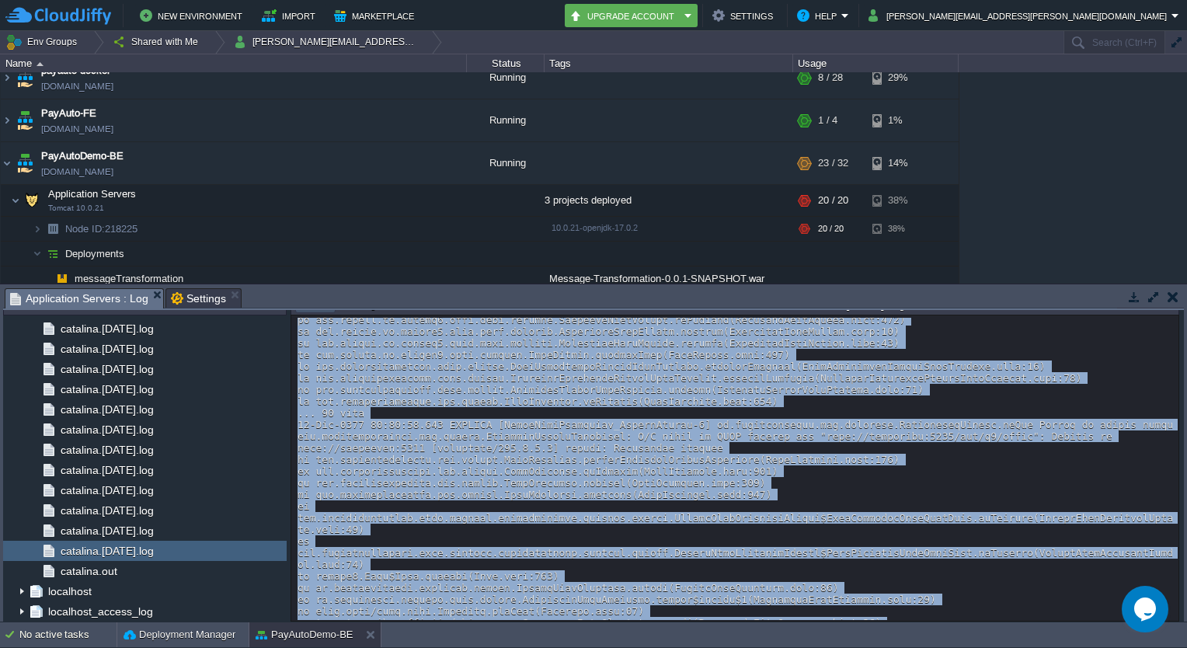
scroll to position [15699, 0]
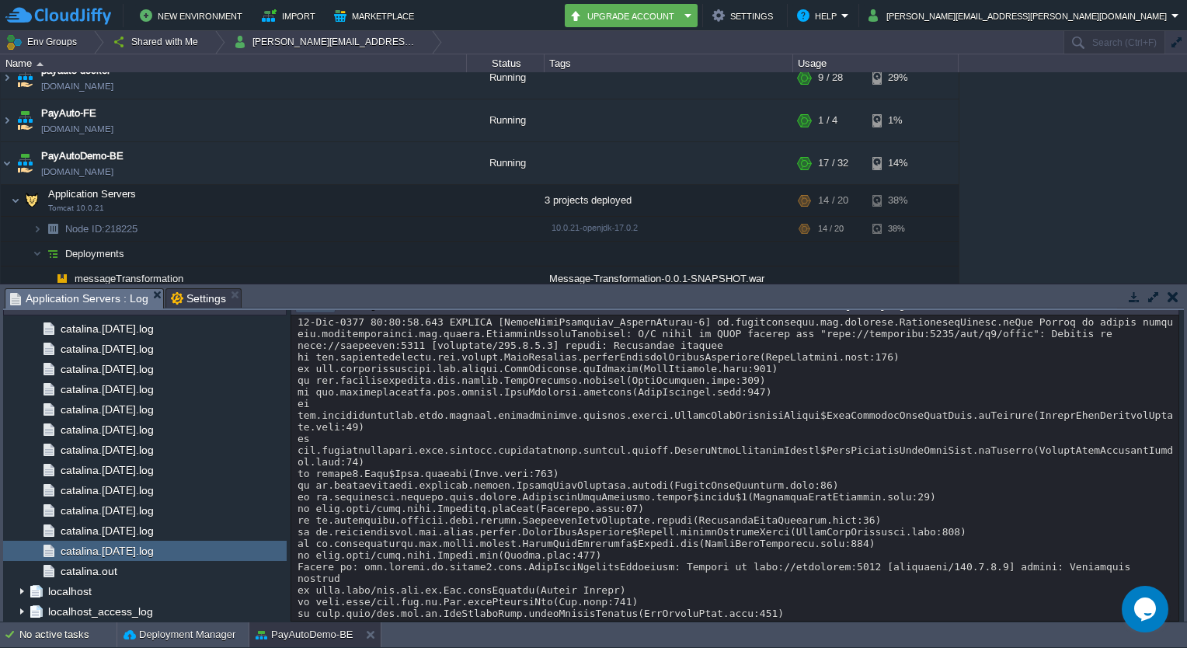
scroll to position [16031, 0]
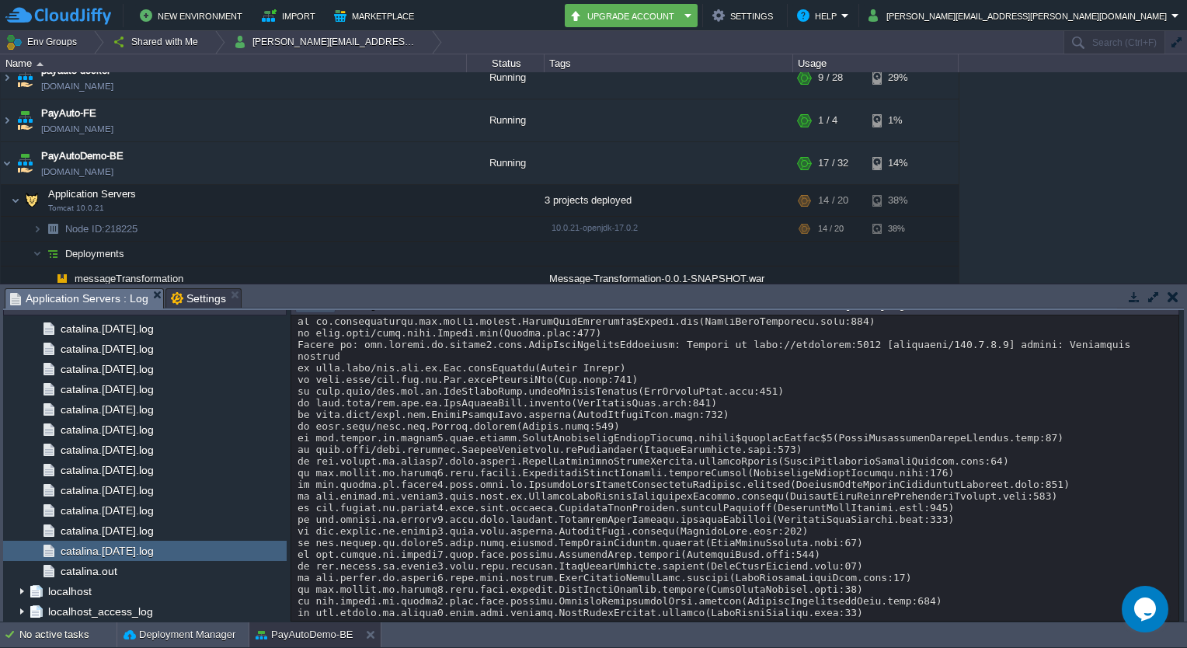
drag, startPoint x: 541, startPoint y: 476, endPoint x: 584, endPoint y: 588, distance: 119.8
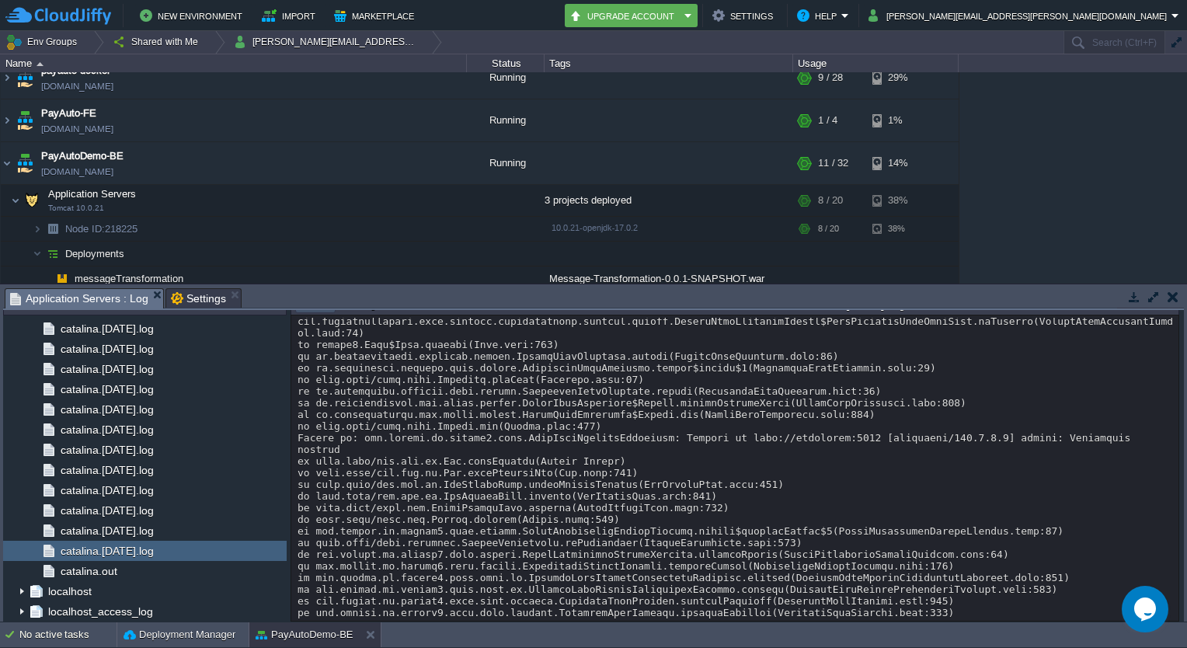
scroll to position [15937, 0]
drag, startPoint x: 567, startPoint y: 540, endPoint x: 591, endPoint y: 592, distance: 57.4
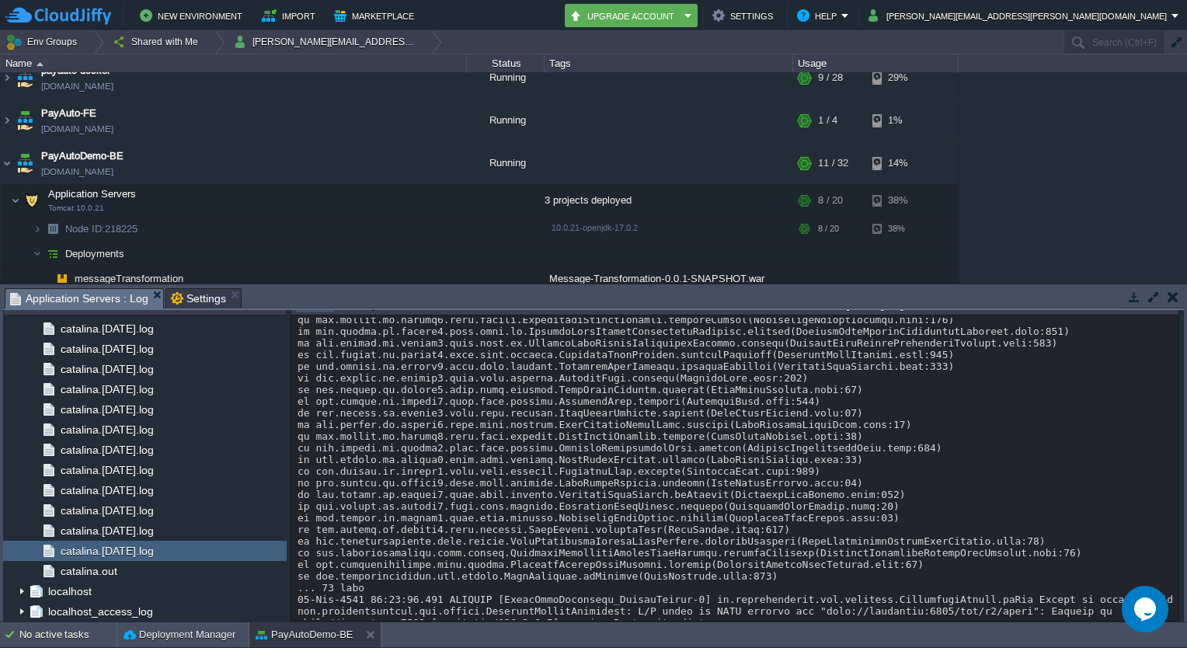
scroll to position [16184, 0]
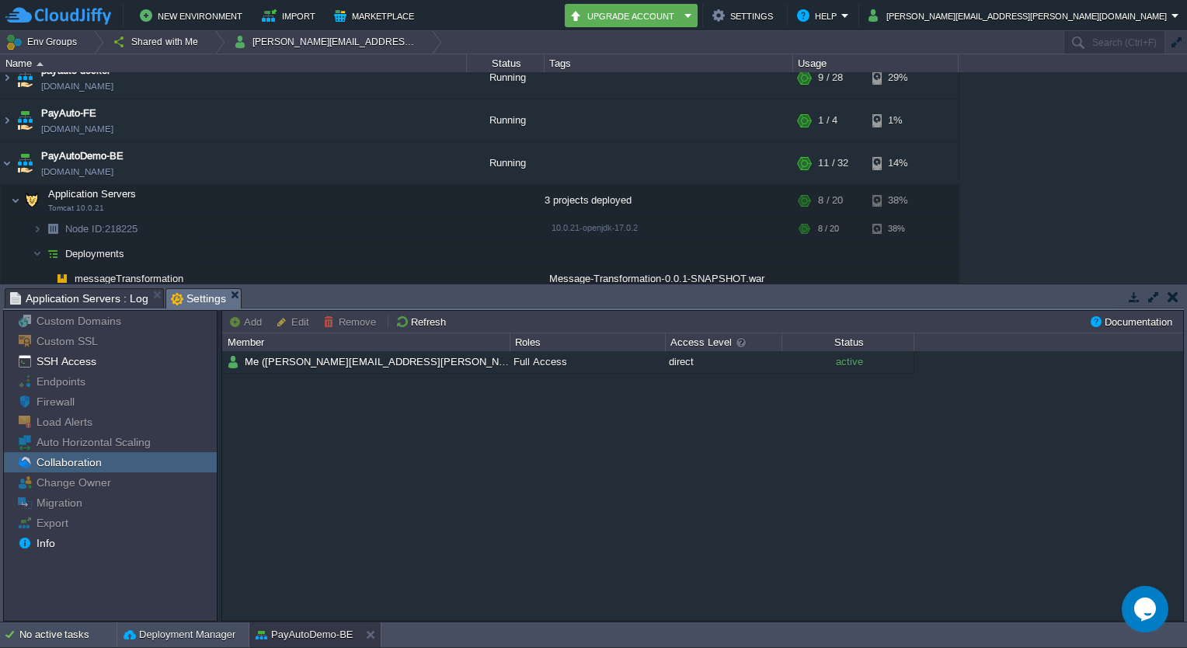
click at [203, 305] on span "Settings" at bounding box center [198, 298] width 55 height 19
click at [149, 359] on div "SSH Access" at bounding box center [110, 361] width 213 height 20
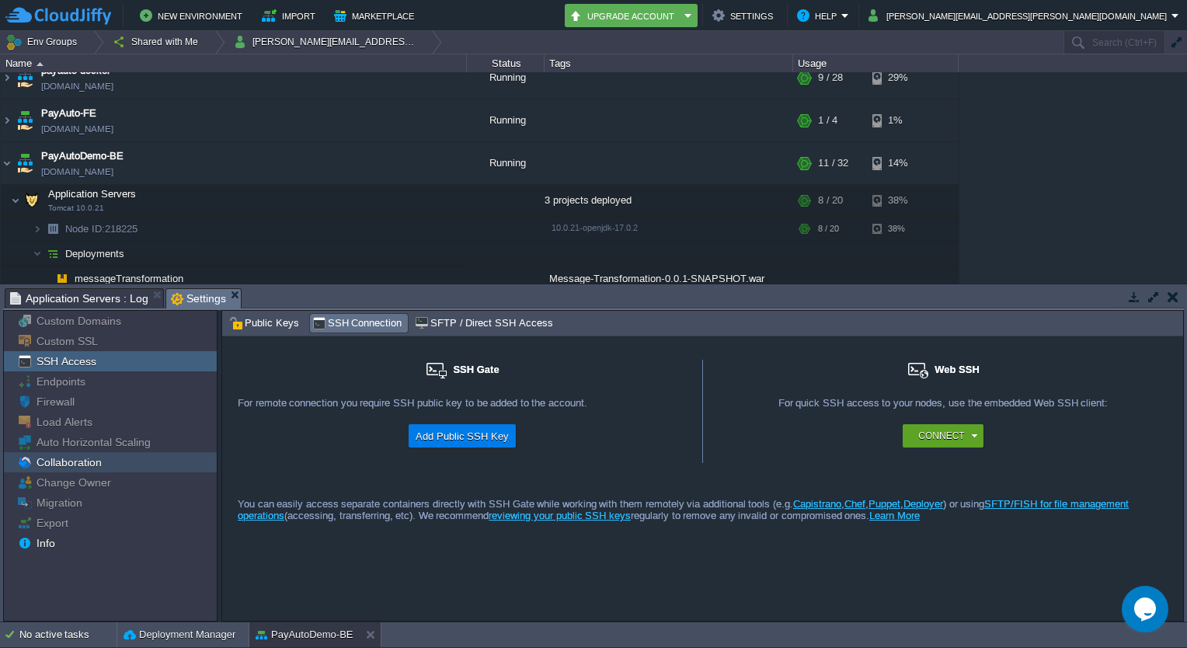
click at [83, 468] on span "Collaboration" at bounding box center [68, 462] width 71 height 14
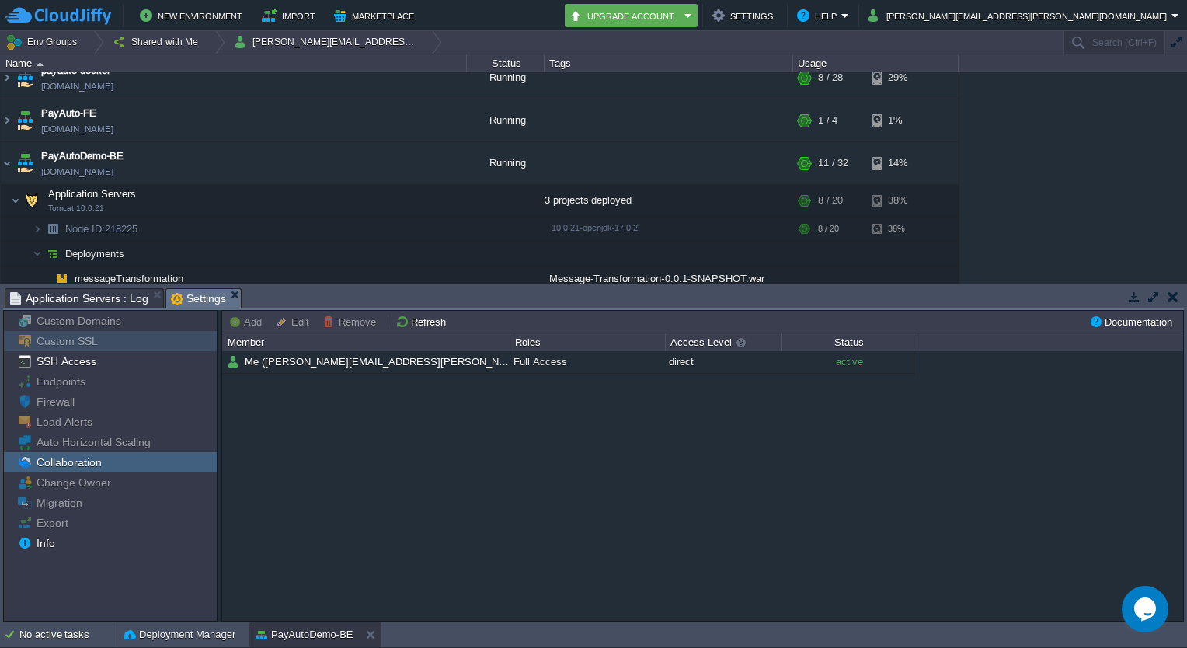
click at [85, 350] on div "Custom SSL" at bounding box center [110, 341] width 213 height 20
click at [85, 362] on span "SSH Access" at bounding box center [65, 361] width 65 height 14
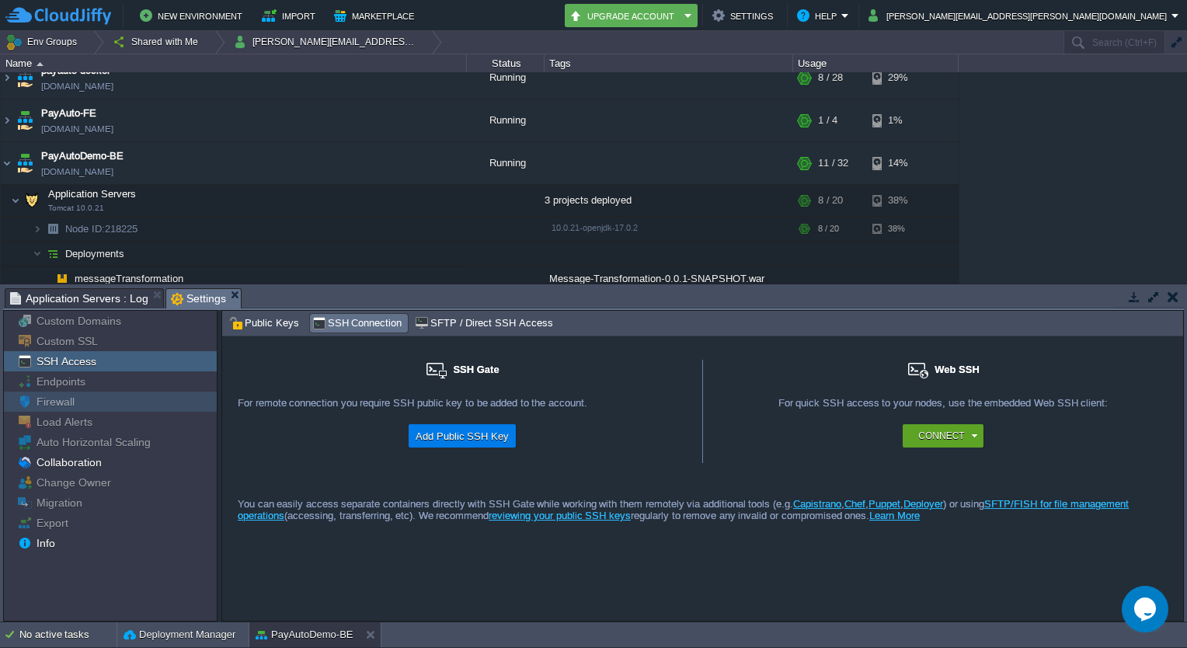
click at [113, 412] on div "Firewall" at bounding box center [110, 402] width 213 height 20
click at [106, 469] on div "Collaboration" at bounding box center [110, 462] width 213 height 20
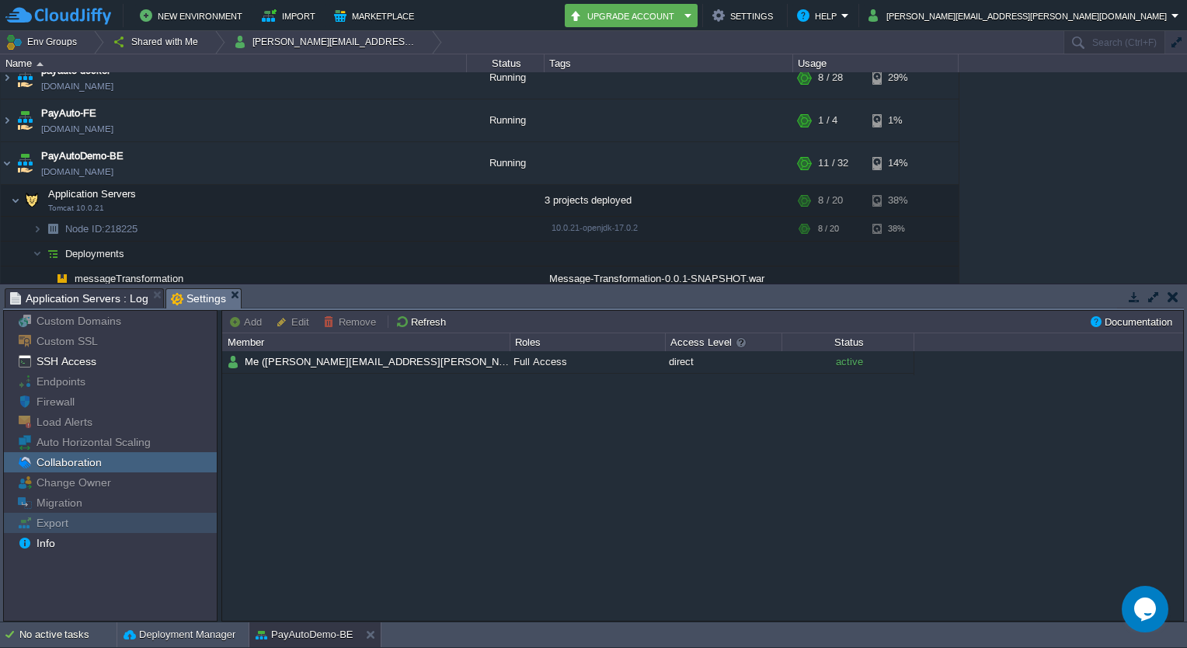
click at [118, 514] on div "Export" at bounding box center [110, 523] width 213 height 20
click at [99, 551] on div "Info" at bounding box center [110, 543] width 213 height 20
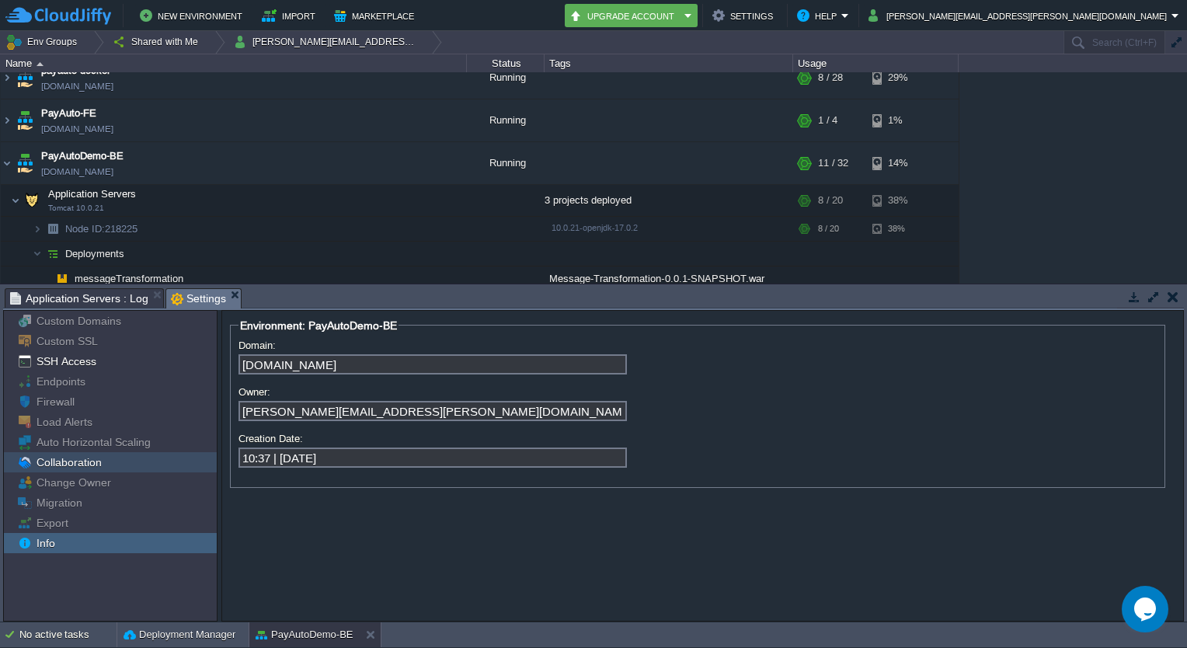
click at [96, 468] on span "Collaboration" at bounding box center [68, 462] width 71 height 14
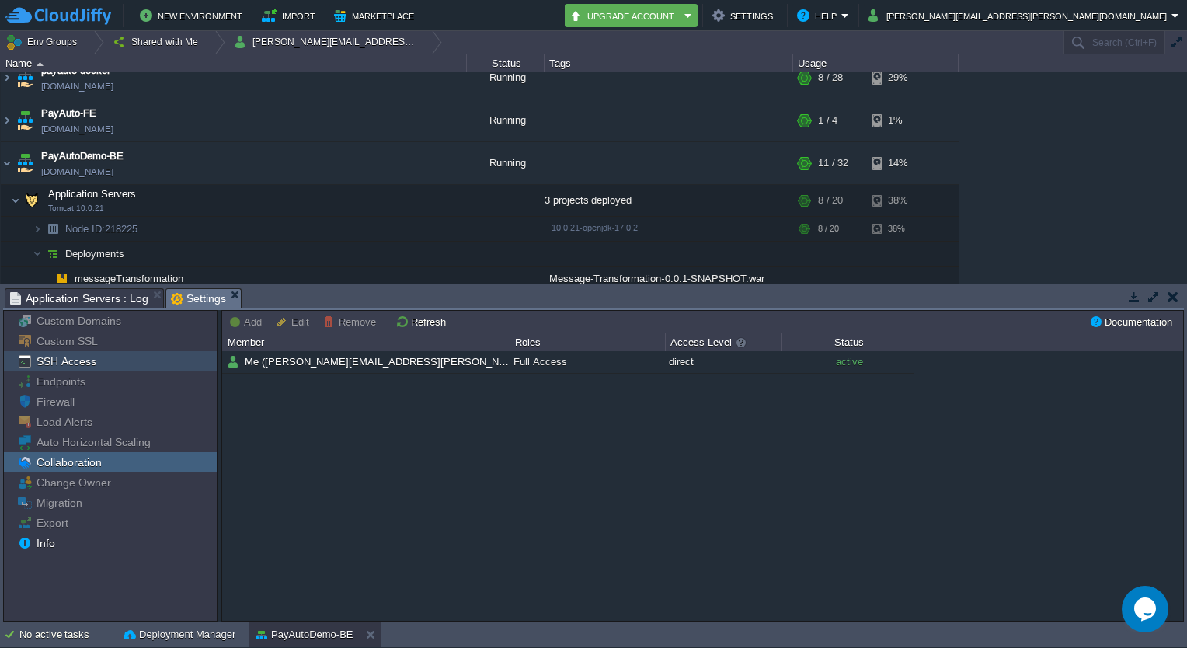
click at [95, 365] on div "SSH Access" at bounding box center [110, 361] width 213 height 20
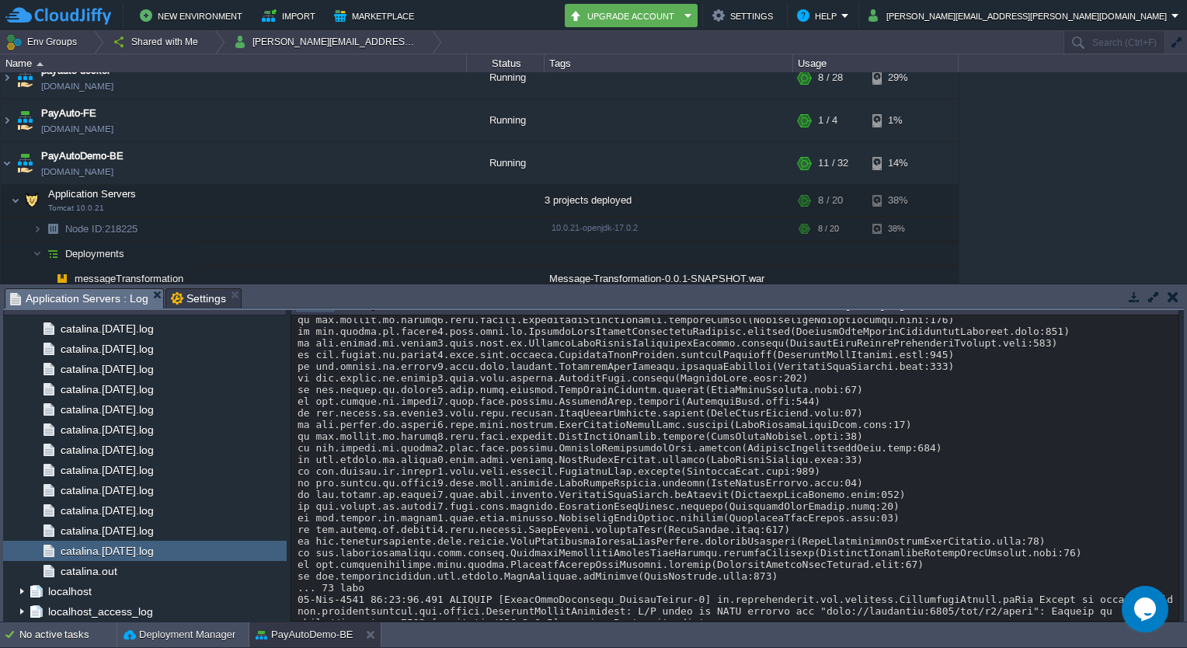
click at [102, 291] on span "Application Servers : Log" at bounding box center [79, 298] width 138 height 19
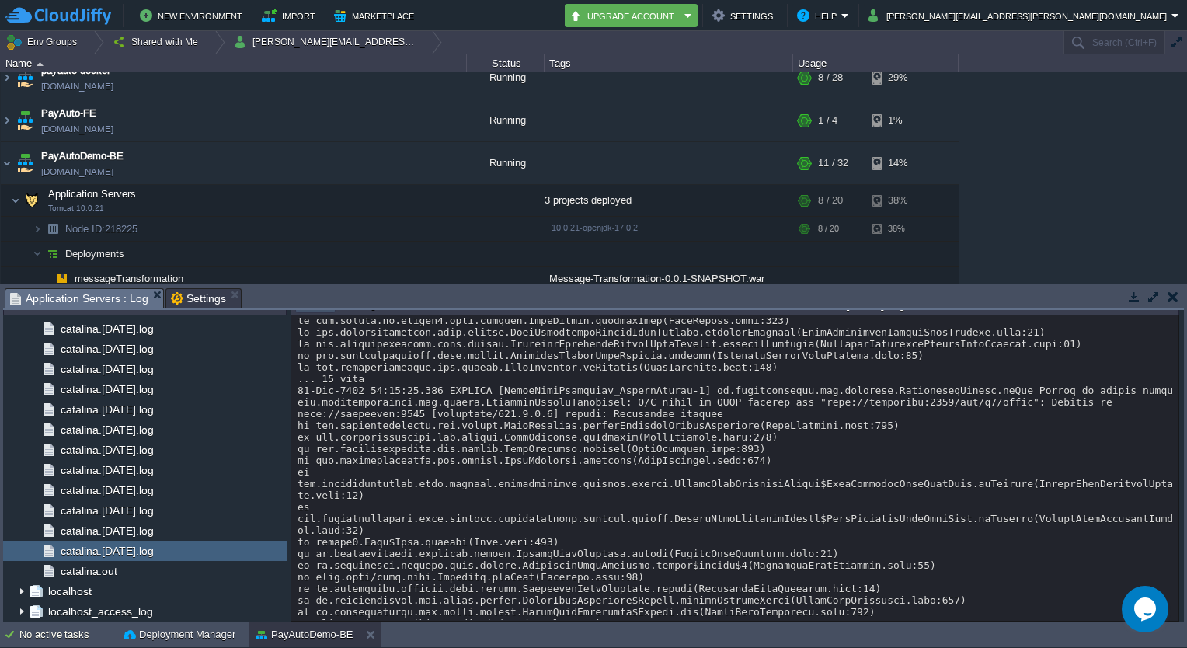
scroll to position [18472, 0]
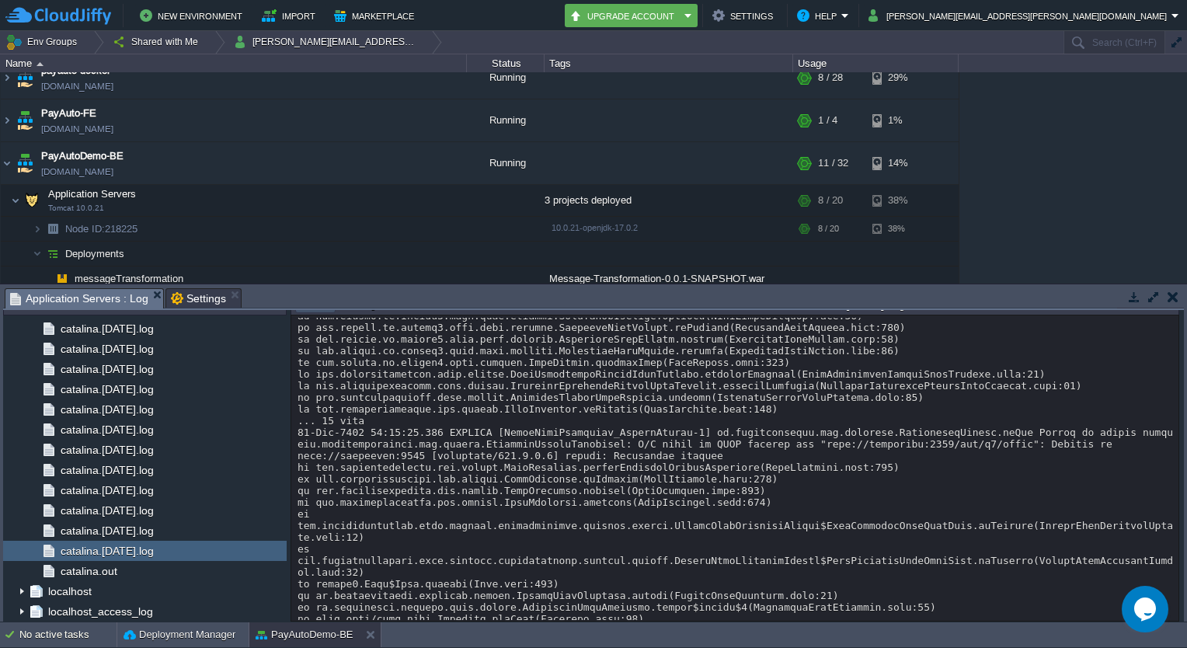
drag, startPoint x: 628, startPoint y: 435, endPoint x: 735, endPoint y: 608, distance: 203.1
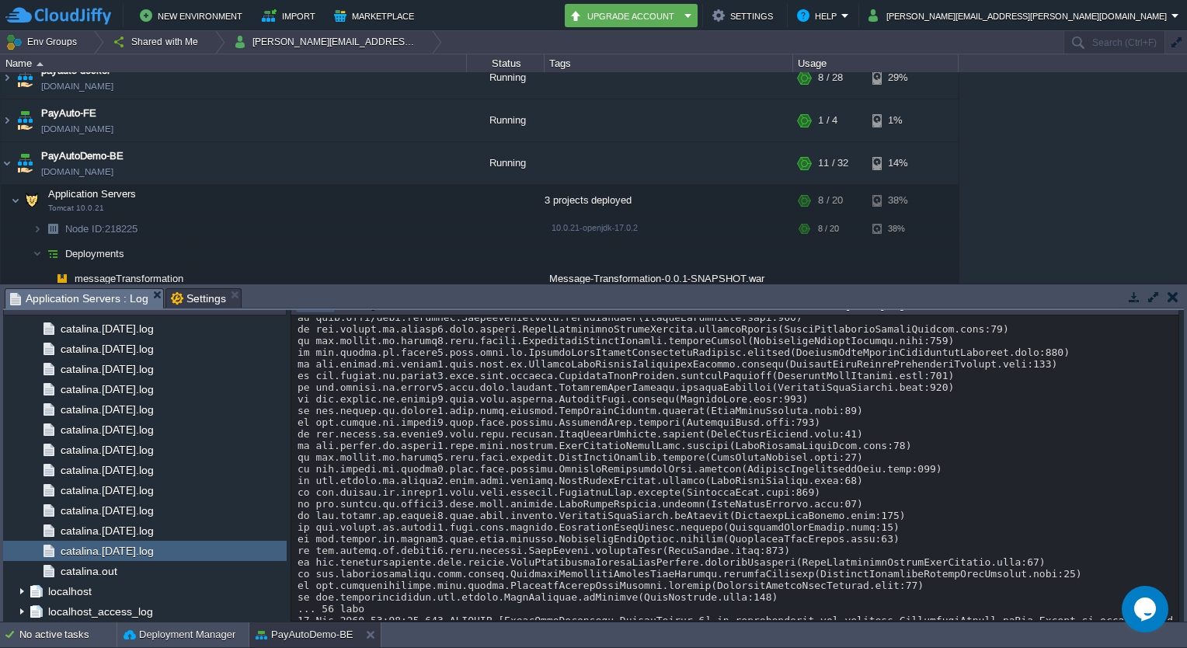
scroll to position [19314, 0]
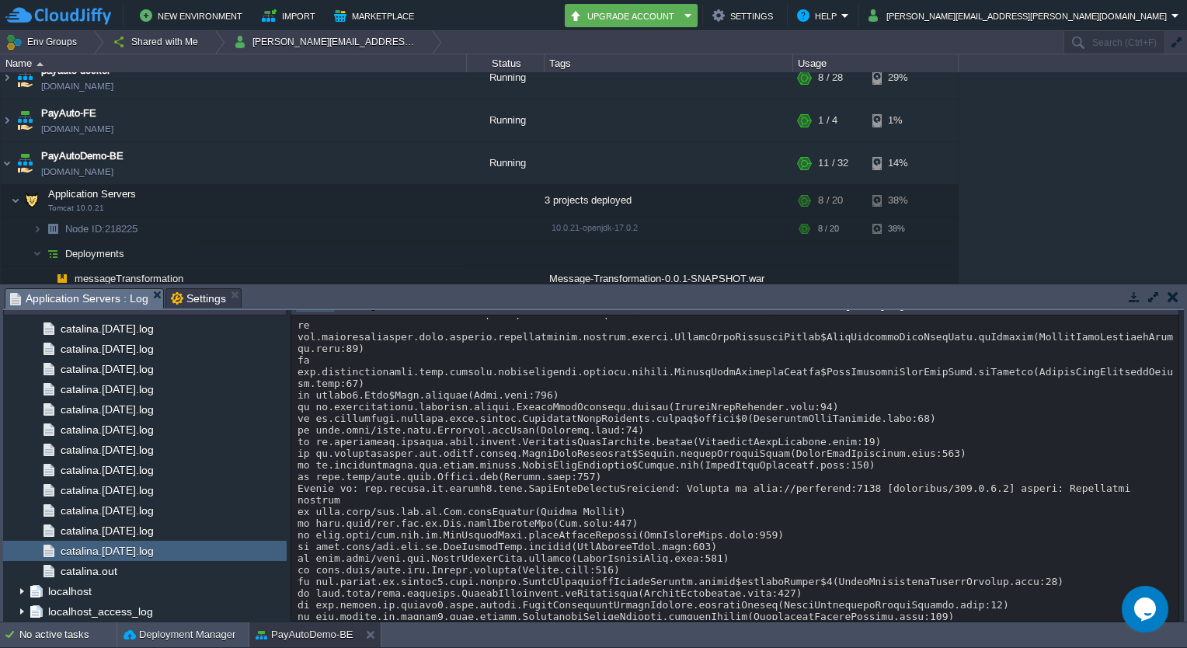
drag, startPoint x: 682, startPoint y: 387, endPoint x: 750, endPoint y: 601, distance: 224.9
click at [750, 601] on div "Loading..." at bounding box center [735, 469] width 889 height 307
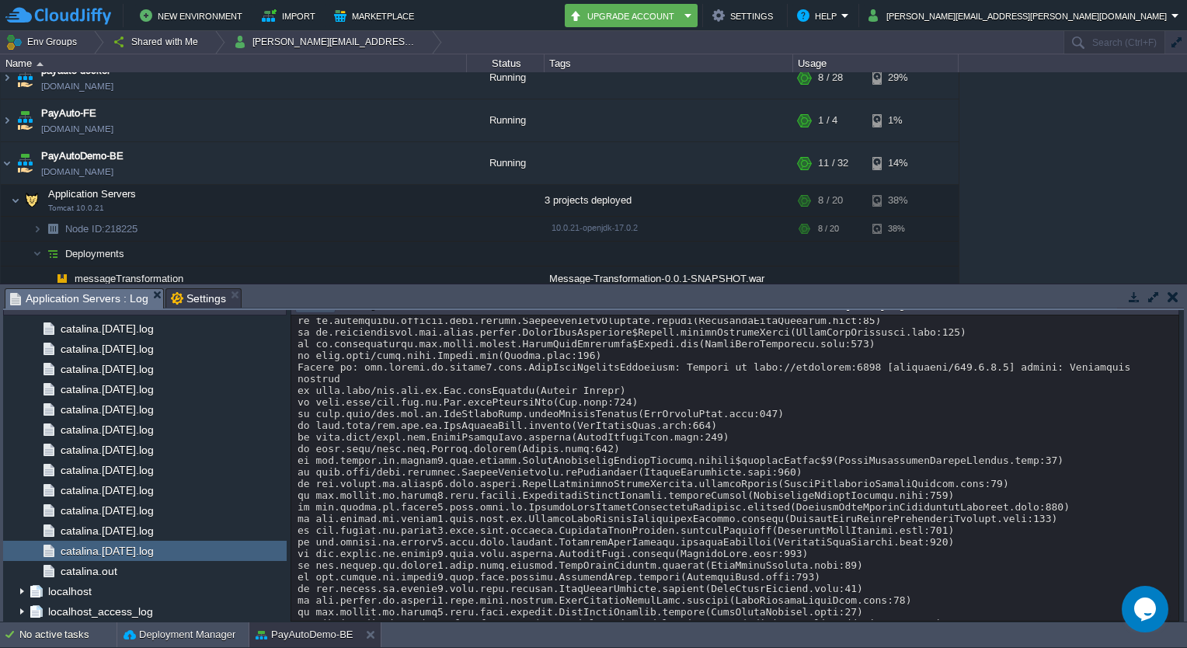
scroll to position [18783, 0]
drag, startPoint x: 750, startPoint y: 601, endPoint x: 703, endPoint y: 468, distance: 141.8
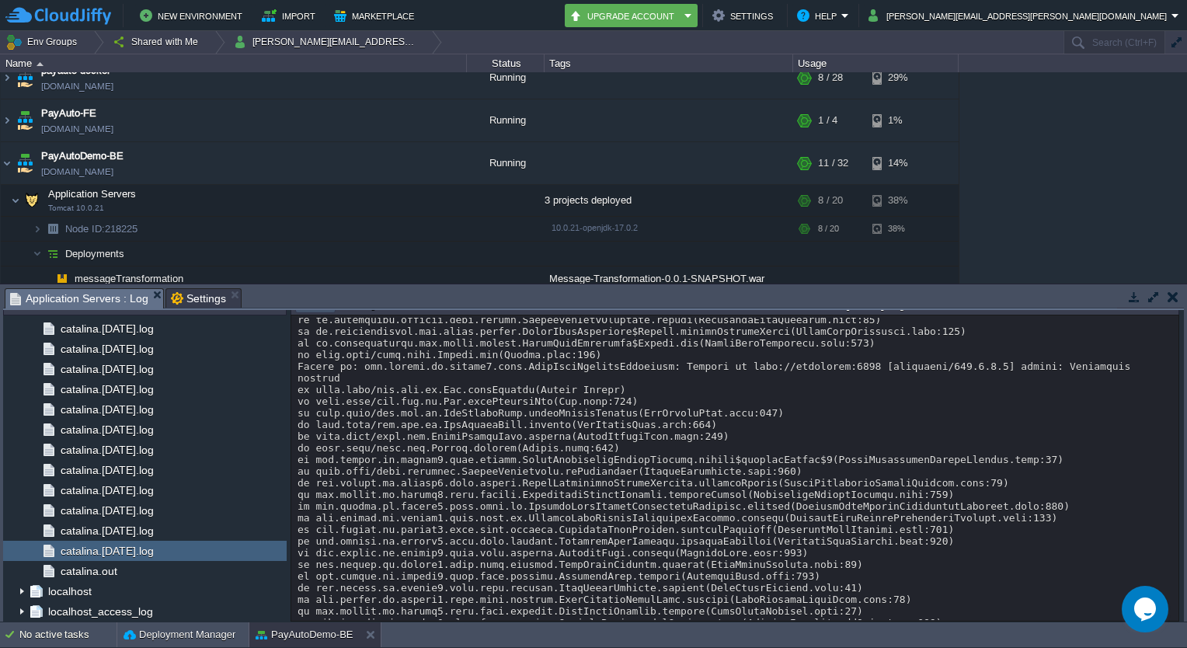
drag, startPoint x: 703, startPoint y: 468, endPoint x: 748, endPoint y: 585, distance: 125.7
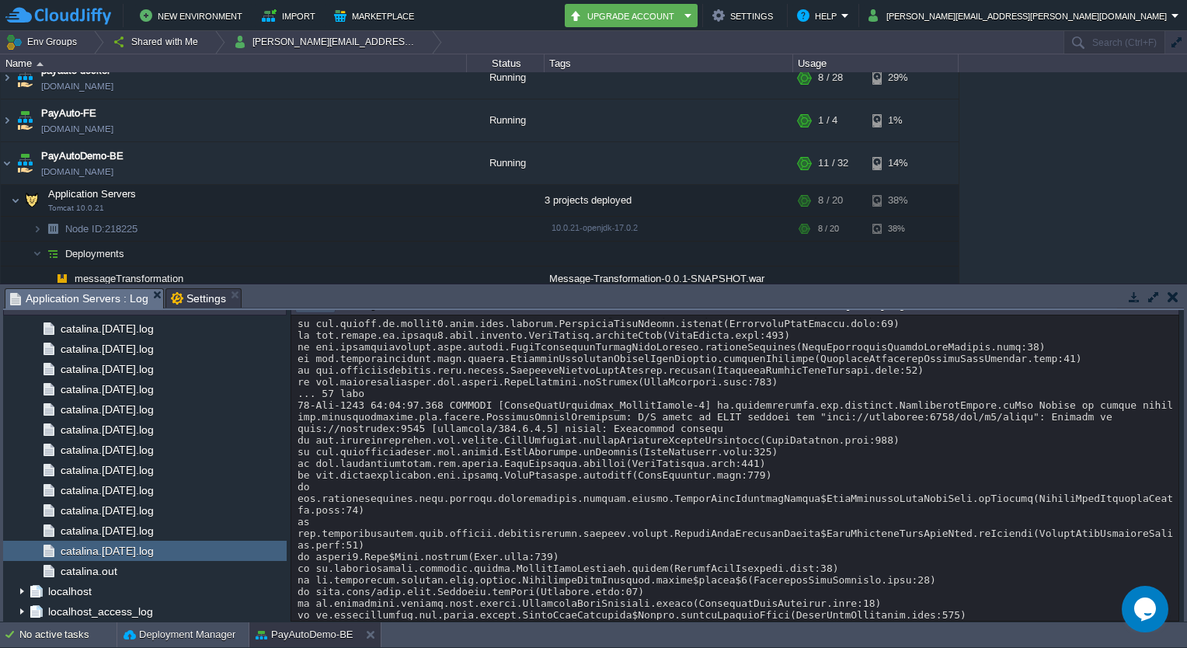
scroll to position [19940, 0]
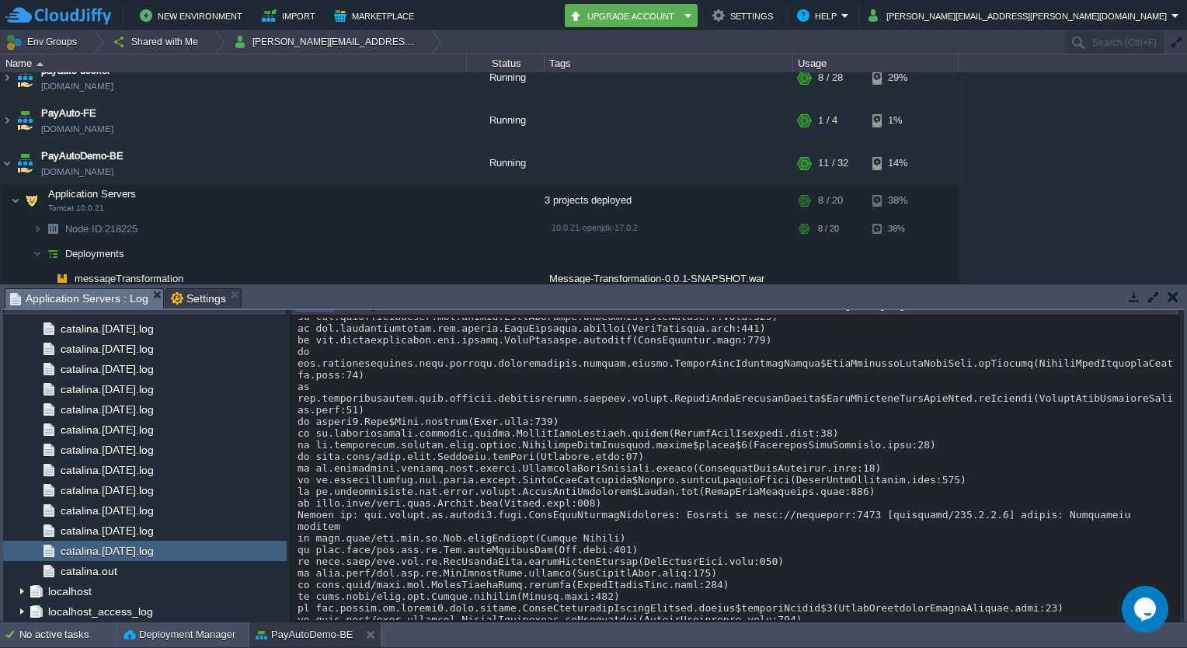
drag, startPoint x: 748, startPoint y: 585, endPoint x: 758, endPoint y: 427, distance: 158.1
drag, startPoint x: 758, startPoint y: 427, endPoint x: 830, endPoint y: 594, distance: 181.0
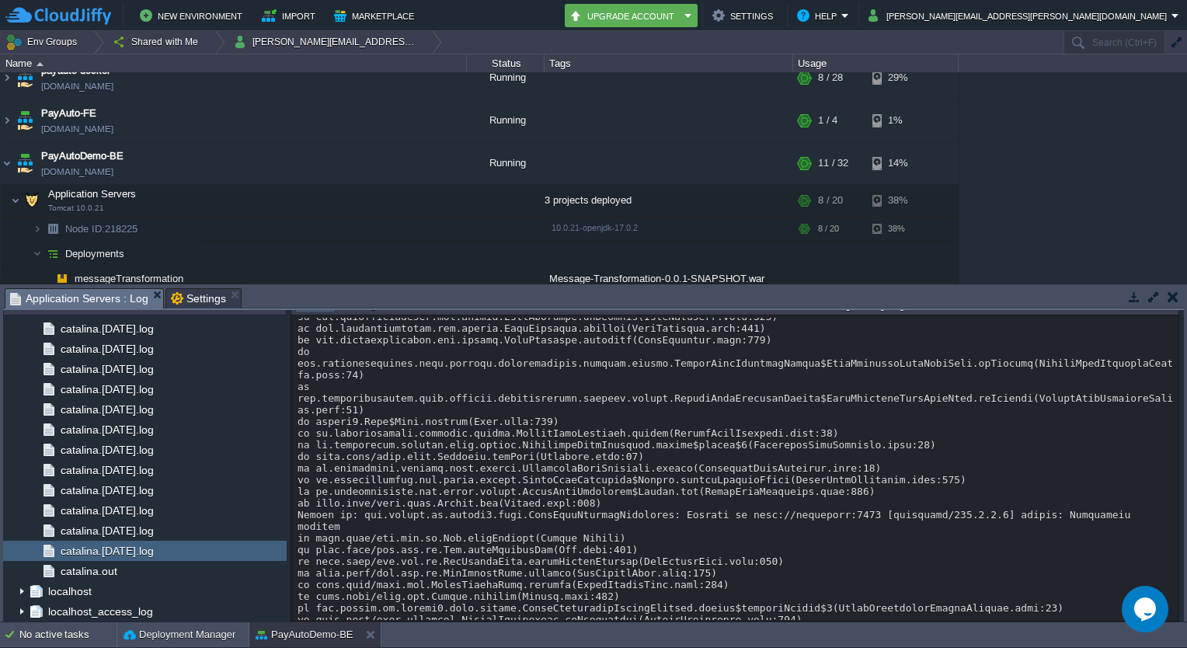
drag, startPoint x: 830, startPoint y: 594, endPoint x: 828, endPoint y: 404, distance: 189.6
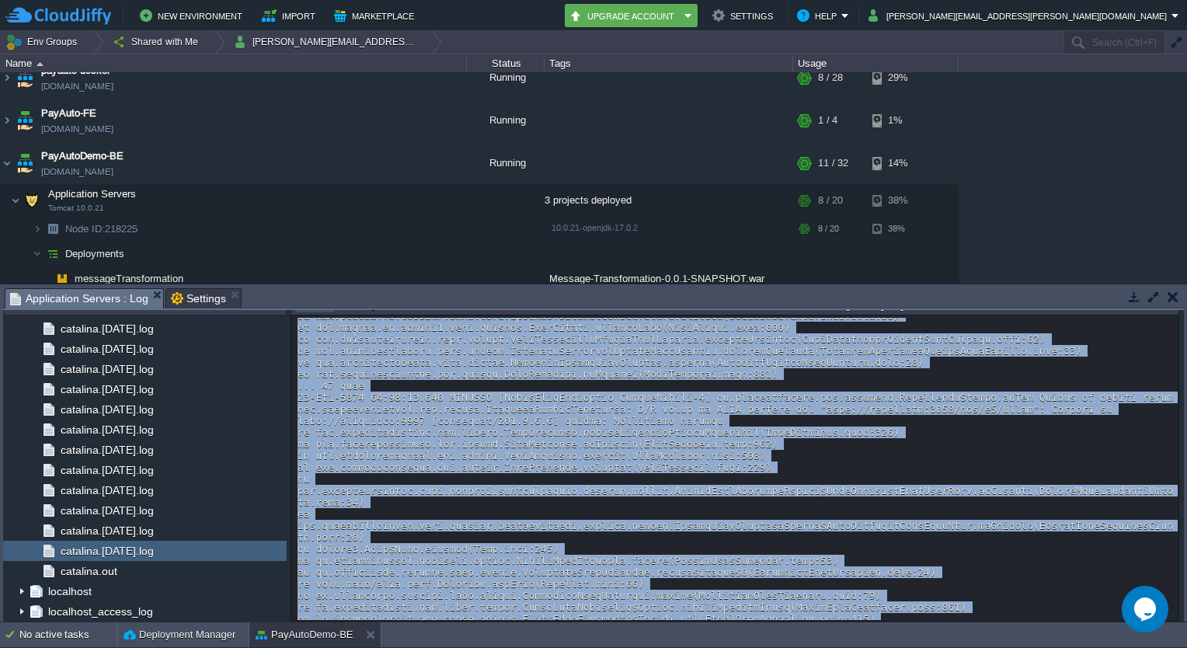
scroll to position [20466, 0]
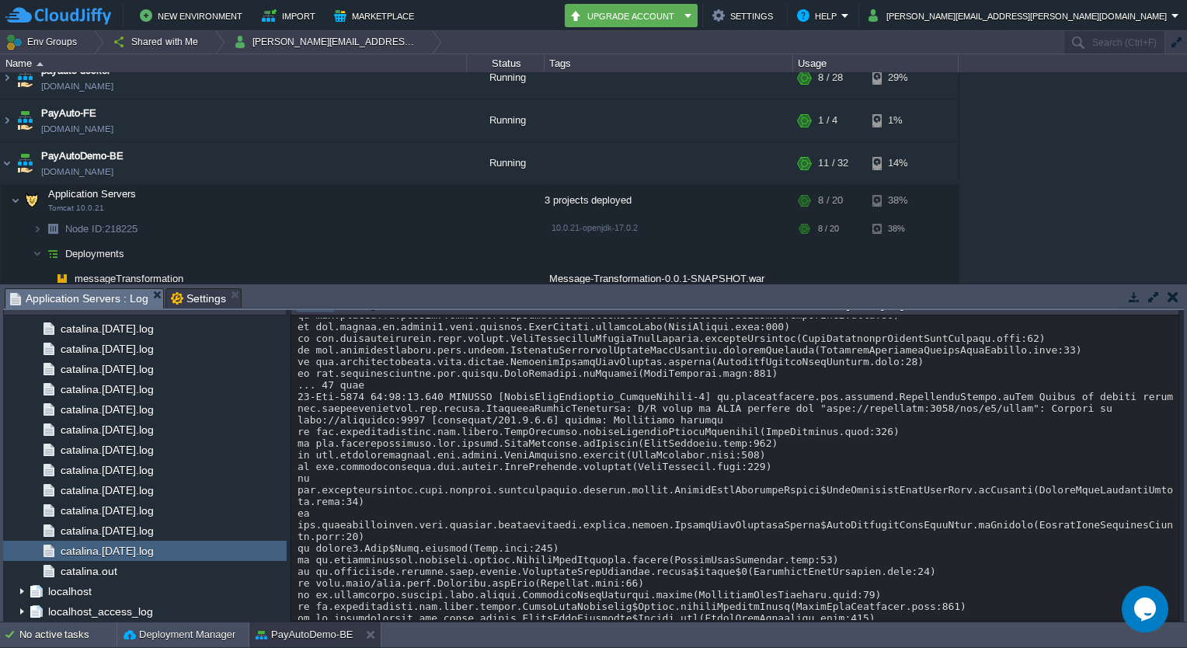
drag, startPoint x: 828, startPoint y: 404, endPoint x: 845, endPoint y: 527, distance: 124.0
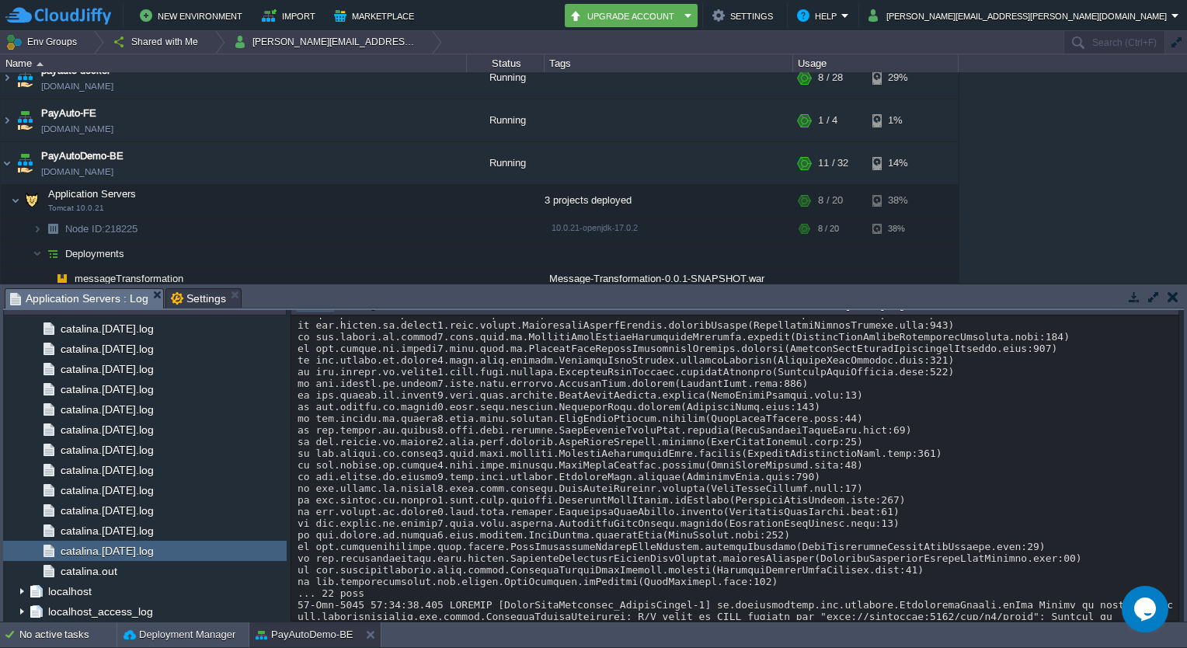
scroll to position [21561, 0]
drag, startPoint x: 626, startPoint y: 549, endPoint x: 603, endPoint y: 326, distance: 224.3
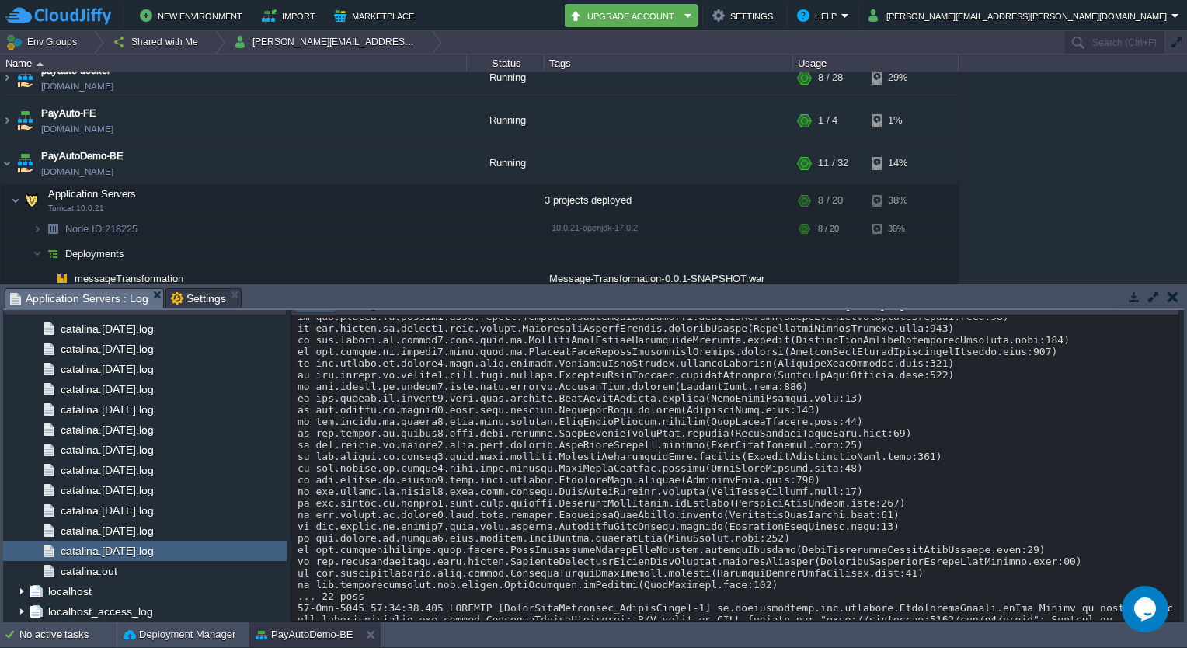
drag, startPoint x: 603, startPoint y: 326, endPoint x: 710, endPoint y: 549, distance: 247.5
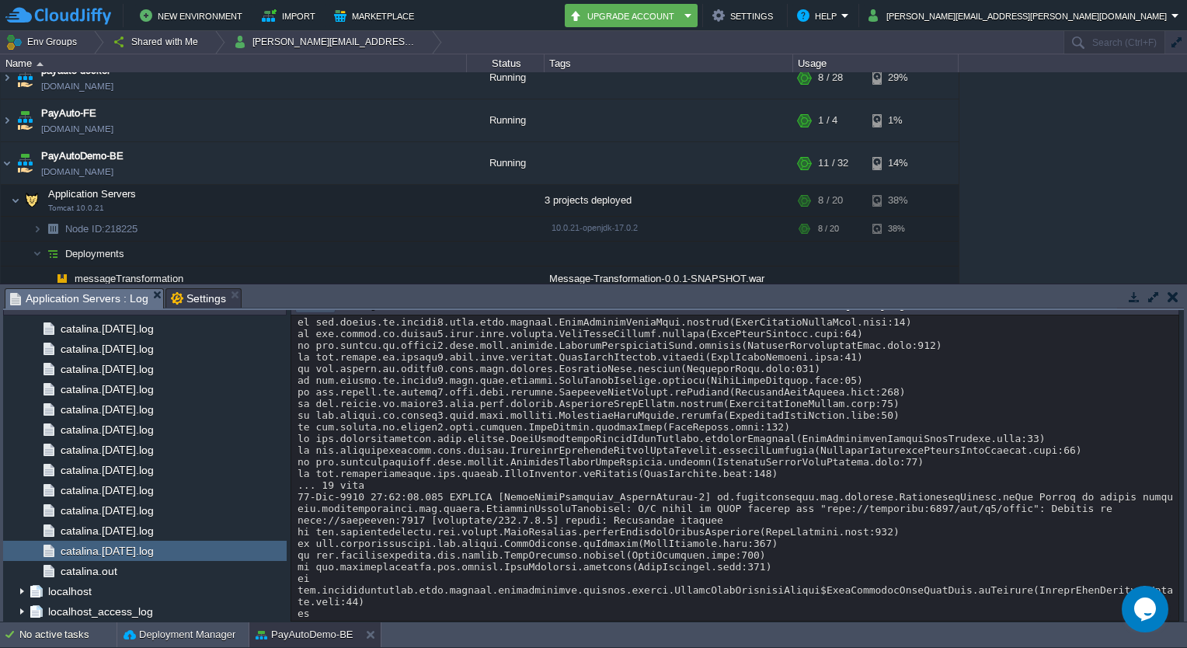
scroll to position [22961, 0]
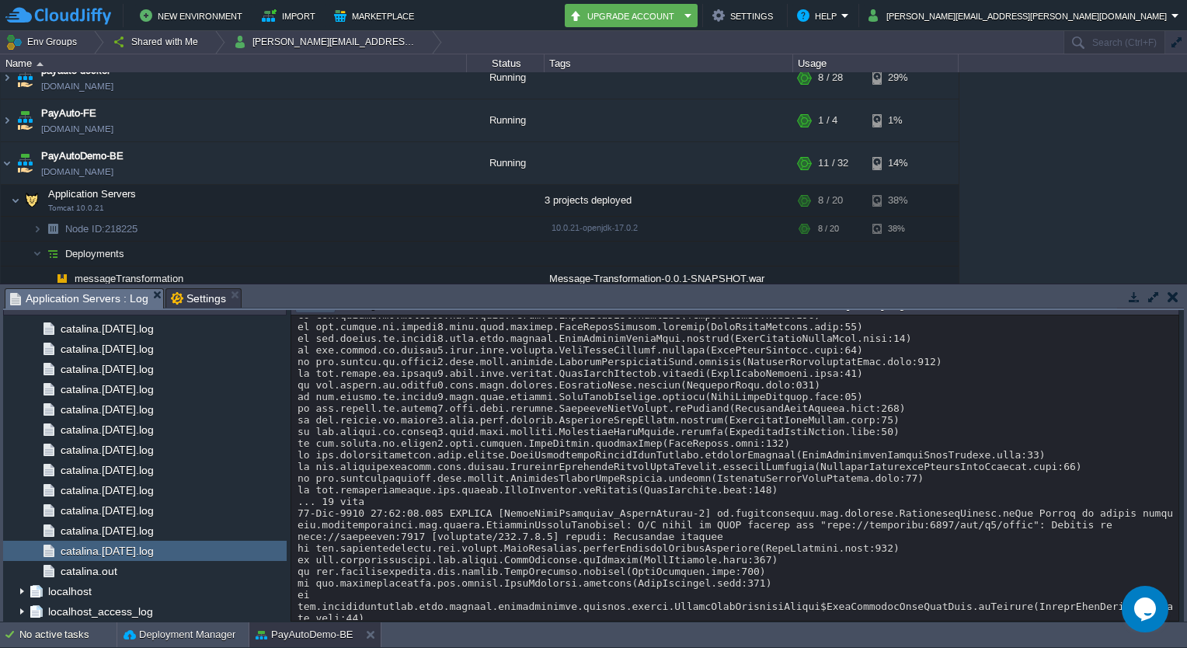
drag, startPoint x: 710, startPoint y: 549, endPoint x: 626, endPoint y: 341, distance: 224.8
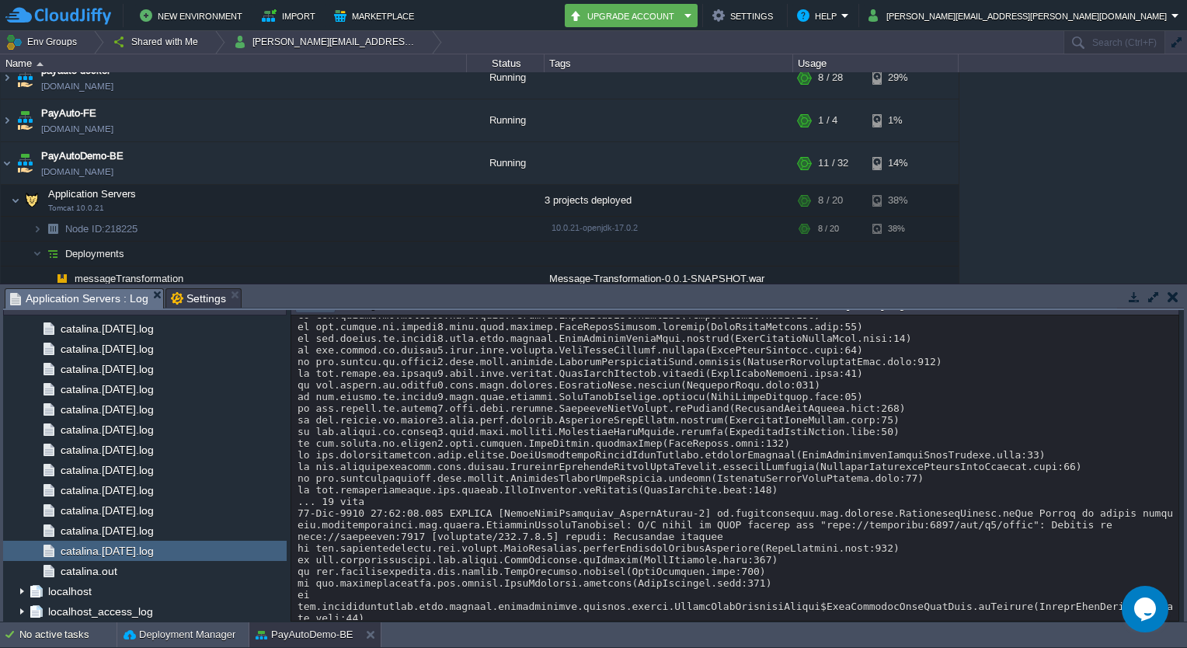
drag, startPoint x: 626, startPoint y: 347, endPoint x: 670, endPoint y: 446, distance: 108.9
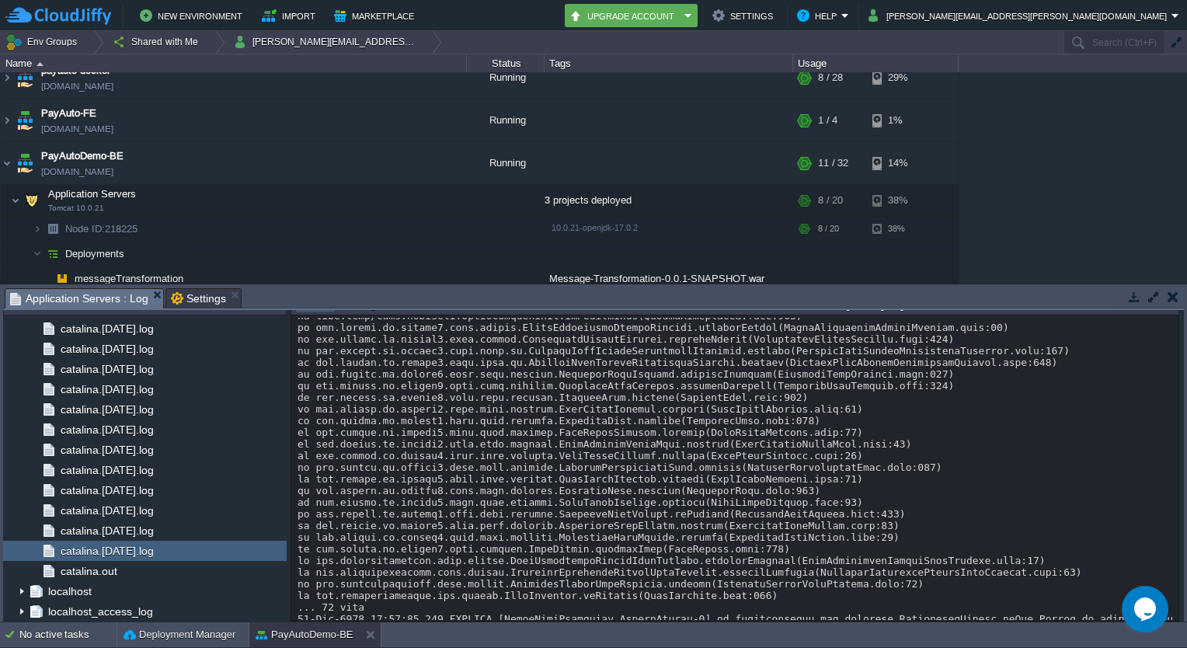
scroll to position [18285, 0]
drag, startPoint x: 474, startPoint y: 424, endPoint x: 497, endPoint y: 521, distance: 99.0
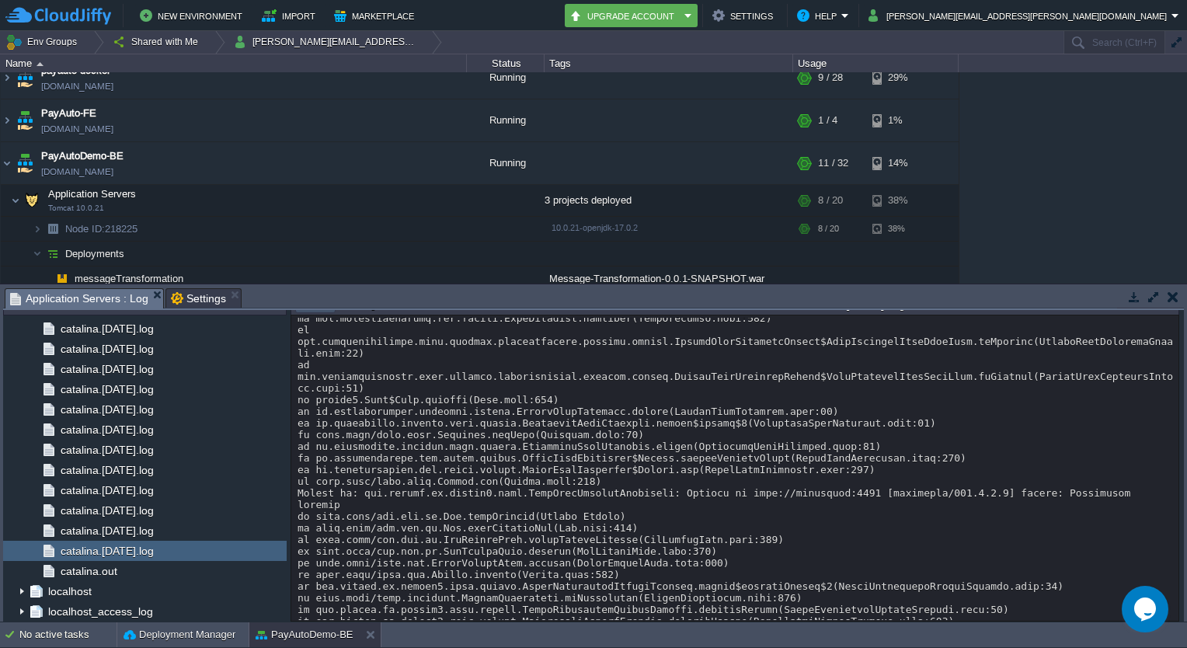
scroll to position [25409, 0]
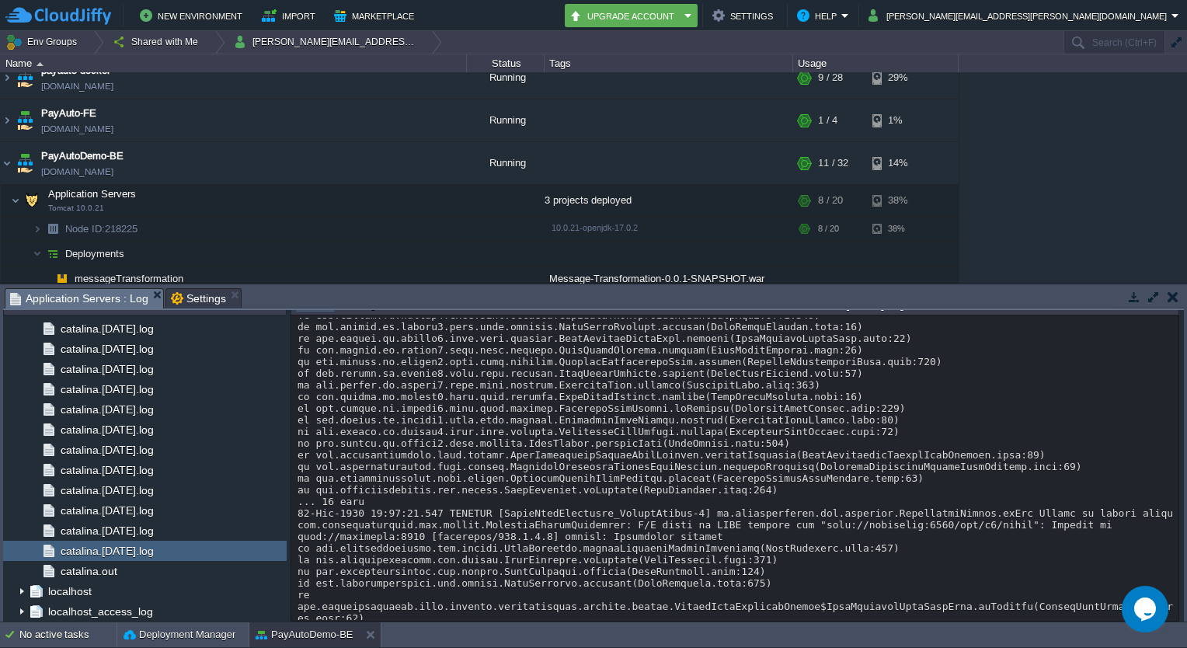
click at [1175, 297] on button "button" at bounding box center [1173, 297] width 11 height 14
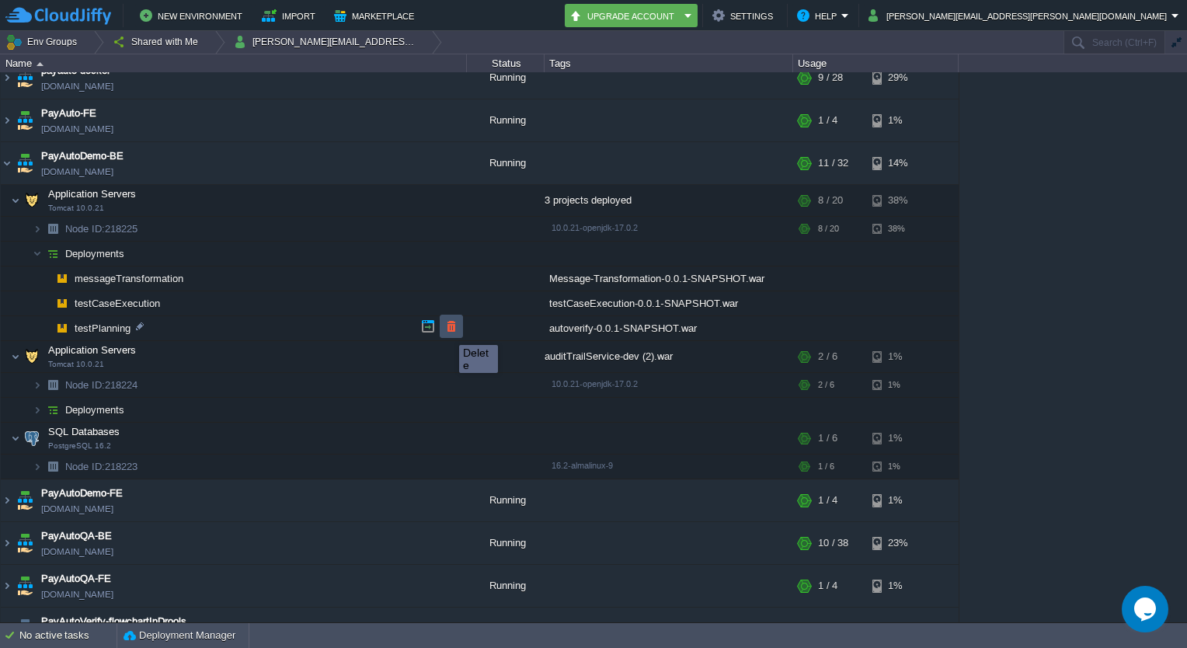
click at [448, 331] on button "button" at bounding box center [452, 326] width 14 height 14
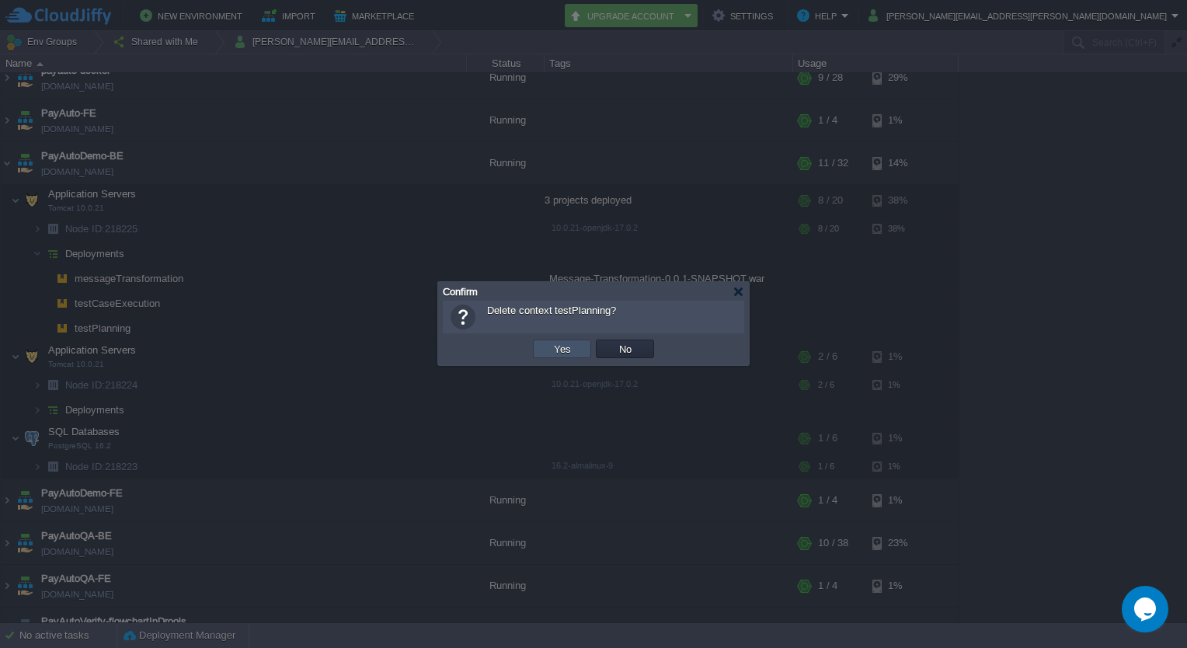
click at [556, 342] on button "Yes" at bounding box center [562, 349] width 26 height 14
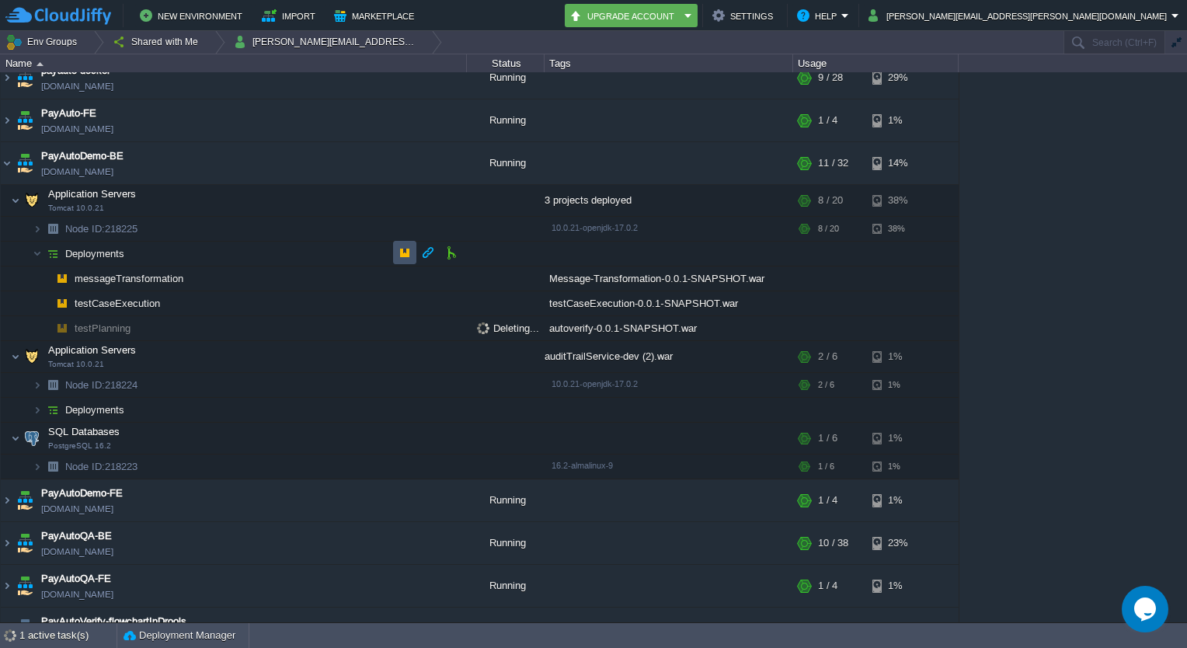
click at [401, 256] on button "button" at bounding box center [405, 253] width 14 height 14
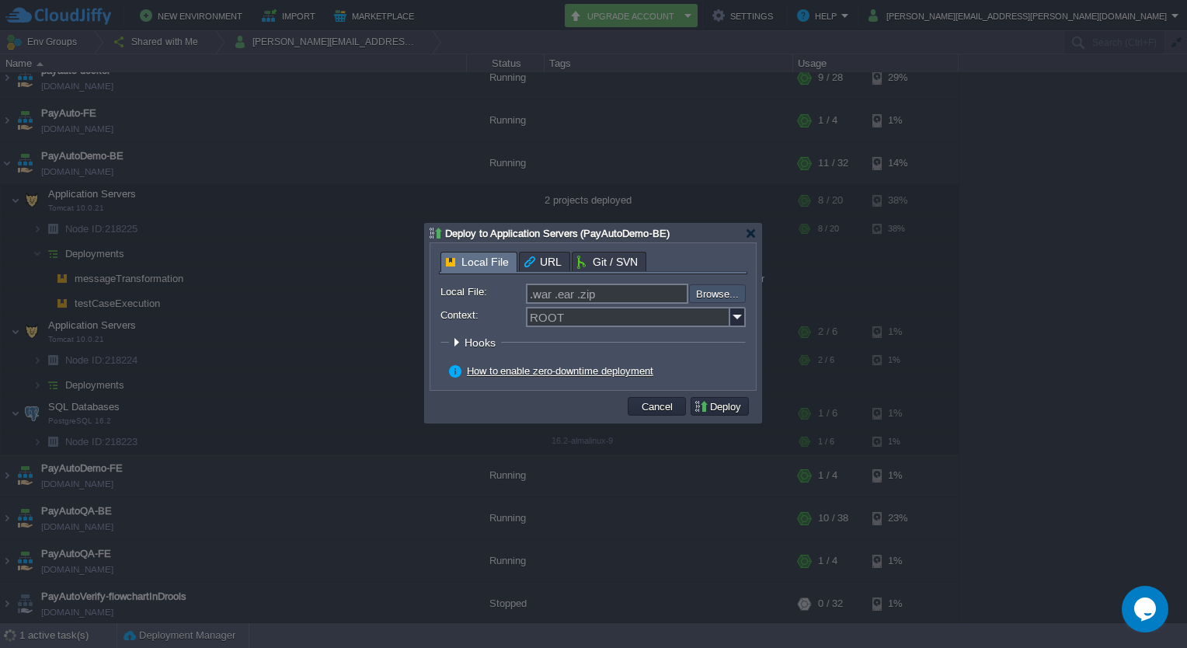
click at [733, 299] on input "file" at bounding box center [647, 293] width 197 height 19
type input "C:\fakepath\autoverify-0.0.1-SNAPSHOT.war"
type input "autoverify-0.0.1-SNAPSHOT.war"
click at [600, 322] on input "Context:" at bounding box center [628, 317] width 204 height 20
type input "testPlanning"
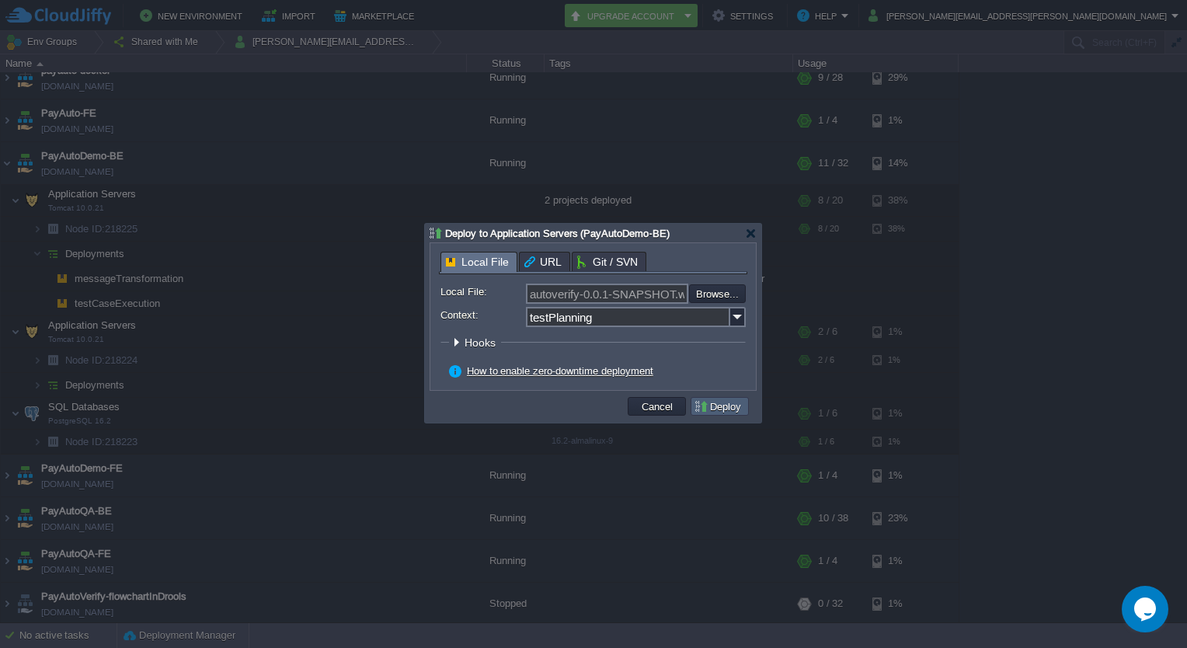
click at [709, 398] on td "Deploy" at bounding box center [720, 406] width 58 height 19
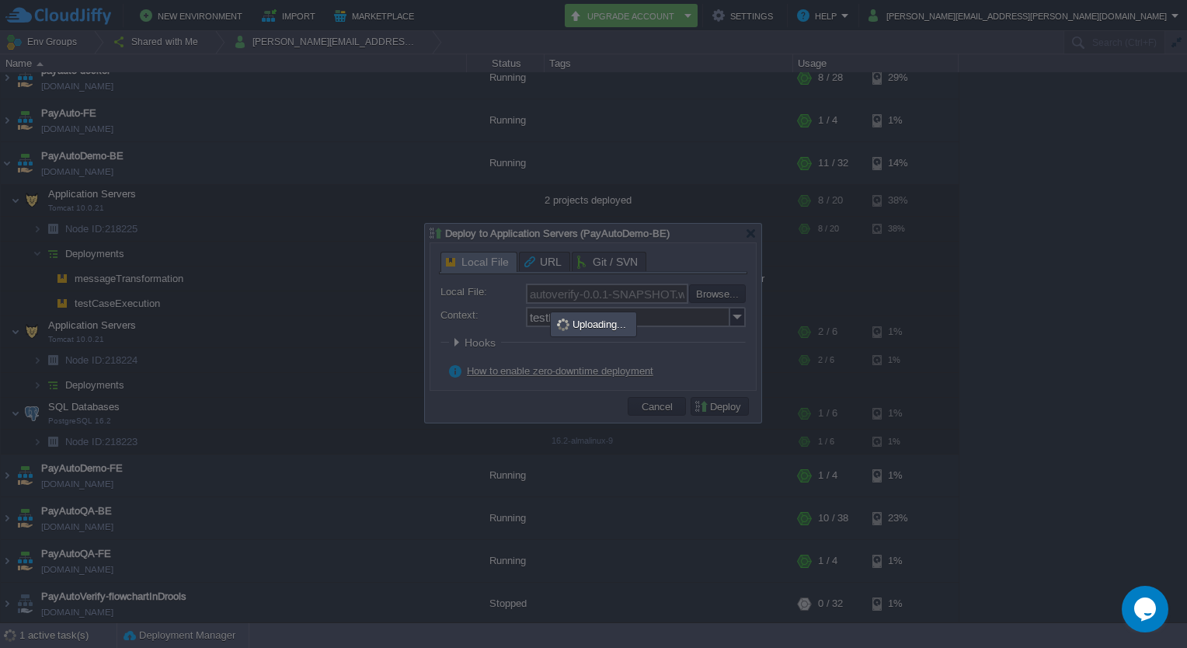
type input ".war .ear .zip"
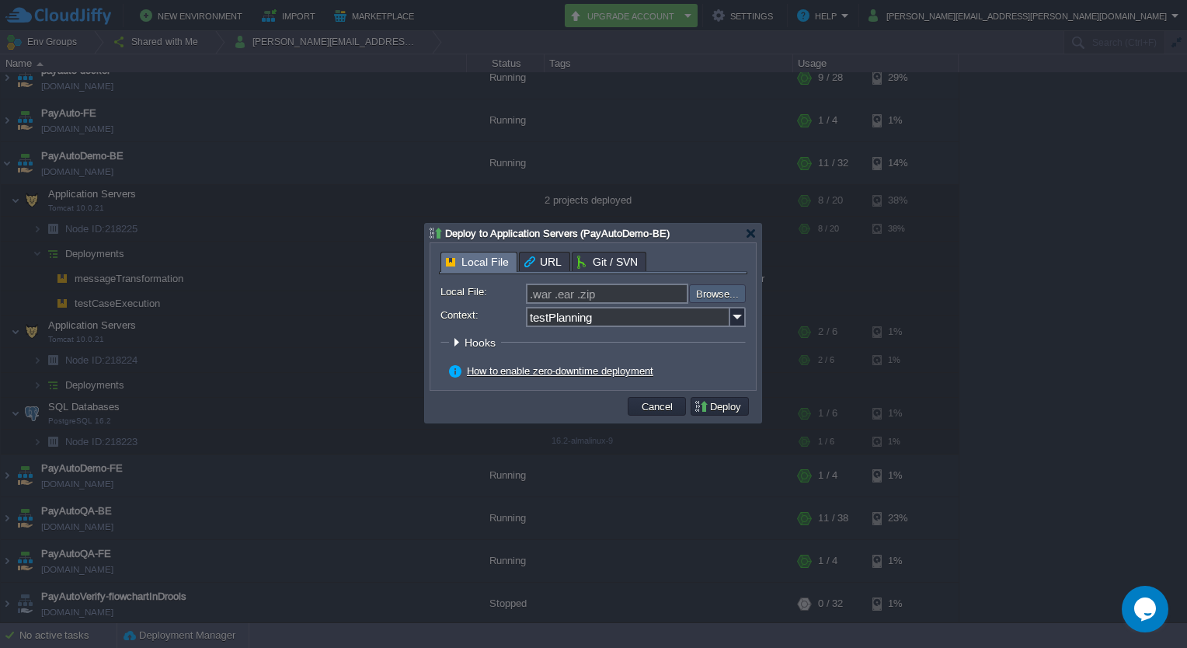
click at [722, 293] on input "file" at bounding box center [647, 292] width 197 height 17
type input "C:\fakepath\autoverify-0.0.1-SNAPSHOT.war"
type input "autoverify-0.0.1-SNAPSHOT.war"
click at [709, 406] on button "Deploy" at bounding box center [720, 406] width 52 height 14
